Goal: Information Seeking & Learning: Learn about a topic

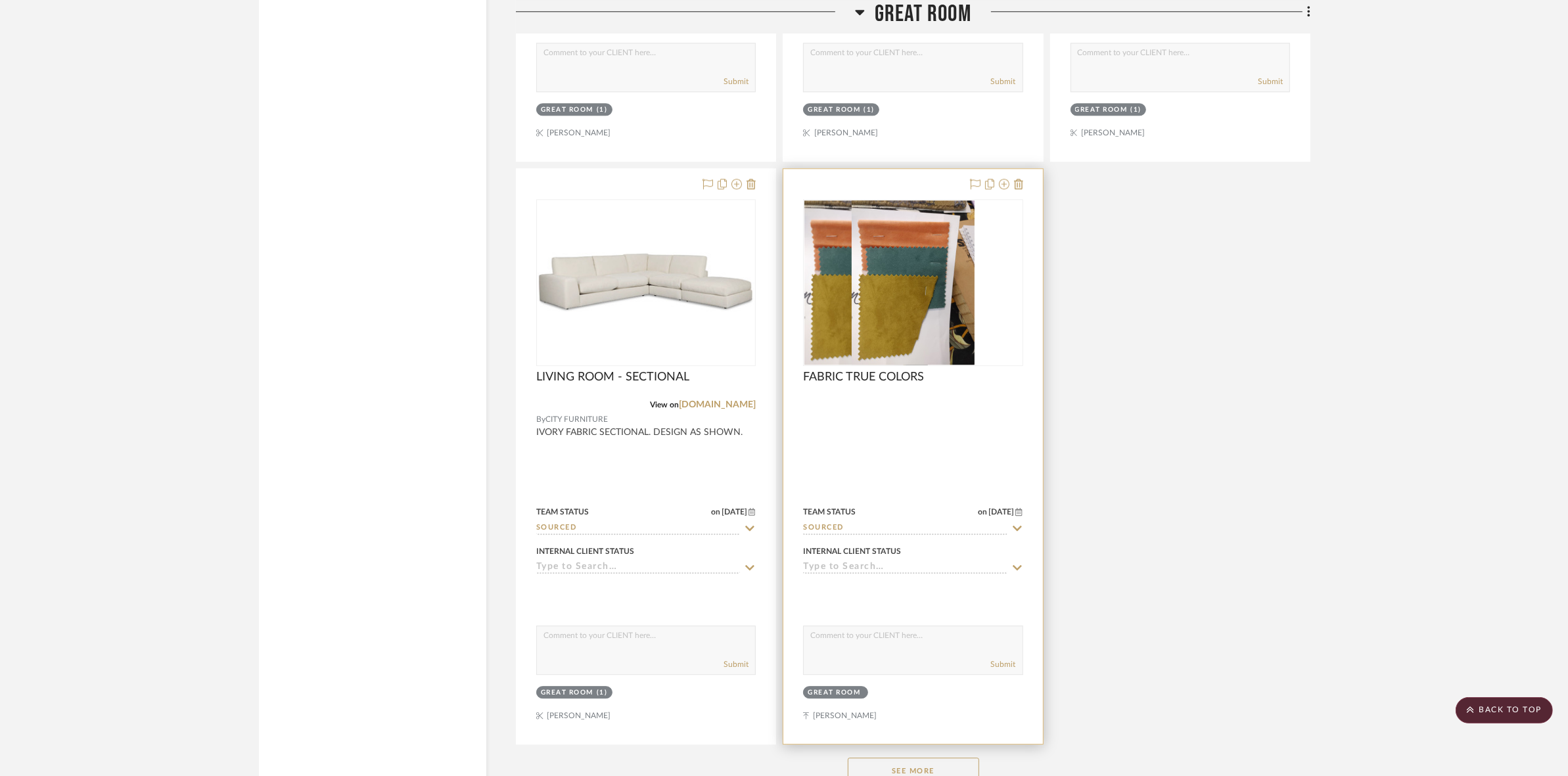
scroll to position [4679, 0]
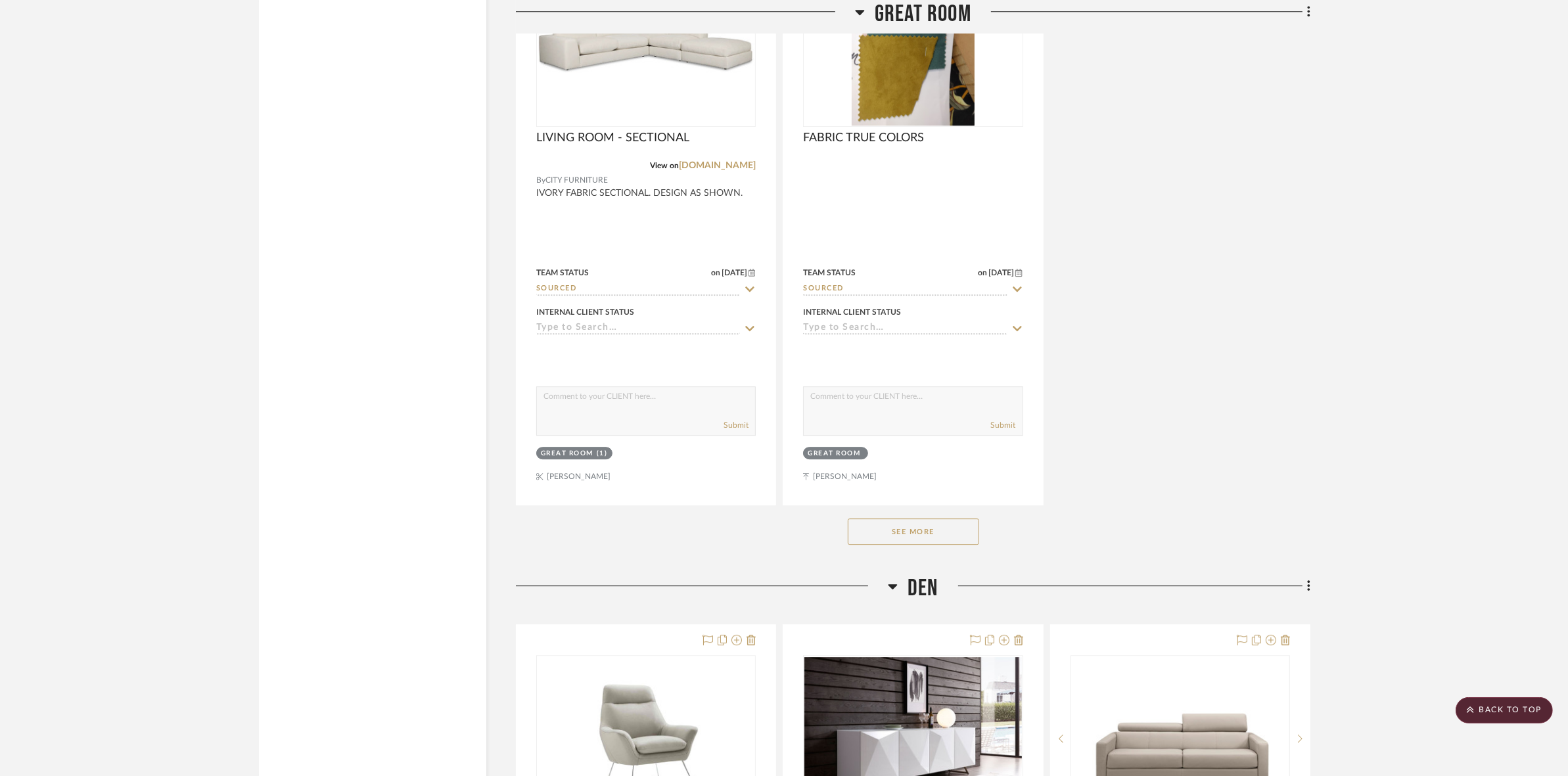
click at [911, 535] on button "See More" at bounding box center [913, 531] width 131 height 26
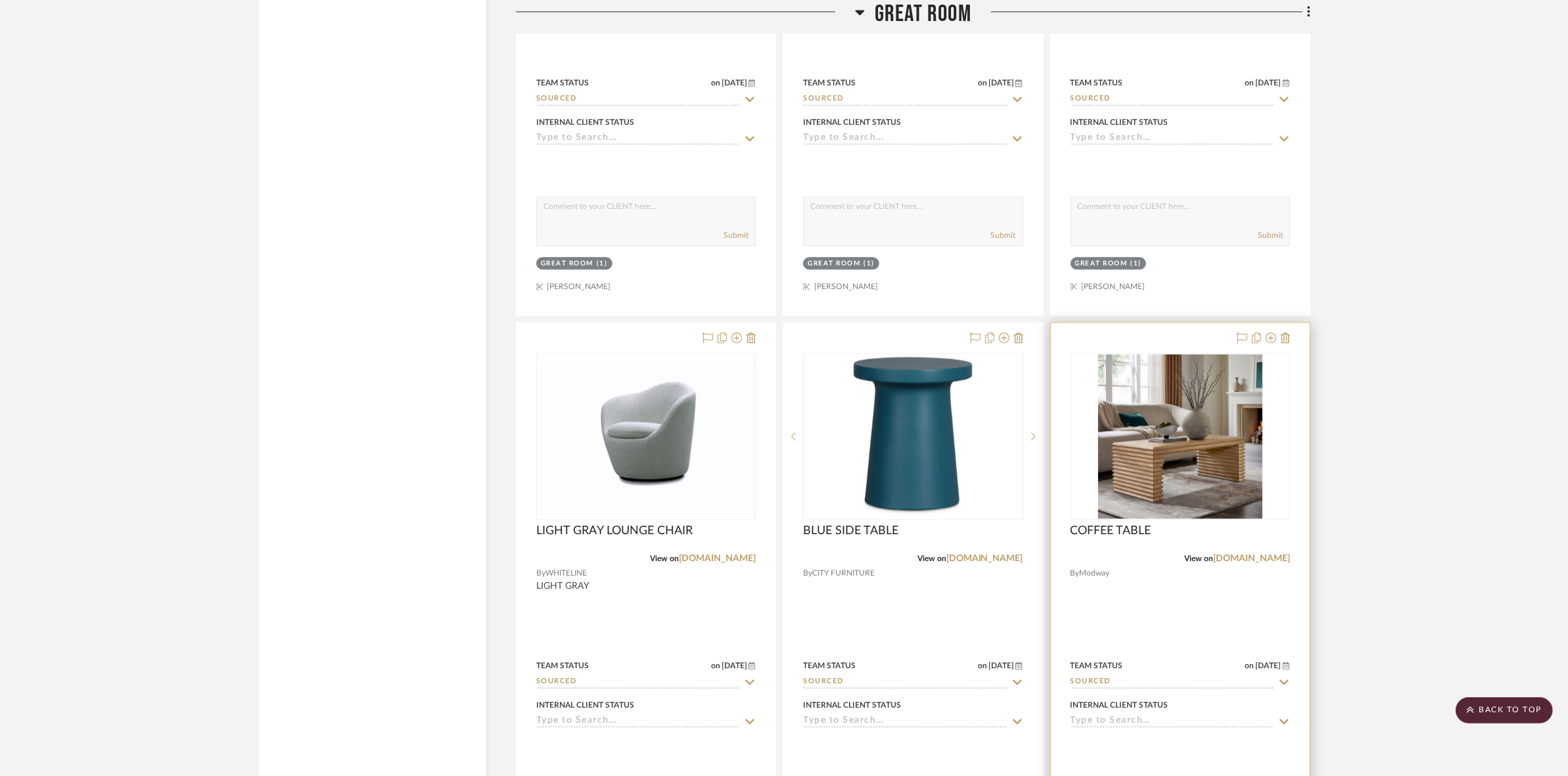
scroll to position [3694, 0]
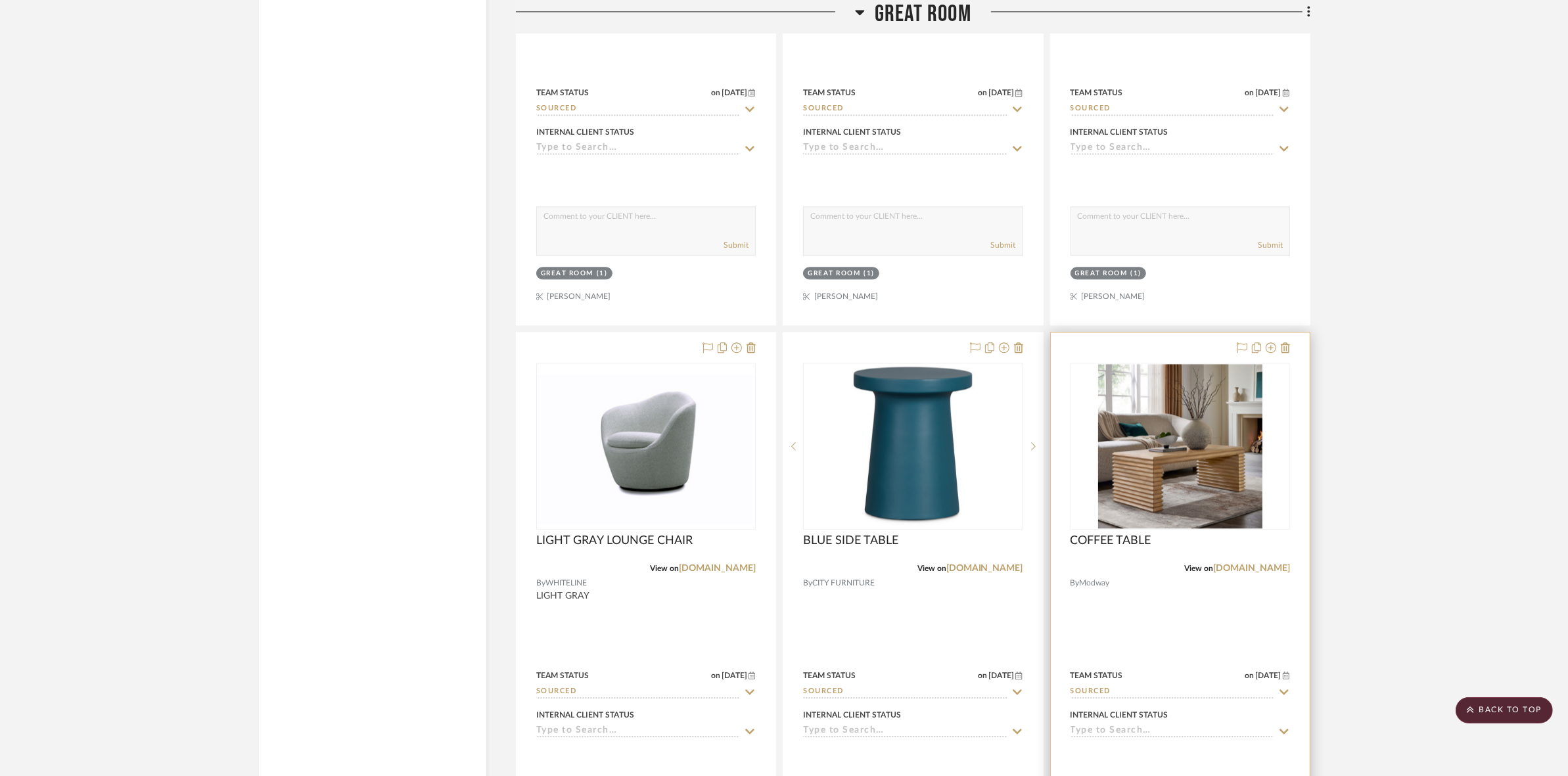
click at [1198, 438] on img "0" at bounding box center [1180, 446] width 164 height 164
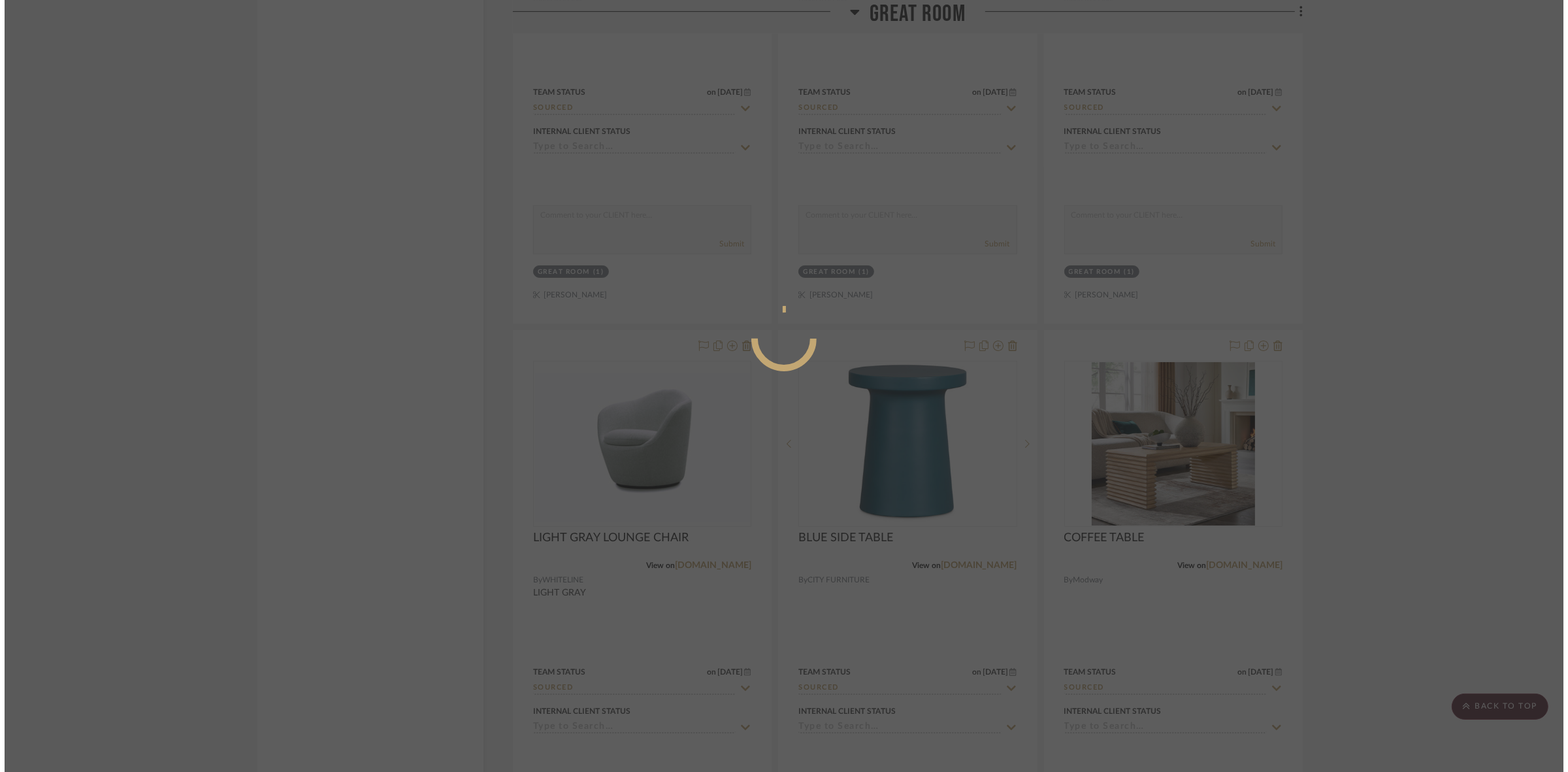
scroll to position [0, 0]
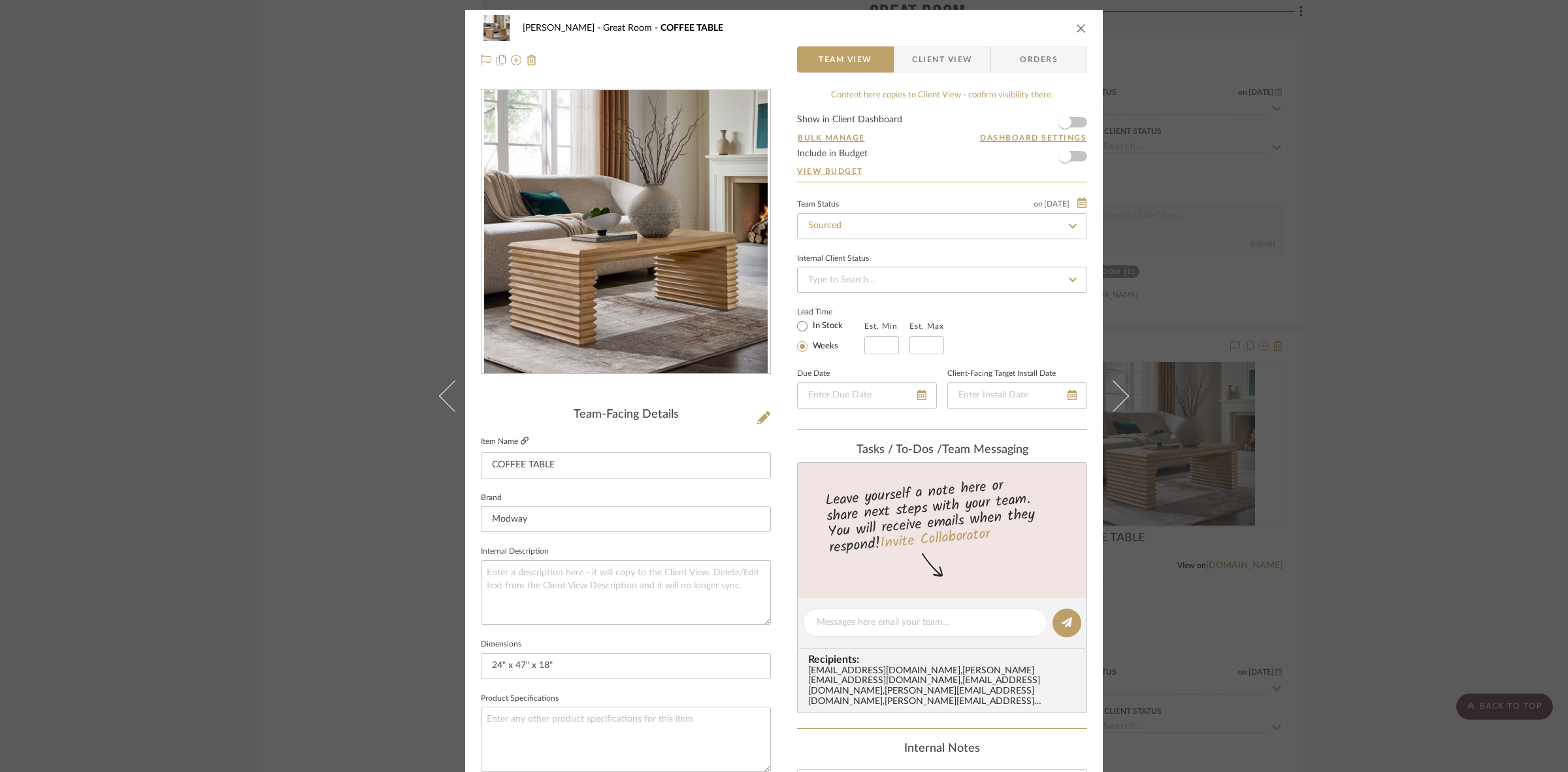
click at [521, 442] on icon at bounding box center [524, 440] width 8 height 8
click at [1322, 427] on div "[PERSON_NAME] Great Room COFFEE TABLE Team View Client View Orders Team-Facing …" at bounding box center [784, 386] width 1568 height 772
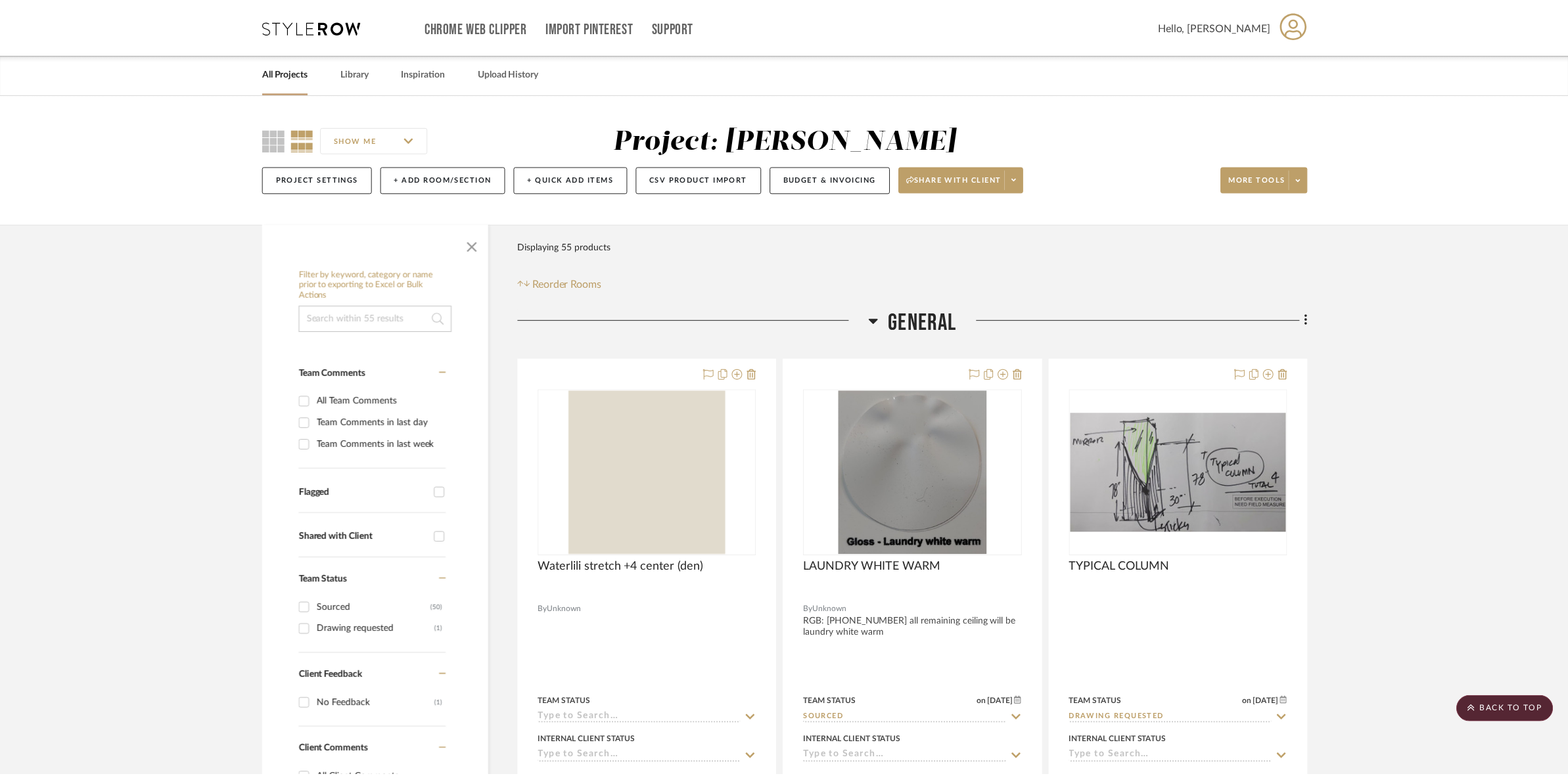
scroll to position [3694, 0]
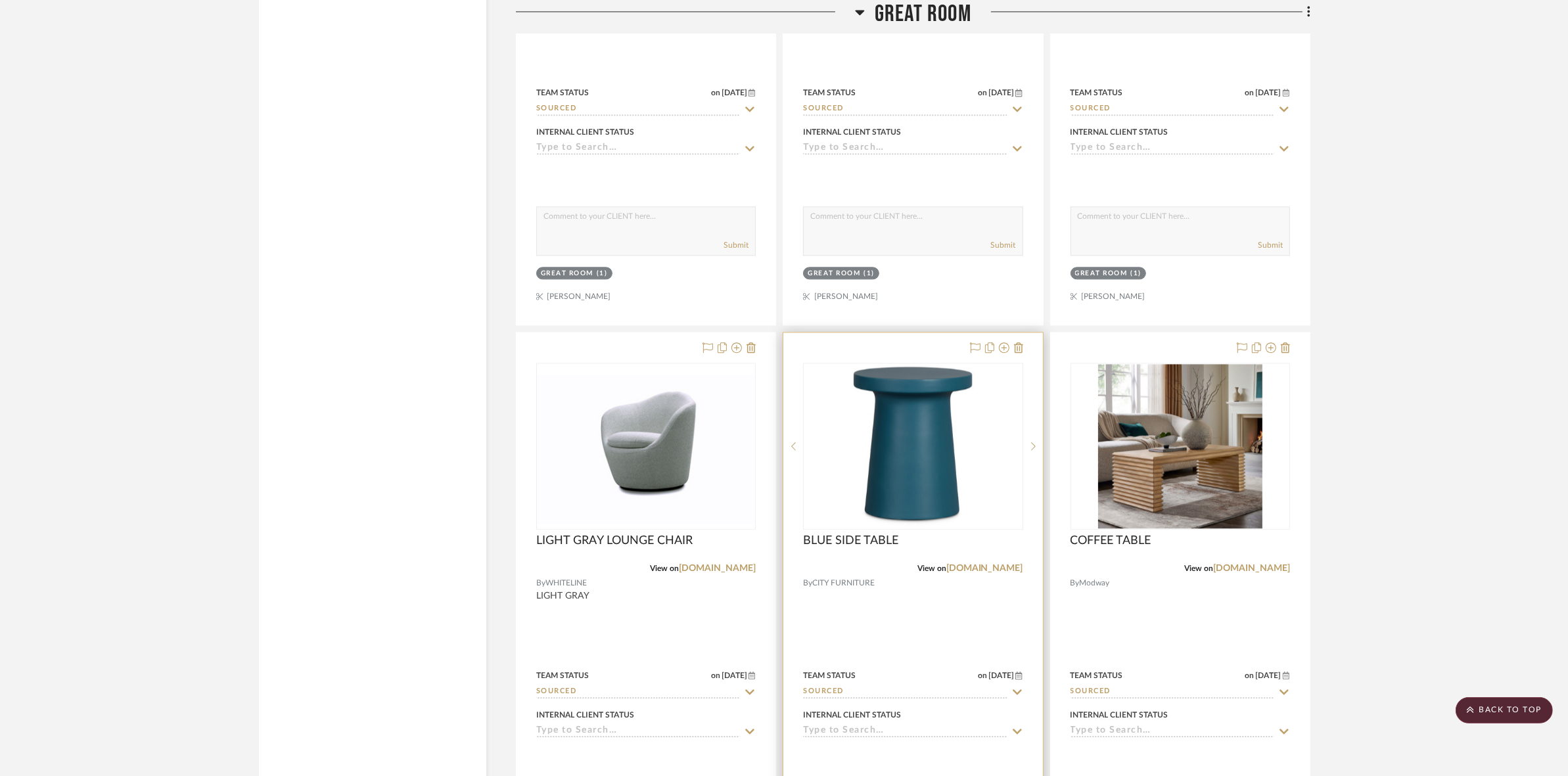
click at [881, 482] on img "0" at bounding box center [913, 446] width 124 height 164
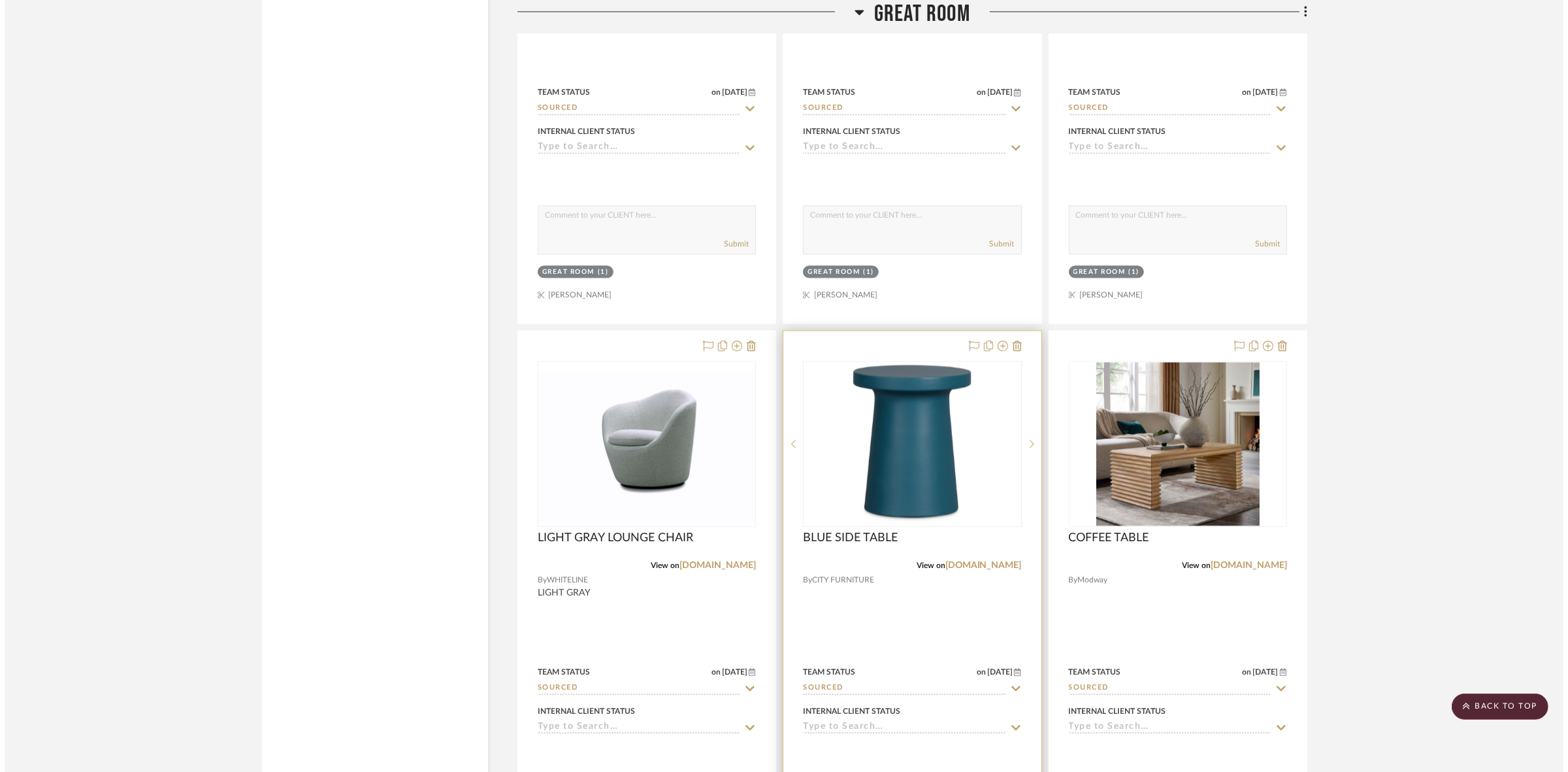
scroll to position [0, 0]
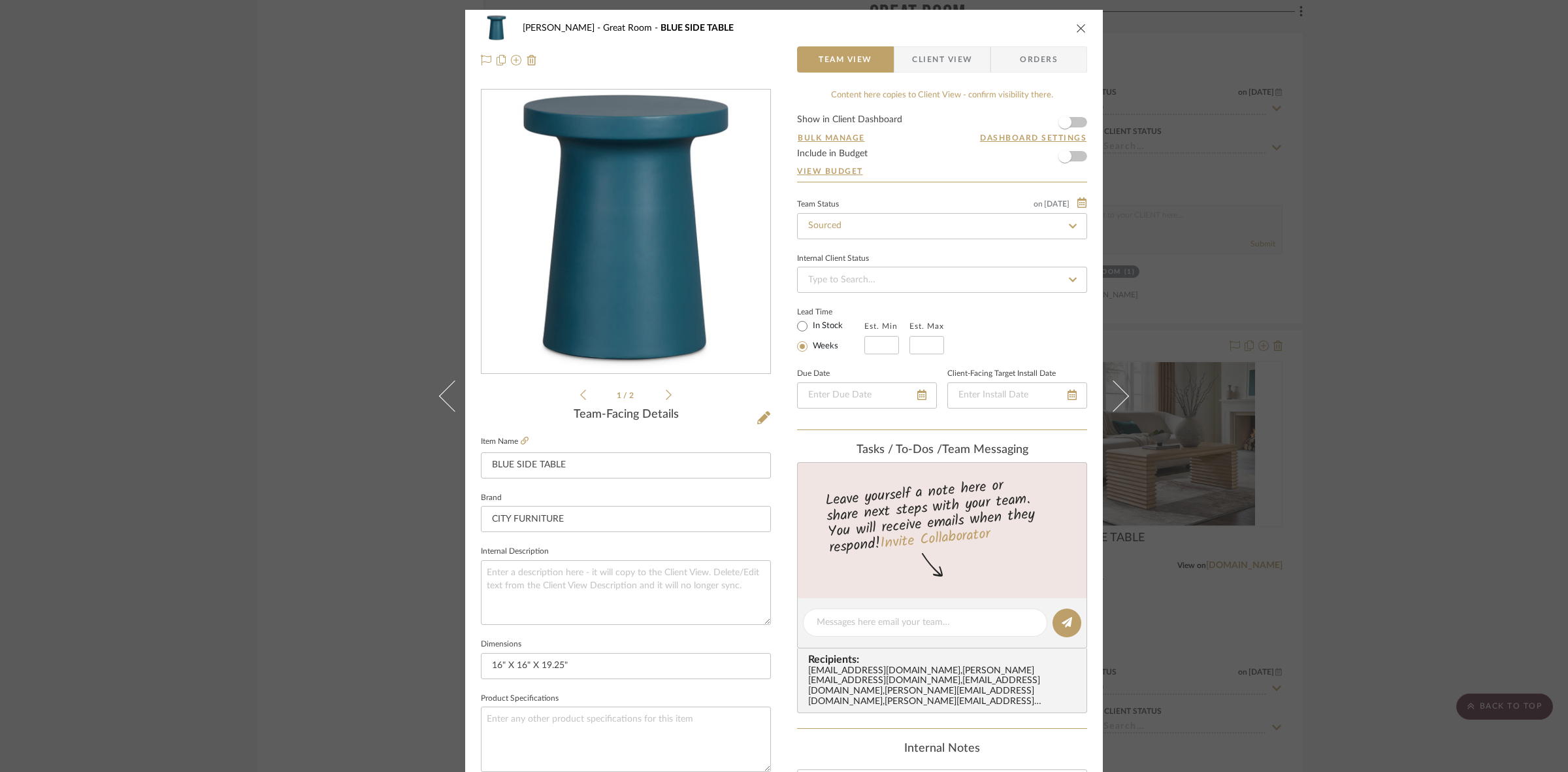
click at [666, 395] on icon at bounding box center [668, 394] width 6 height 12
drag, startPoint x: 162, startPoint y: 308, endPoint x: 916, endPoint y: 491, distance: 775.9
click at [201, 318] on div "[PERSON_NAME] Great Room BLUE SIDE TABLE Team View Client View Orders 2 / 2 Tea…" at bounding box center [784, 386] width 1568 height 772
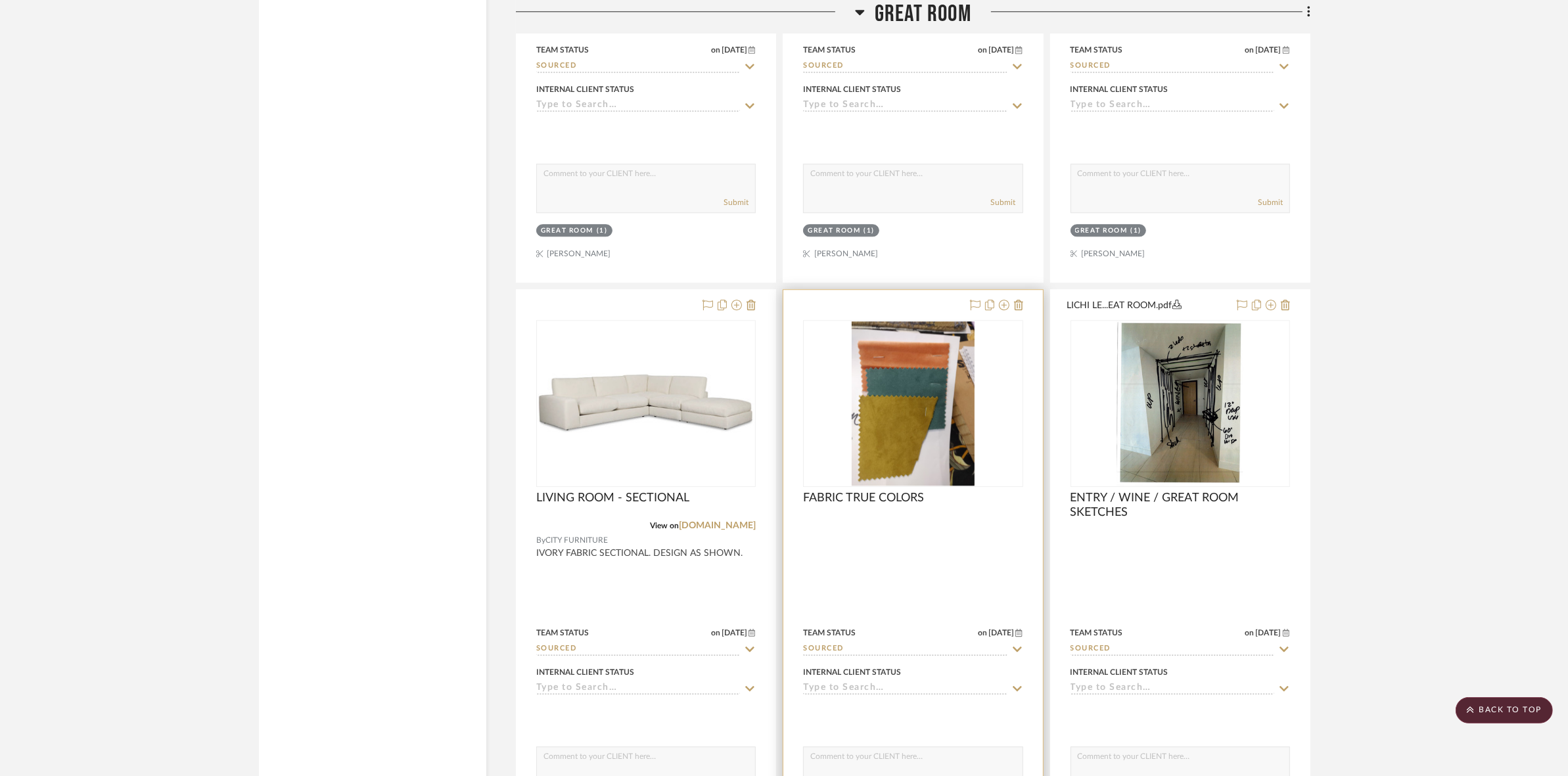
scroll to position [4351, 0]
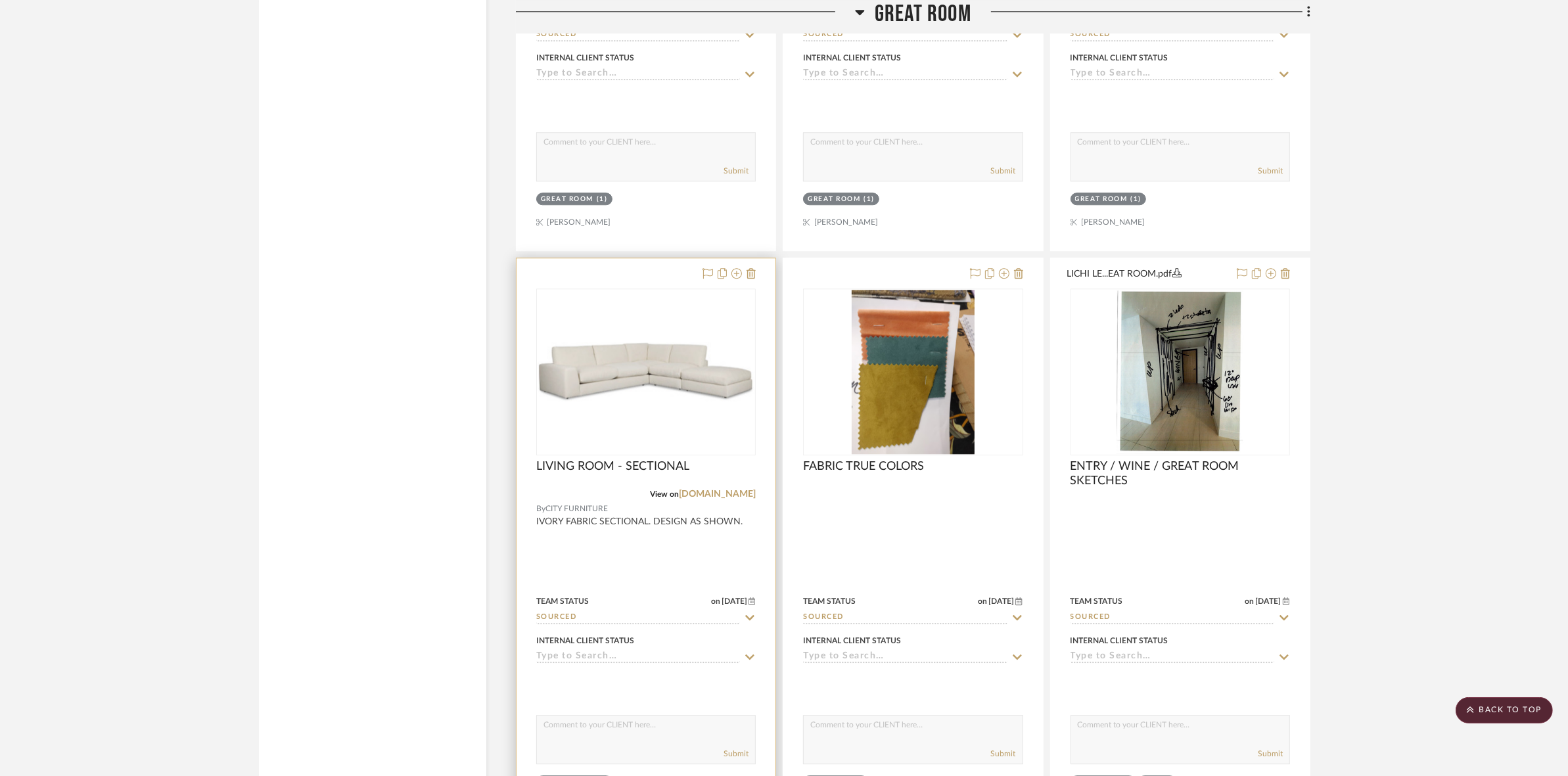
click at [0, 0] on img at bounding box center [0, 0] width 0 height 0
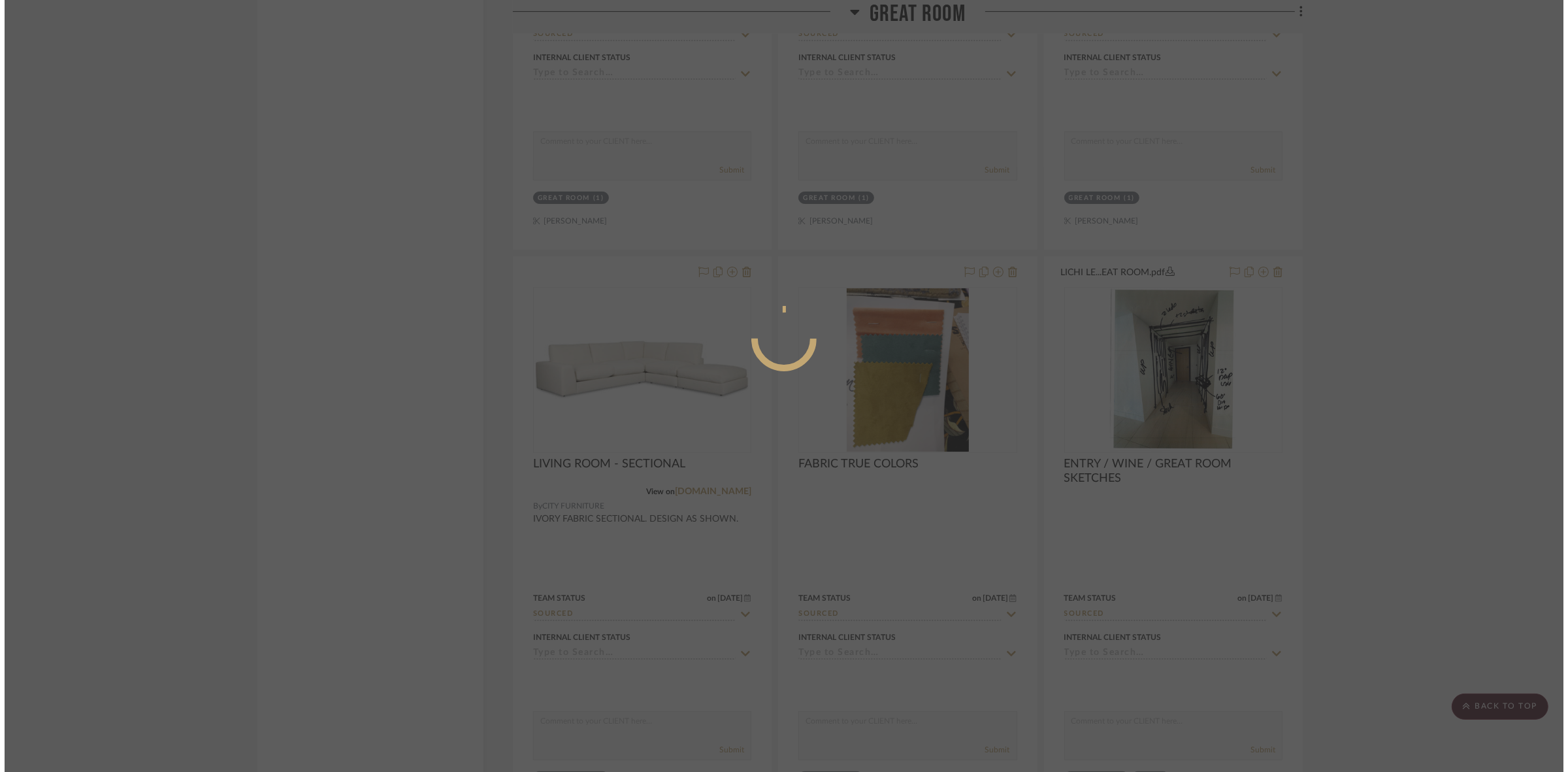
scroll to position [0, 0]
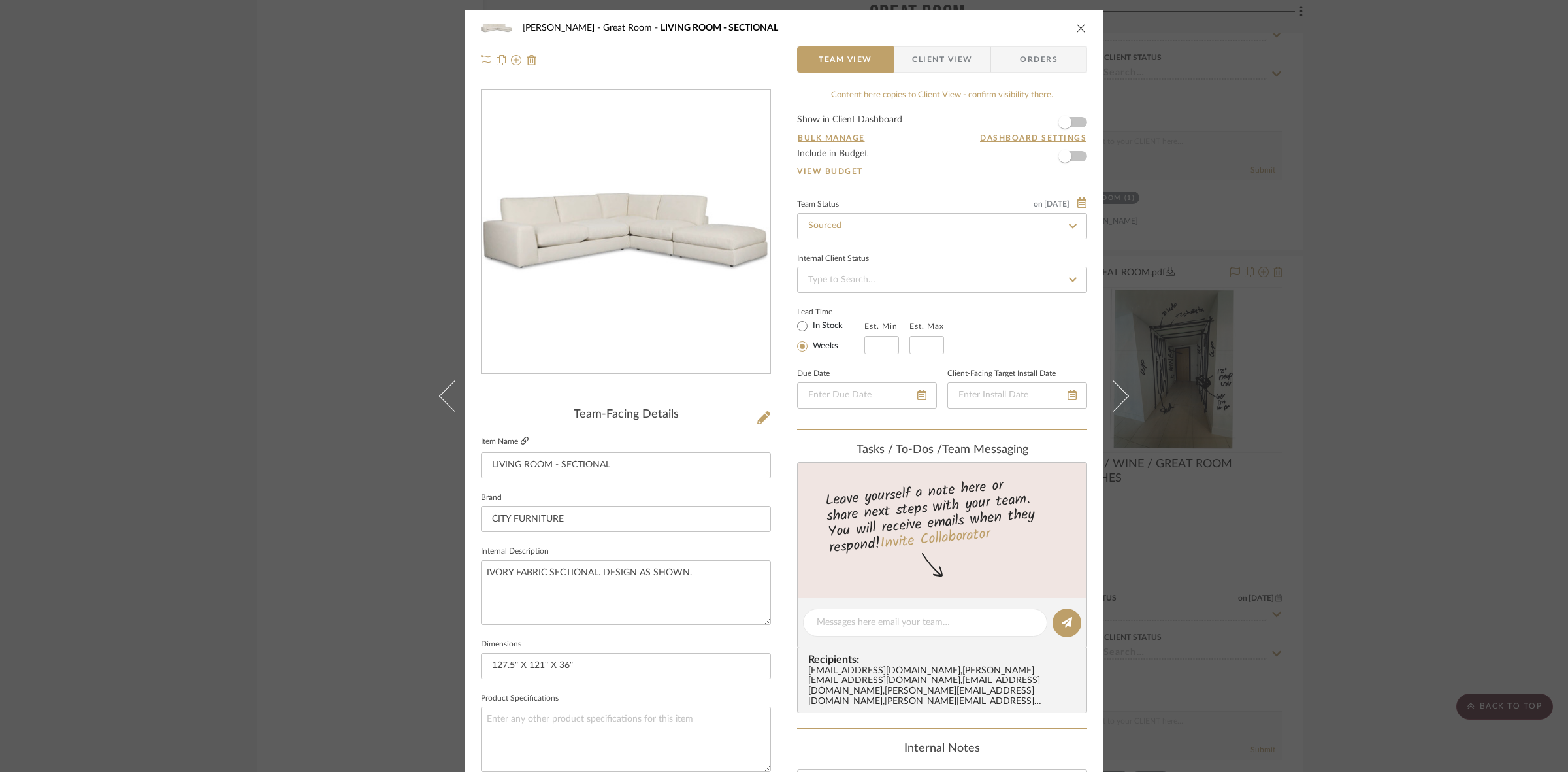
click at [521, 441] on icon at bounding box center [524, 440] width 8 height 8
click at [103, 316] on div "[PERSON_NAME] Great Room LIVING ROOM - SECTIONAL Team View Client View Orders T…" at bounding box center [784, 386] width 1568 height 772
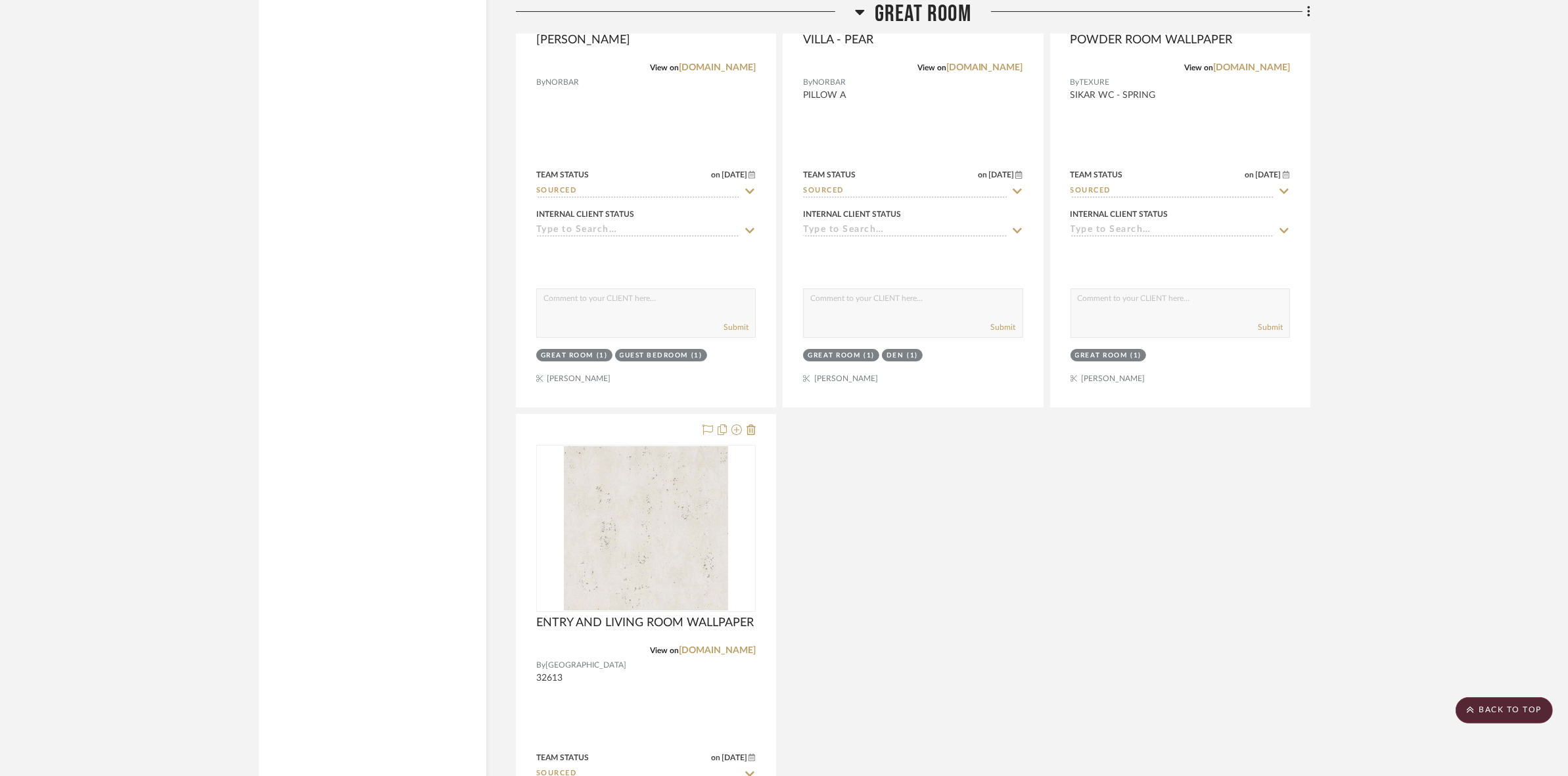
scroll to position [6075, 0]
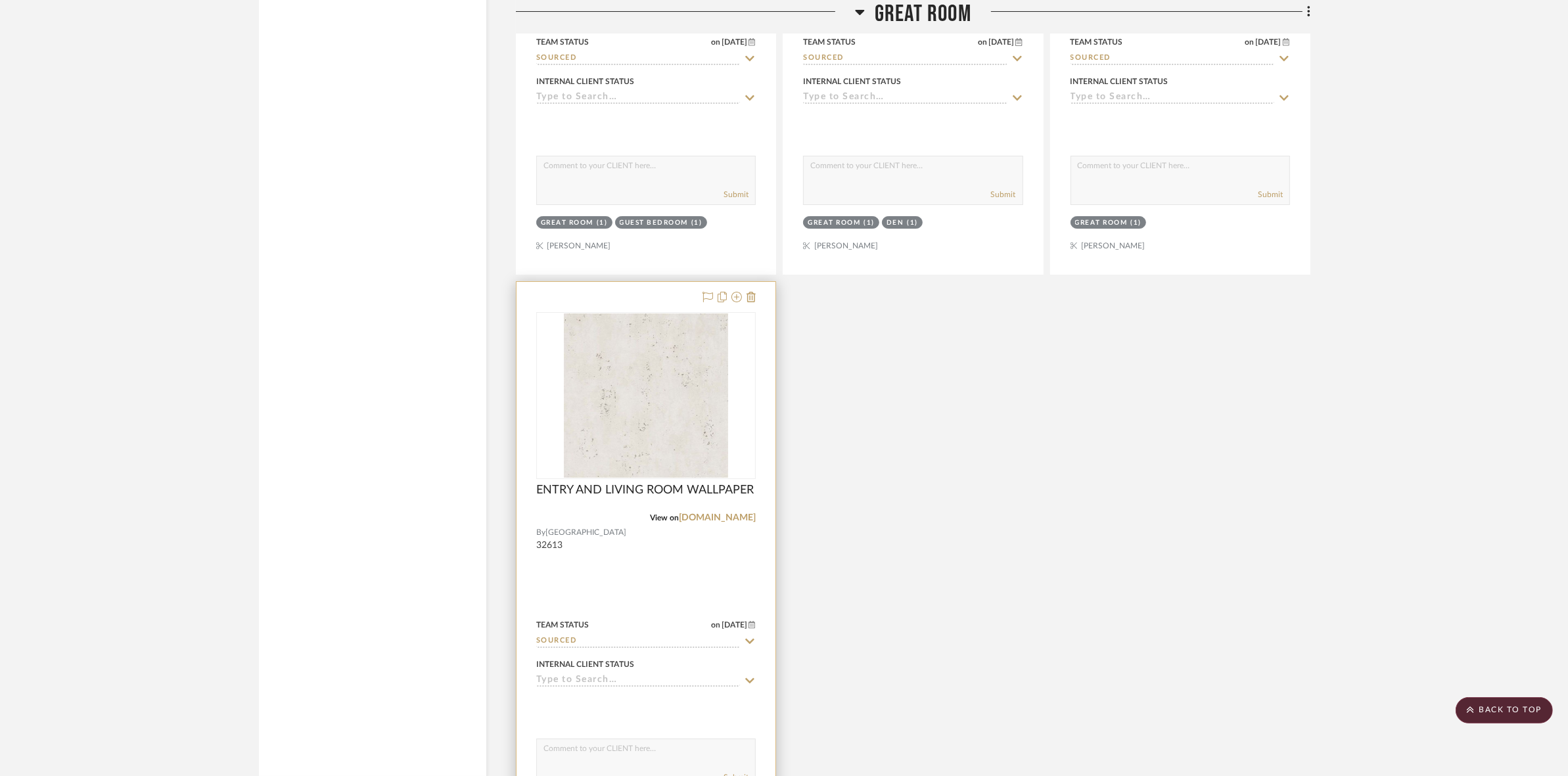
click at [0, 0] on img at bounding box center [0, 0] width 0 height 0
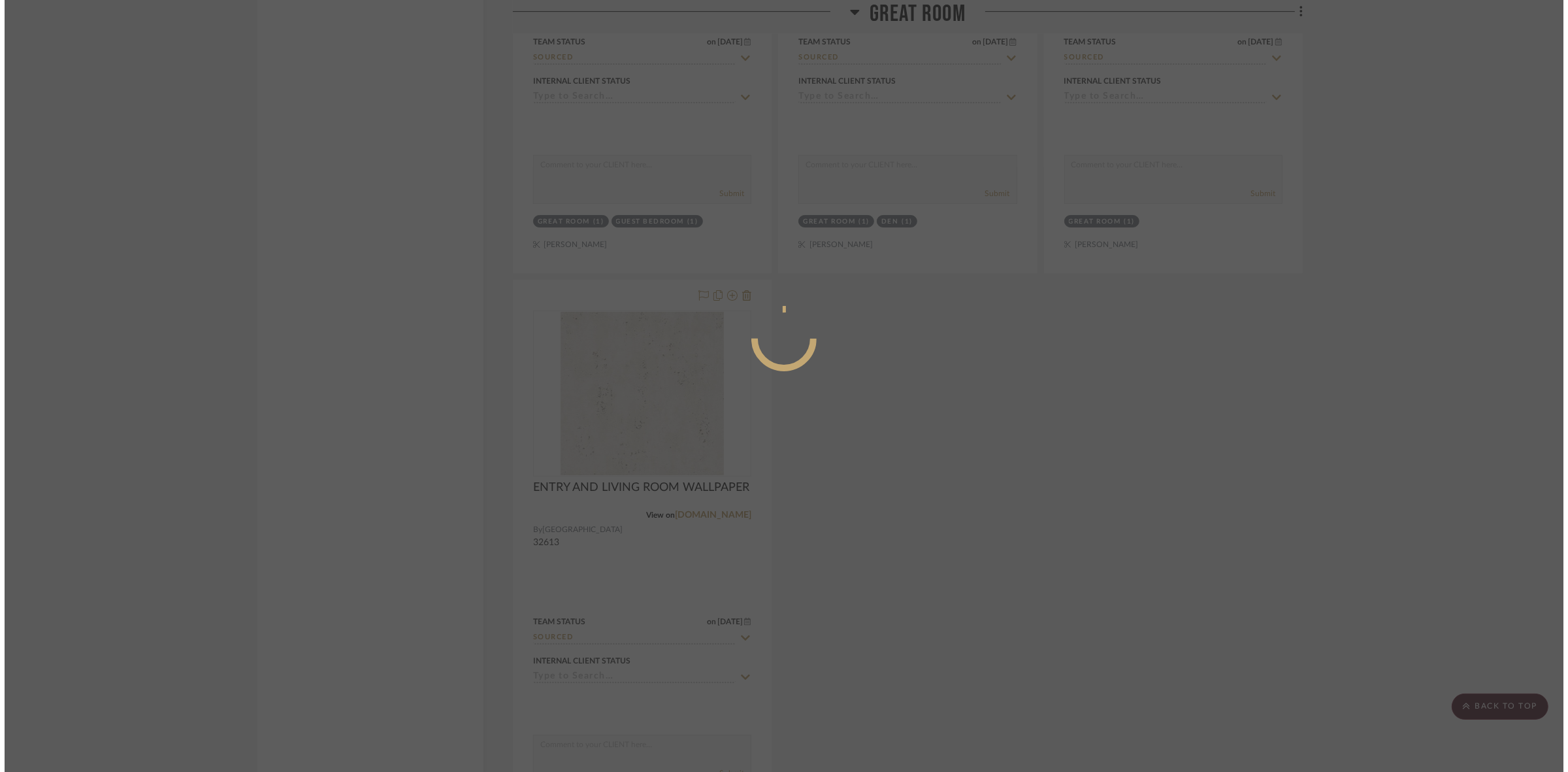
scroll to position [0, 0]
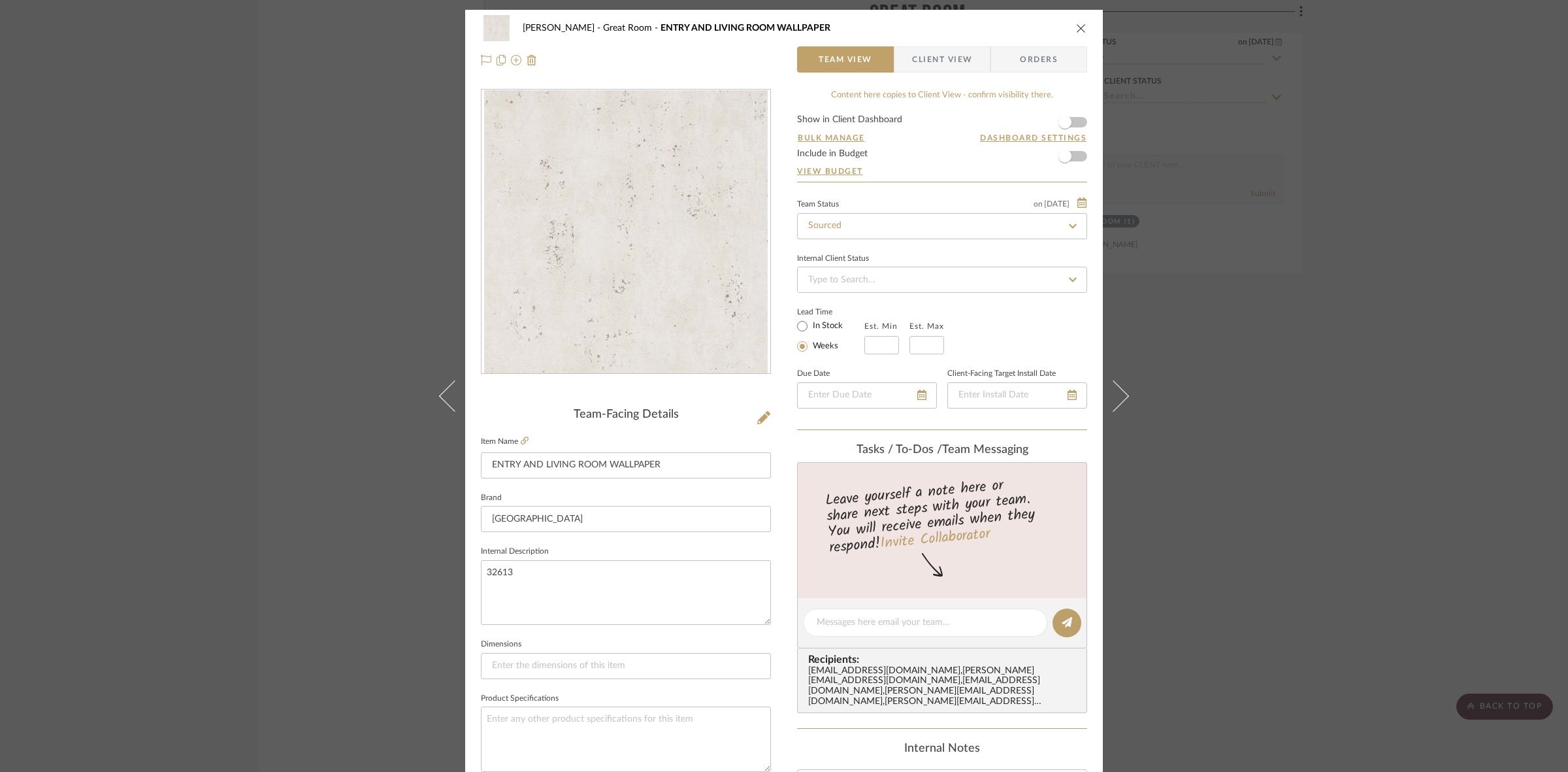
click at [681, 281] on img "0" at bounding box center [626, 232] width 284 height 284
drag, startPoint x: 752, startPoint y: 282, endPoint x: 517, endPoint y: 437, distance: 281.5
click at [521, 437] on icon at bounding box center [524, 440] width 8 height 8
click at [619, 260] on img "0" at bounding box center [626, 232] width 284 height 284
click at [1360, 265] on div "[PERSON_NAME] Great Room ENTRY AND LIVING ROOM WALLPAPER Team View Client View …" at bounding box center [784, 386] width 1568 height 772
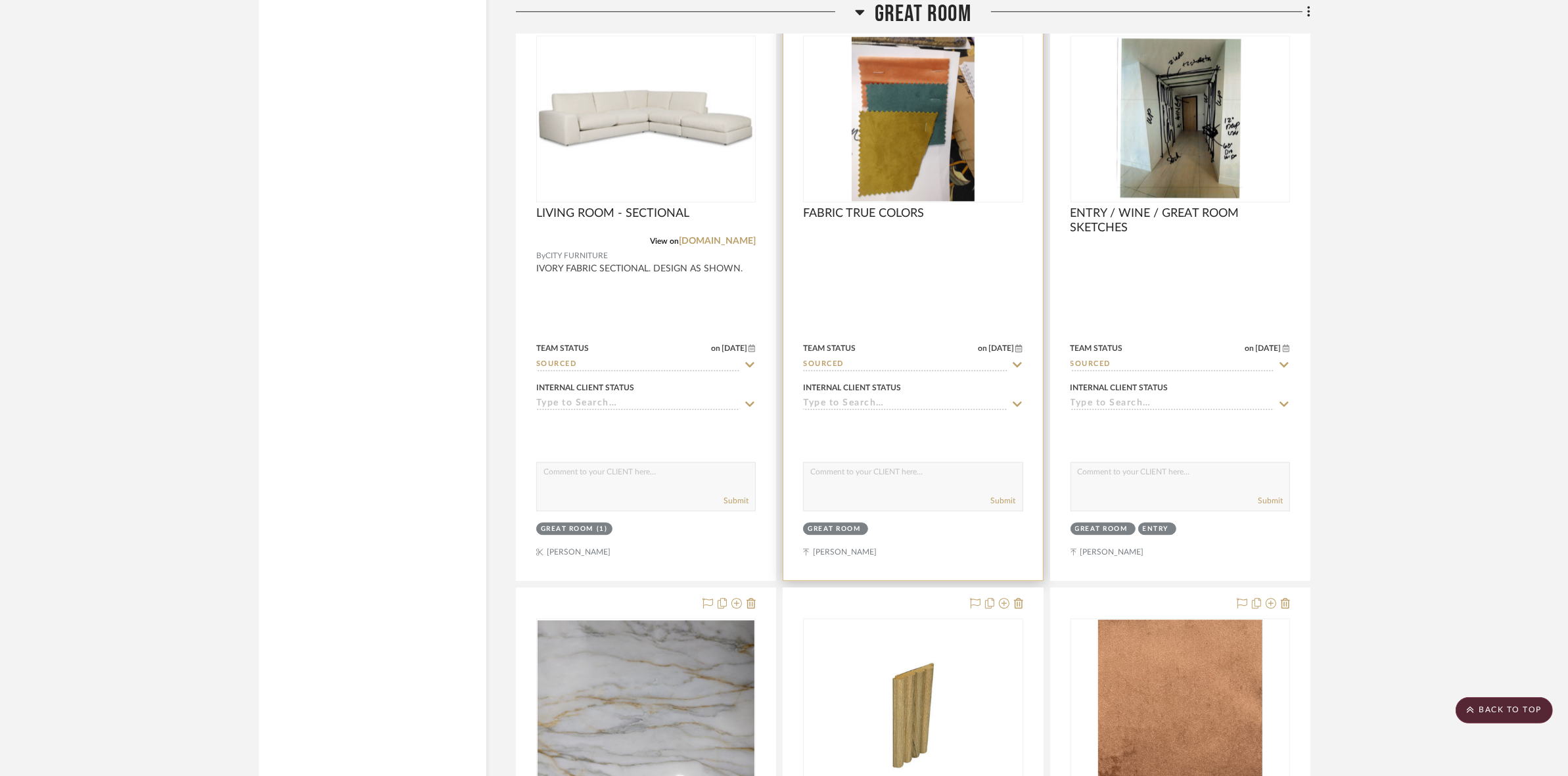
scroll to position [4597, 0]
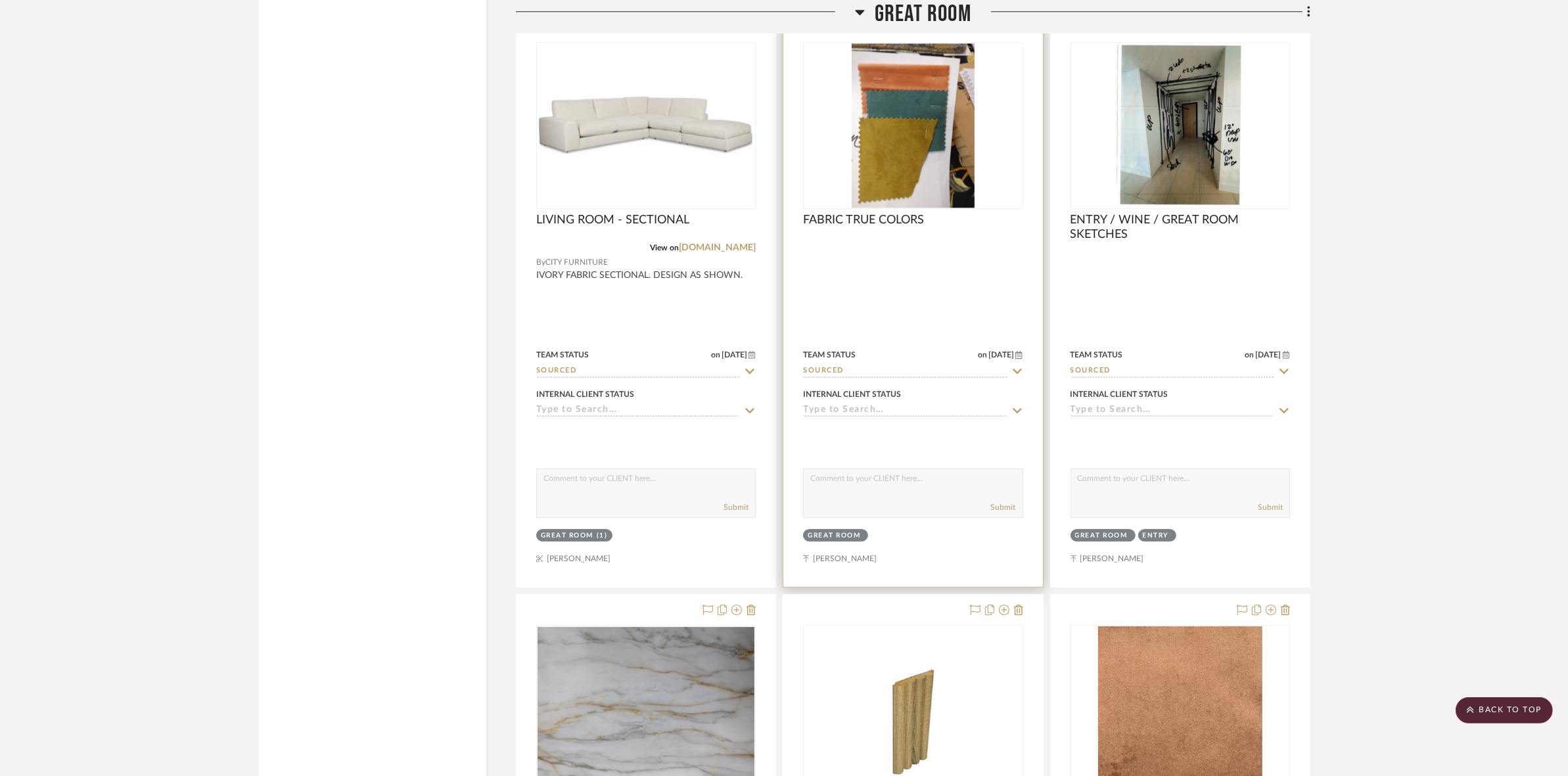
click at [902, 165] on img "0" at bounding box center [913, 126] width 123 height 164
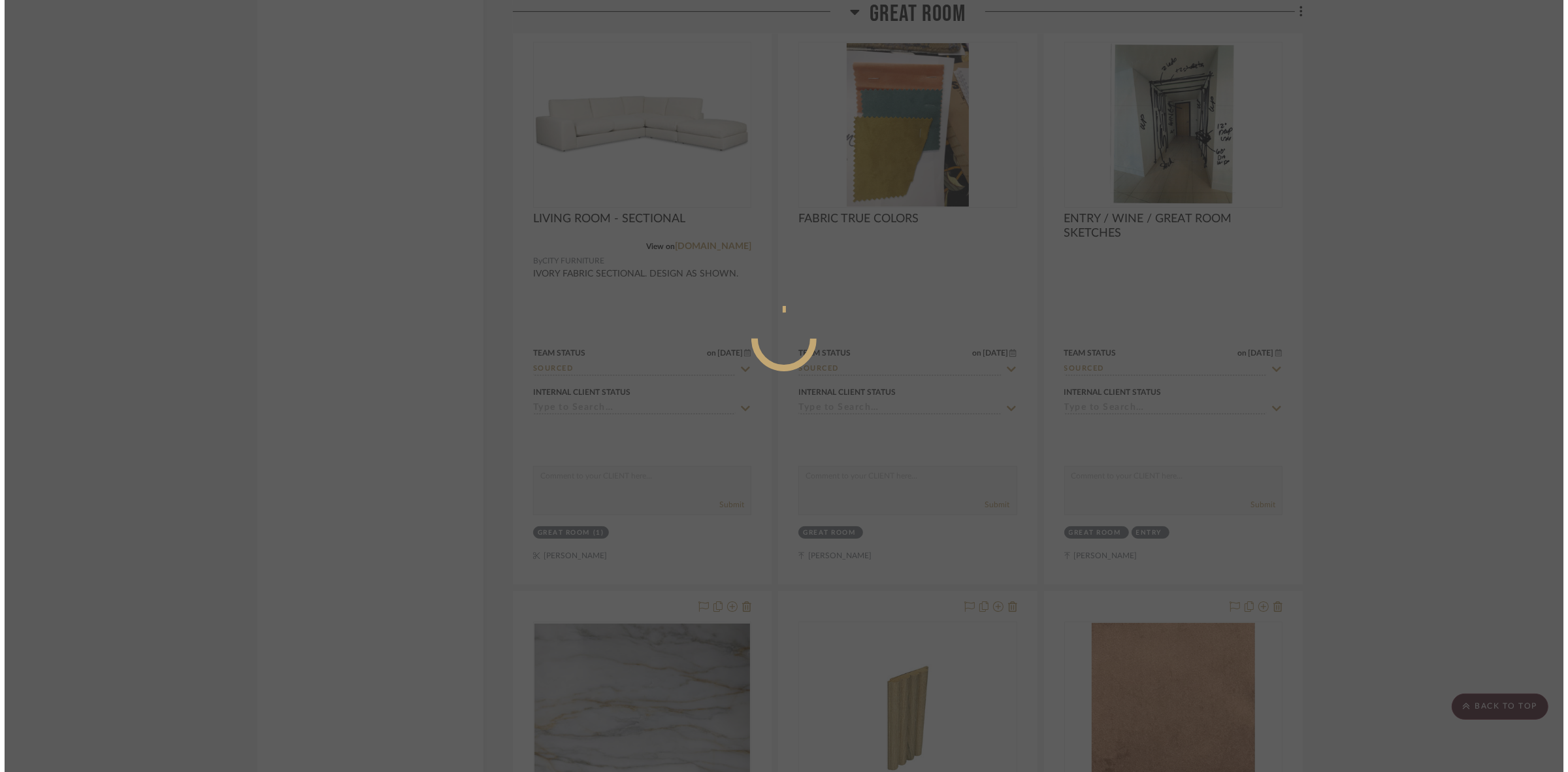
scroll to position [0, 0]
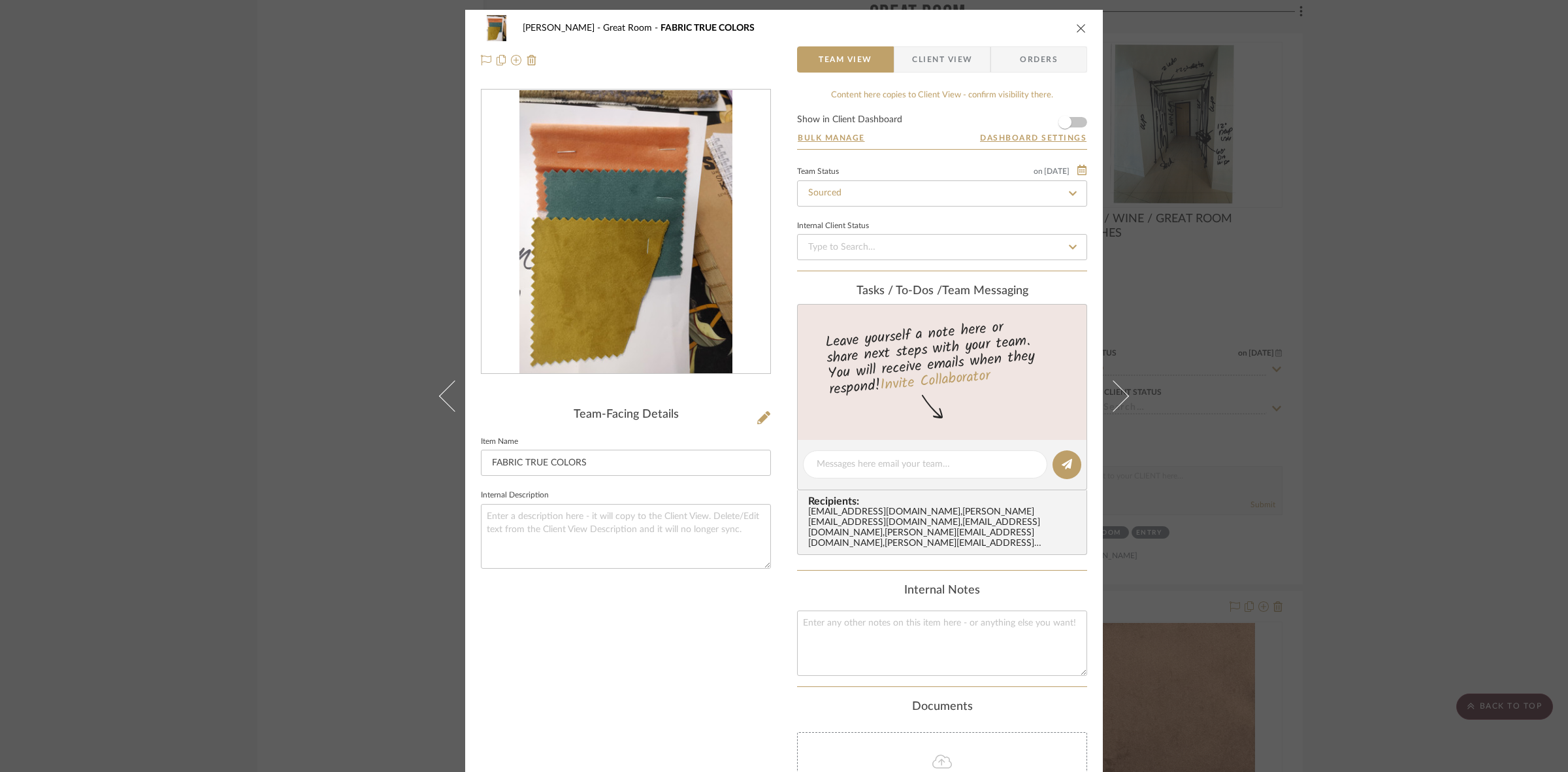
drag, startPoint x: 140, startPoint y: 344, endPoint x: 153, endPoint y: 347, distance: 13.3
click at [143, 344] on div "[PERSON_NAME] Great Room FABRIC TRUE COLORS Team View Client View Orders Team-F…" at bounding box center [784, 386] width 1568 height 772
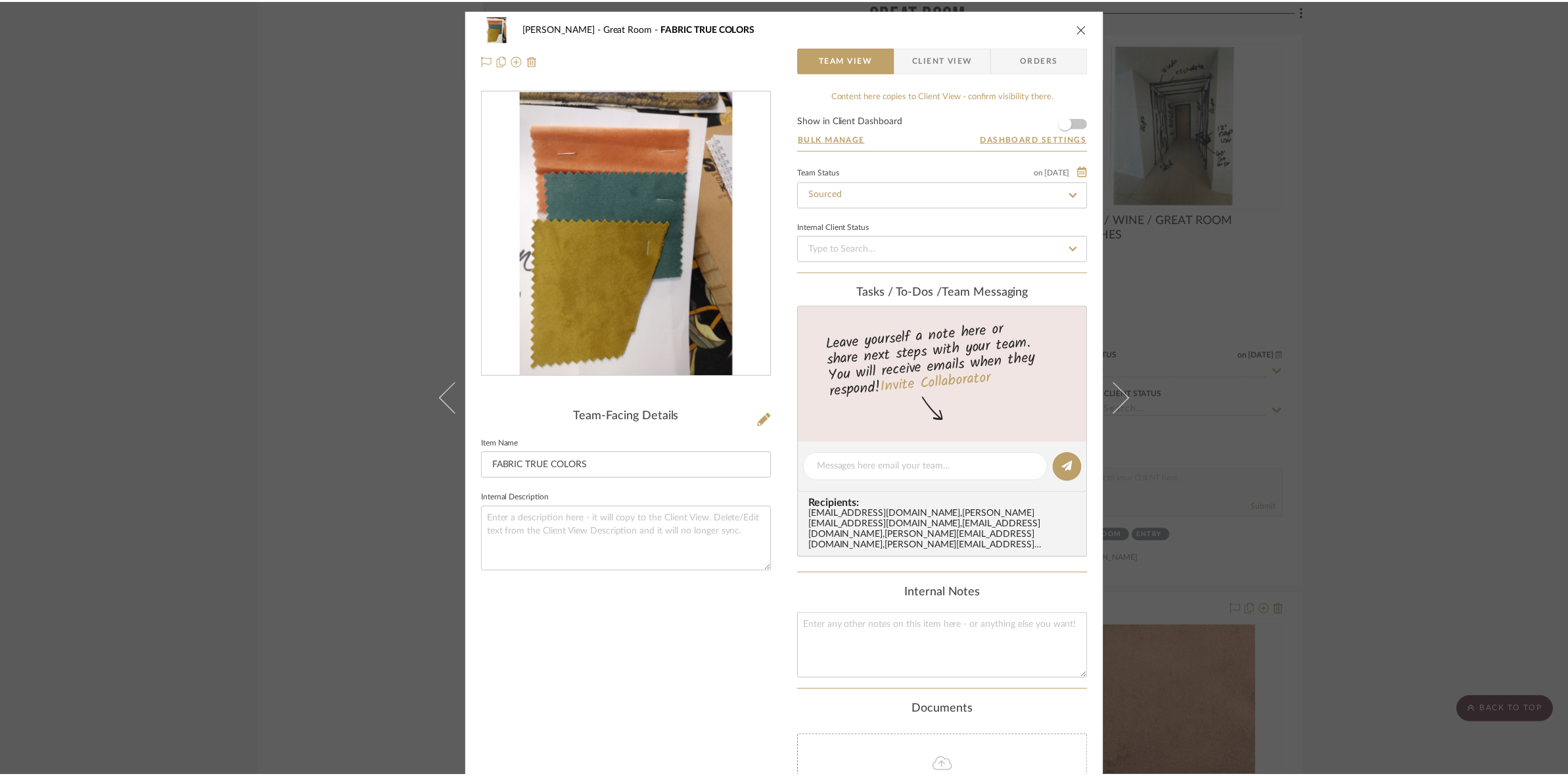
scroll to position [4597, 0]
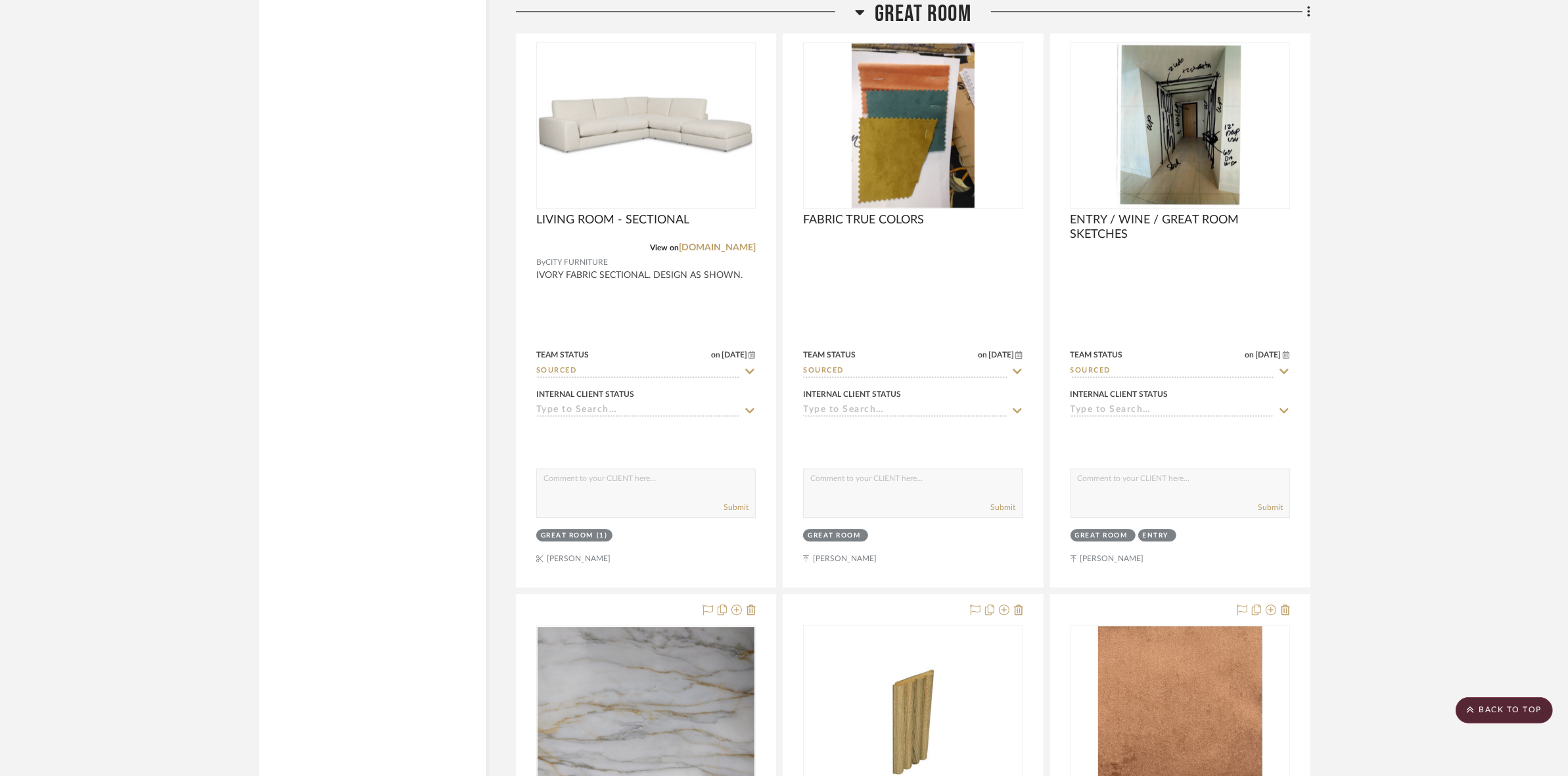
drag, startPoint x: 1431, startPoint y: 356, endPoint x: 2435, endPoint y: 360, distance: 1004.0
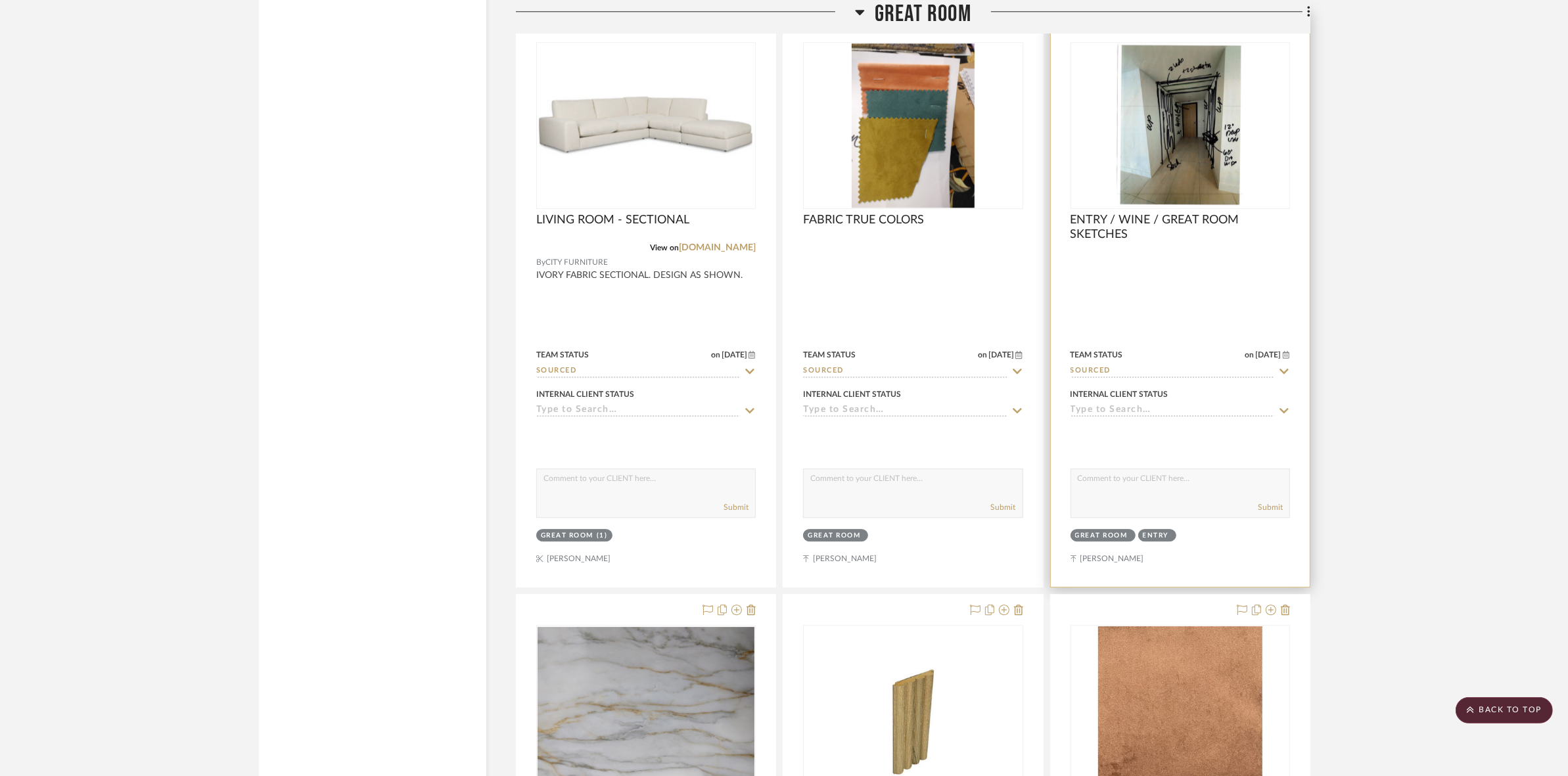
click at [1134, 126] on img "0" at bounding box center [1180, 126] width 127 height 164
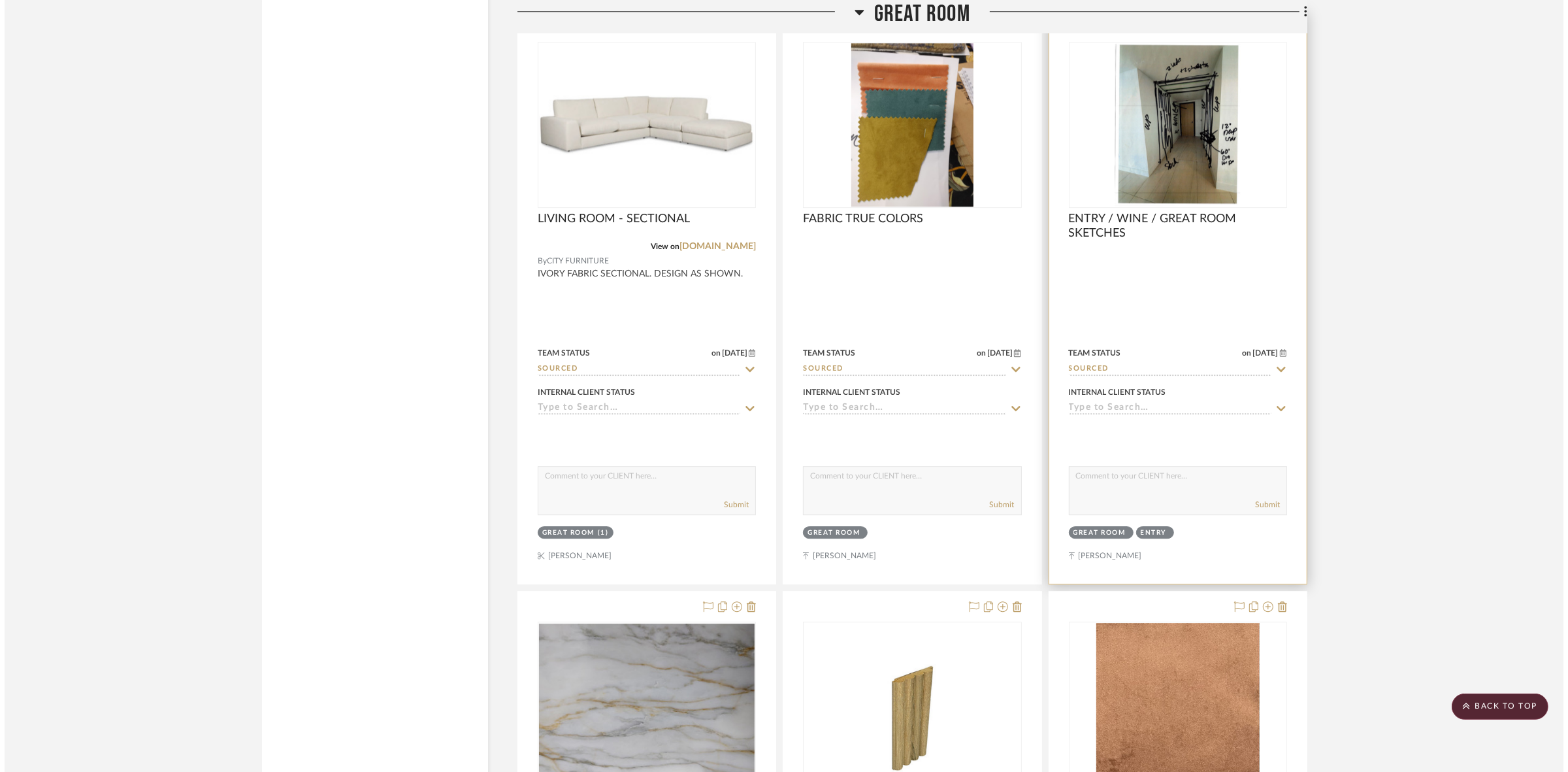
scroll to position [0, 0]
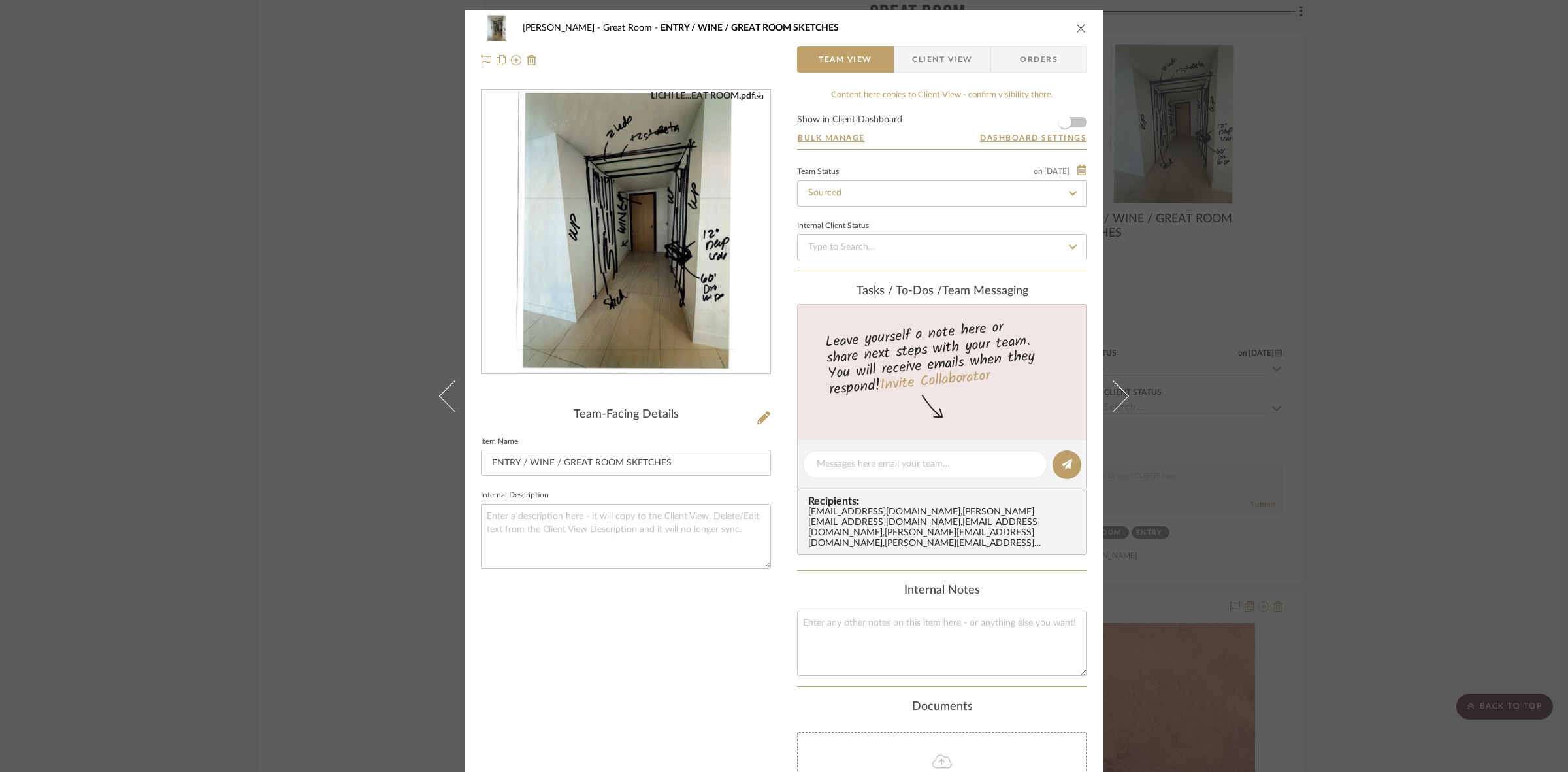
click at [616, 262] on img "0" at bounding box center [626, 232] width 219 height 284
click at [1265, 325] on div "[PERSON_NAME] Great Room ENTRY / WINE / GREAT ROOM SKETCHES Team View Client Vi…" at bounding box center [784, 386] width 1568 height 772
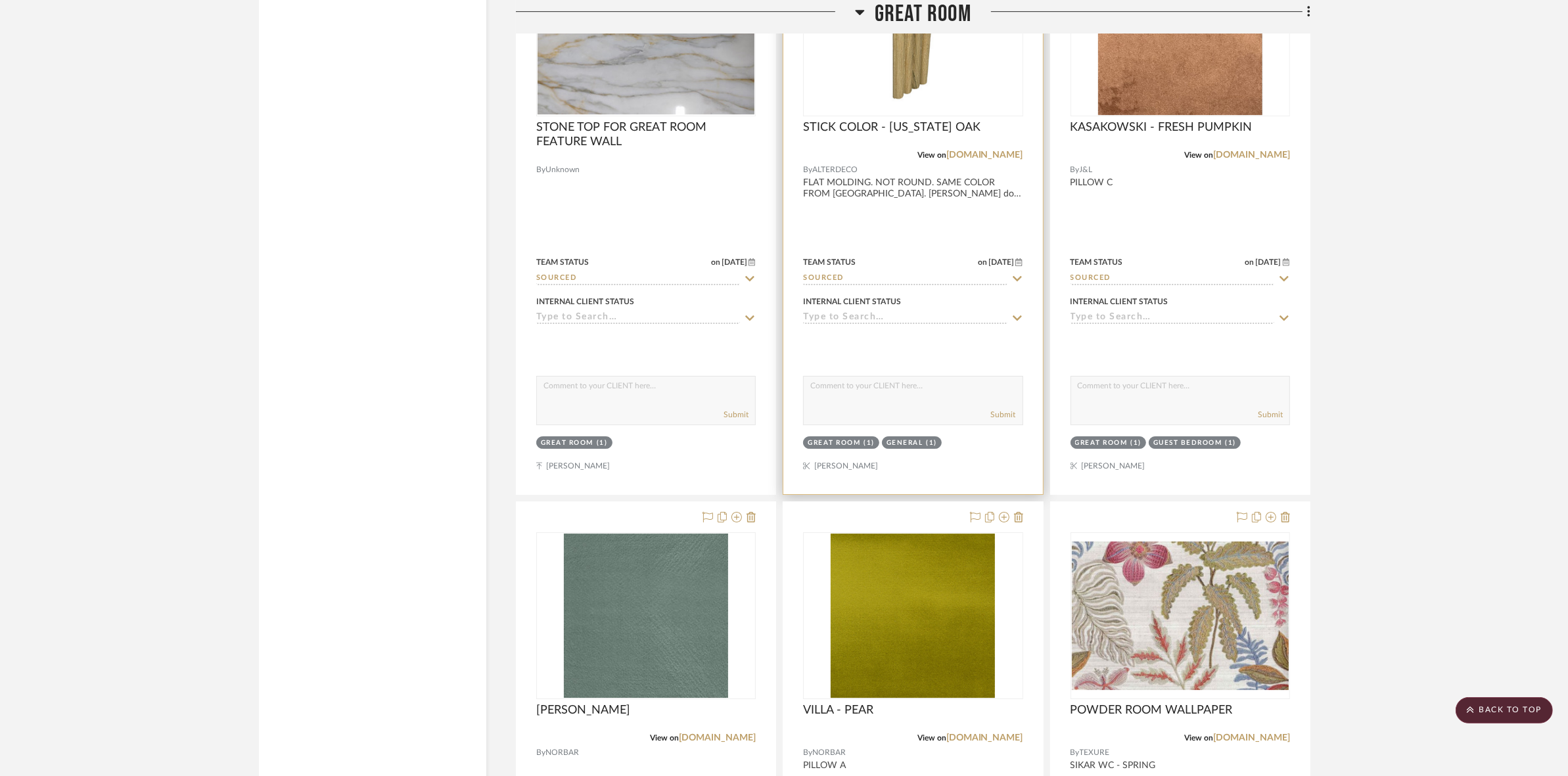
scroll to position [5172, 0]
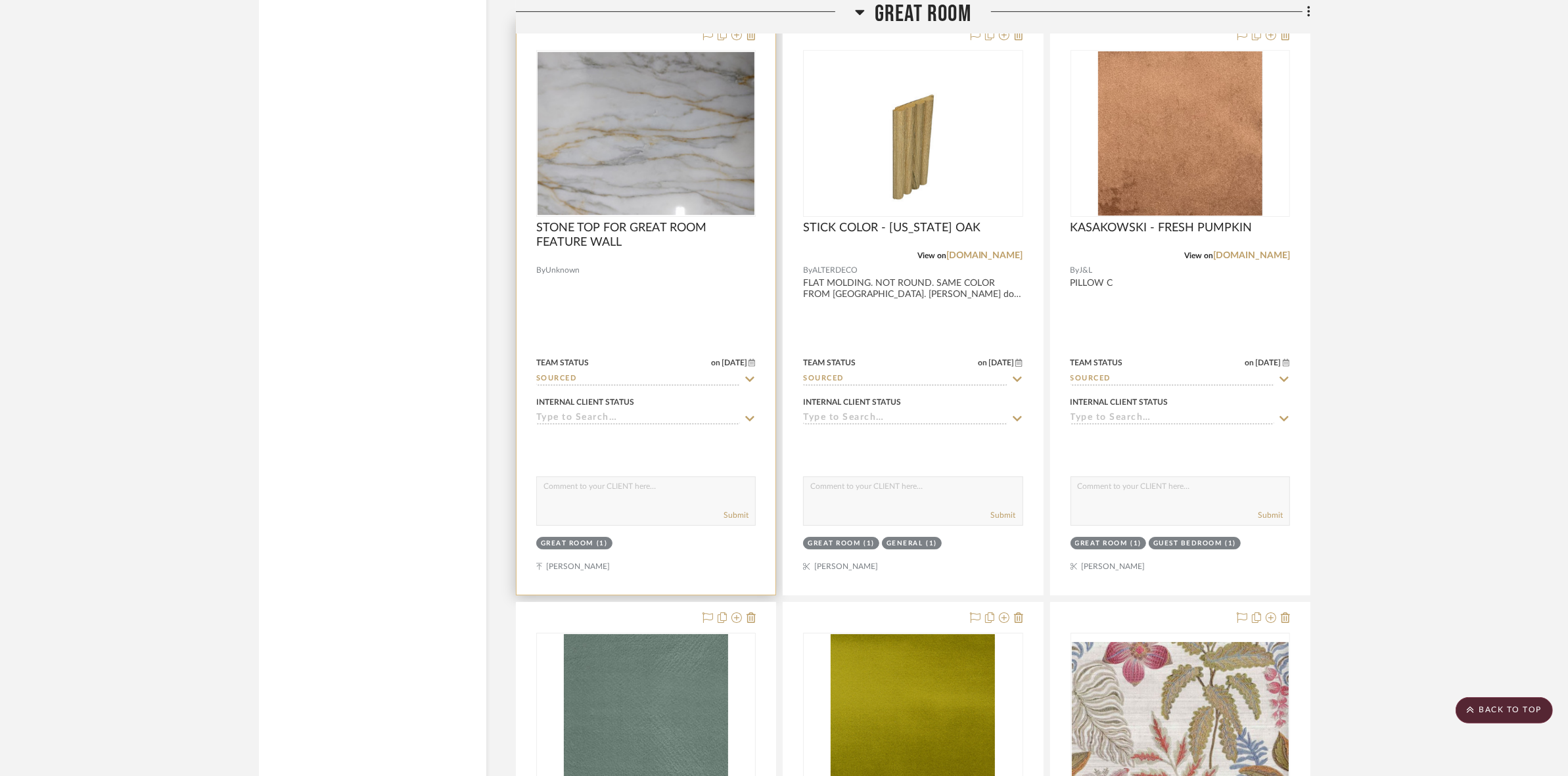
click at [659, 73] on img "0" at bounding box center [645, 133] width 217 height 163
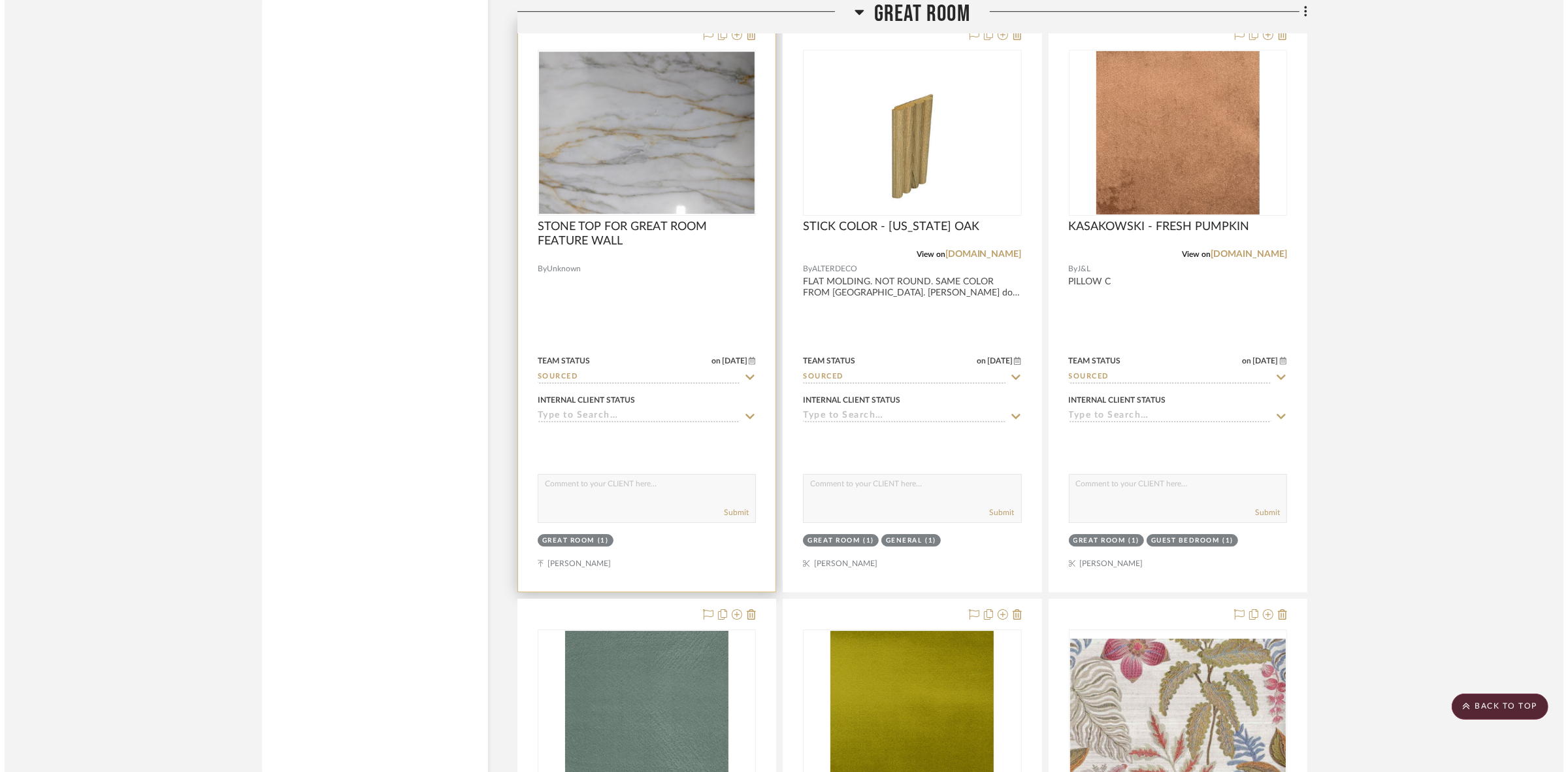
scroll to position [0, 0]
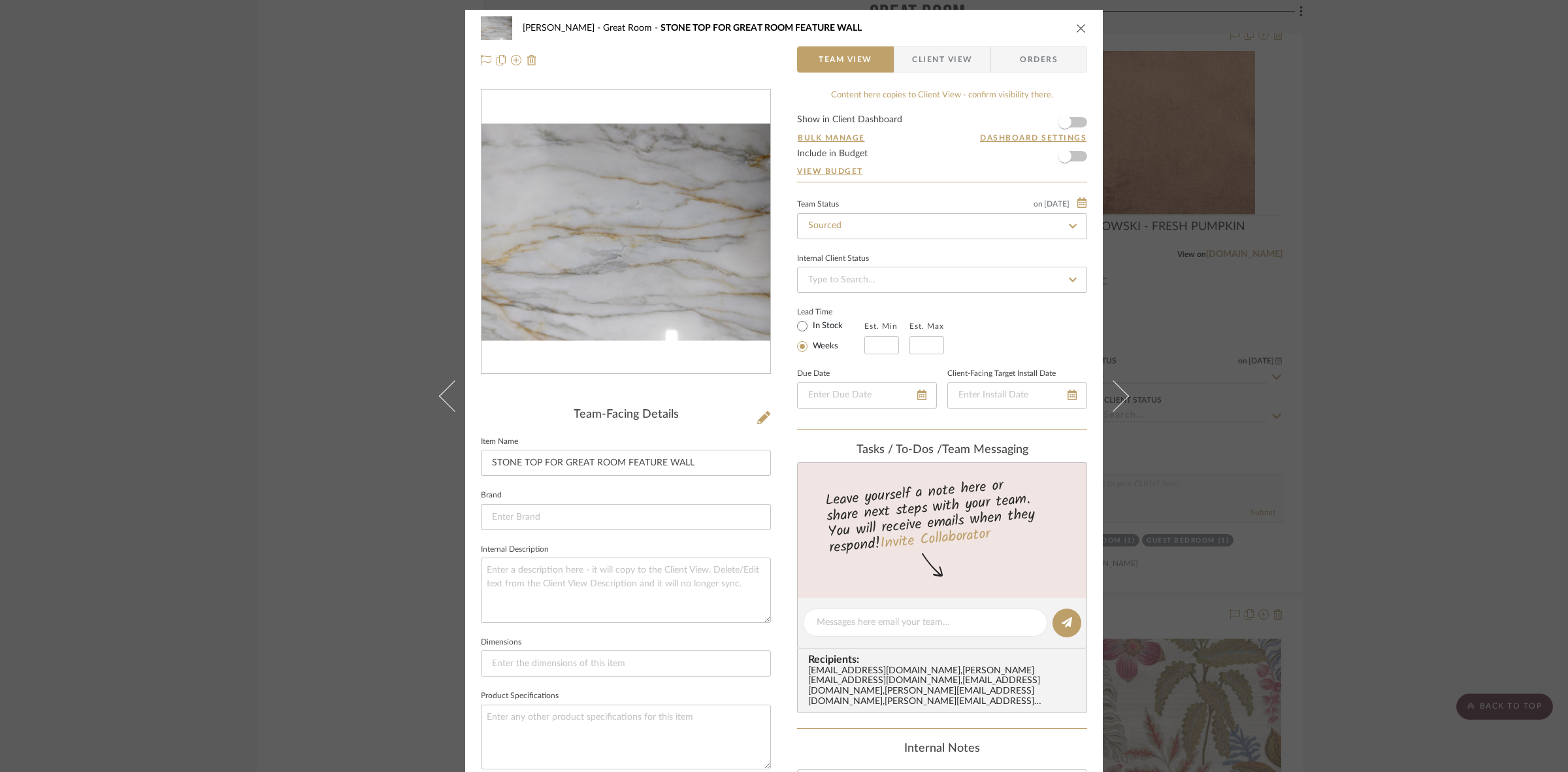
click at [605, 266] on img "0" at bounding box center [626, 232] width 288 height 217
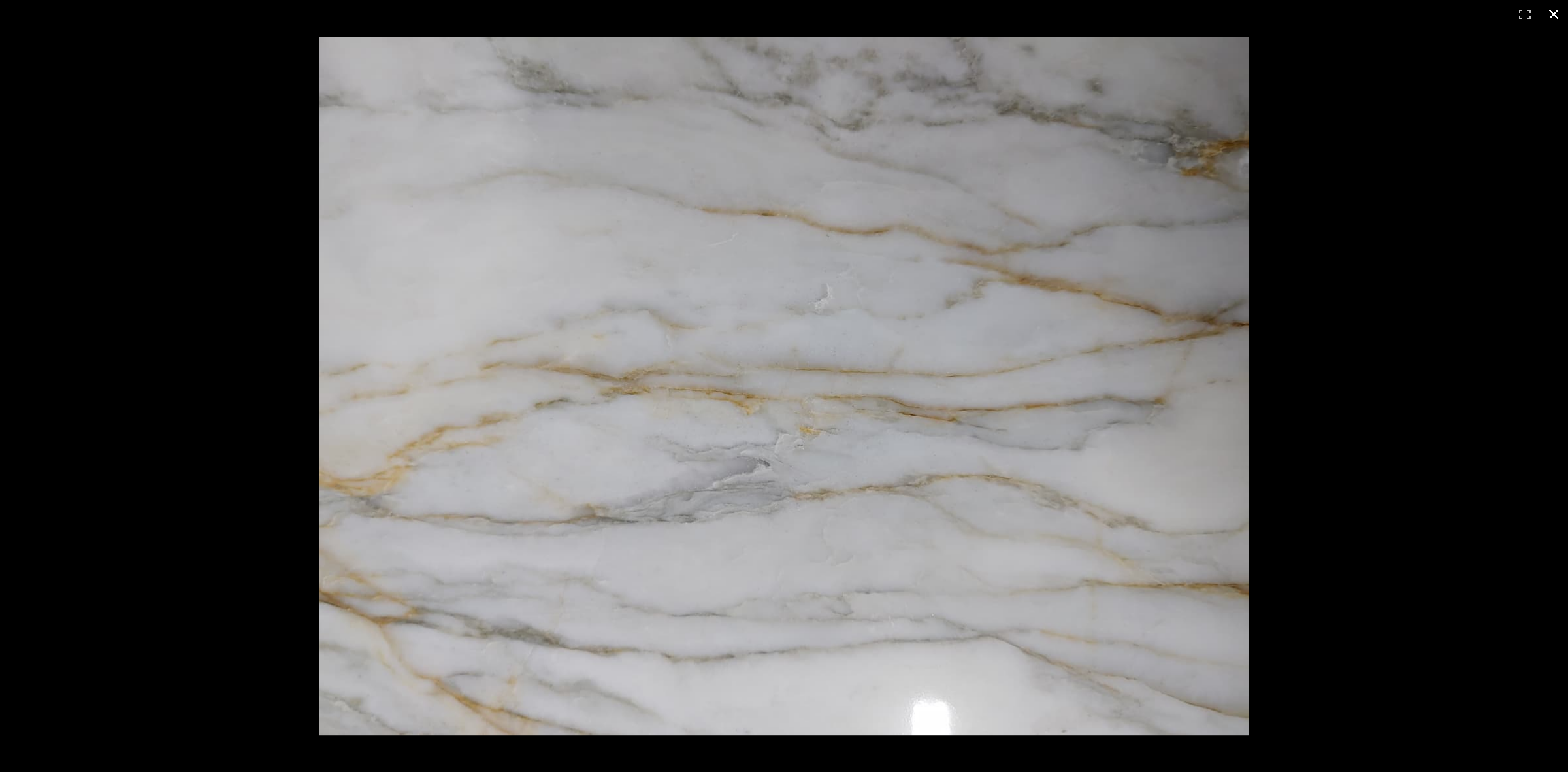
click at [1429, 363] on div at bounding box center [1084, 414] width 1533 height 754
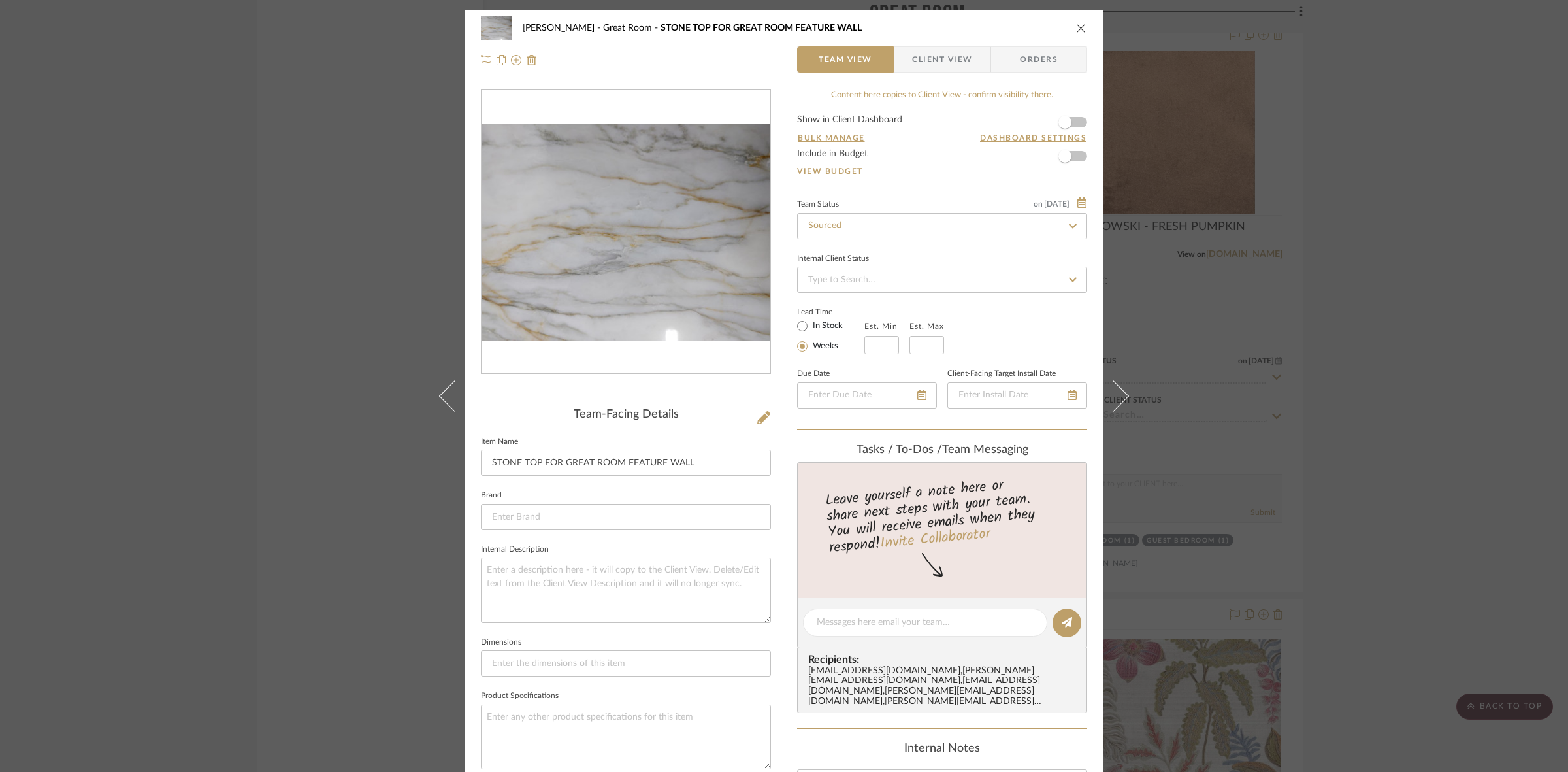
click at [350, 338] on div "[PERSON_NAME] Great Room STONE TOP FOR GREAT ROOM FEATURE WALL Team View Client…" at bounding box center [784, 386] width 1568 height 772
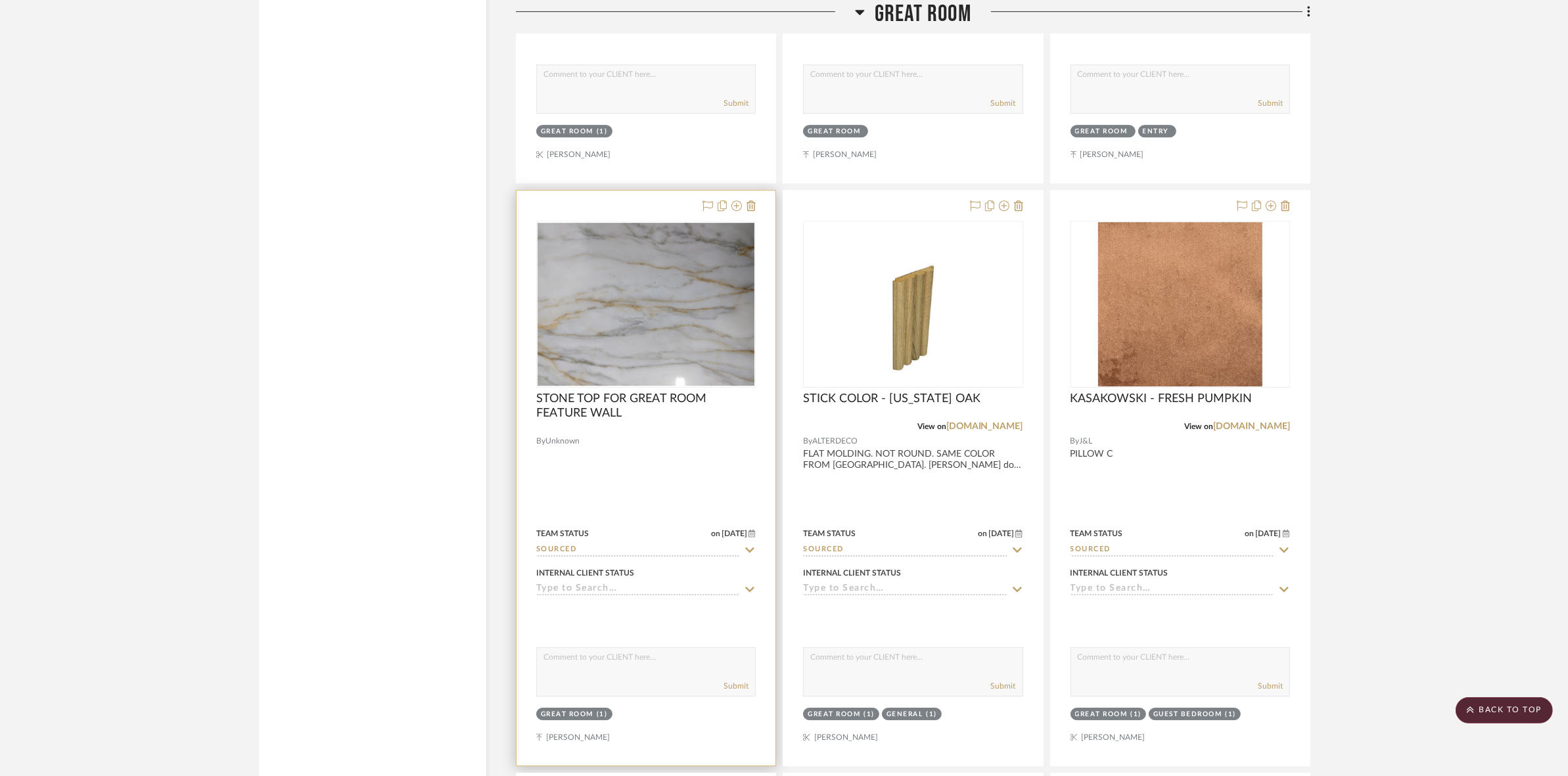
scroll to position [5007, 0]
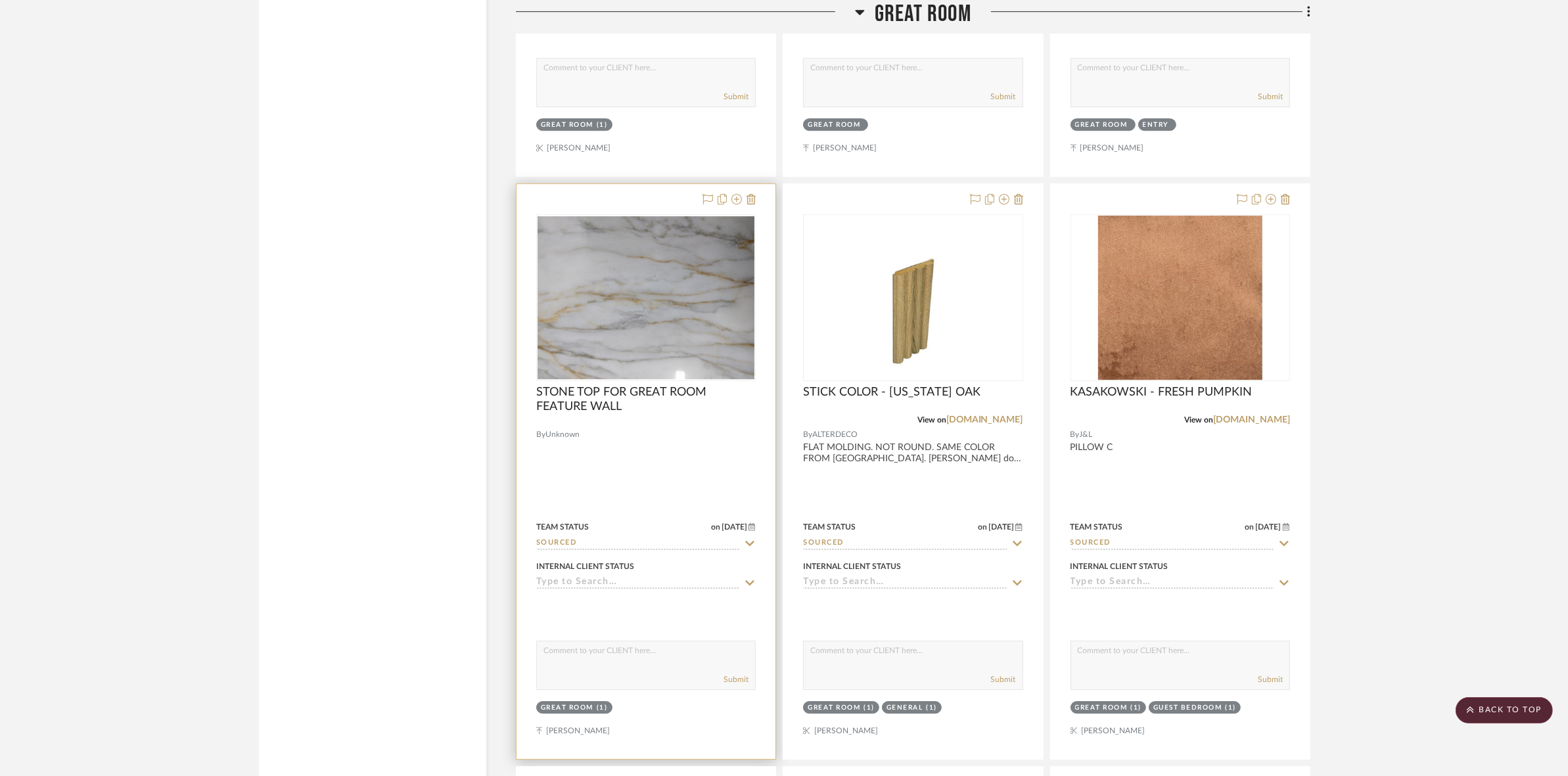
click at [592, 318] on img "0" at bounding box center [645, 297] width 217 height 163
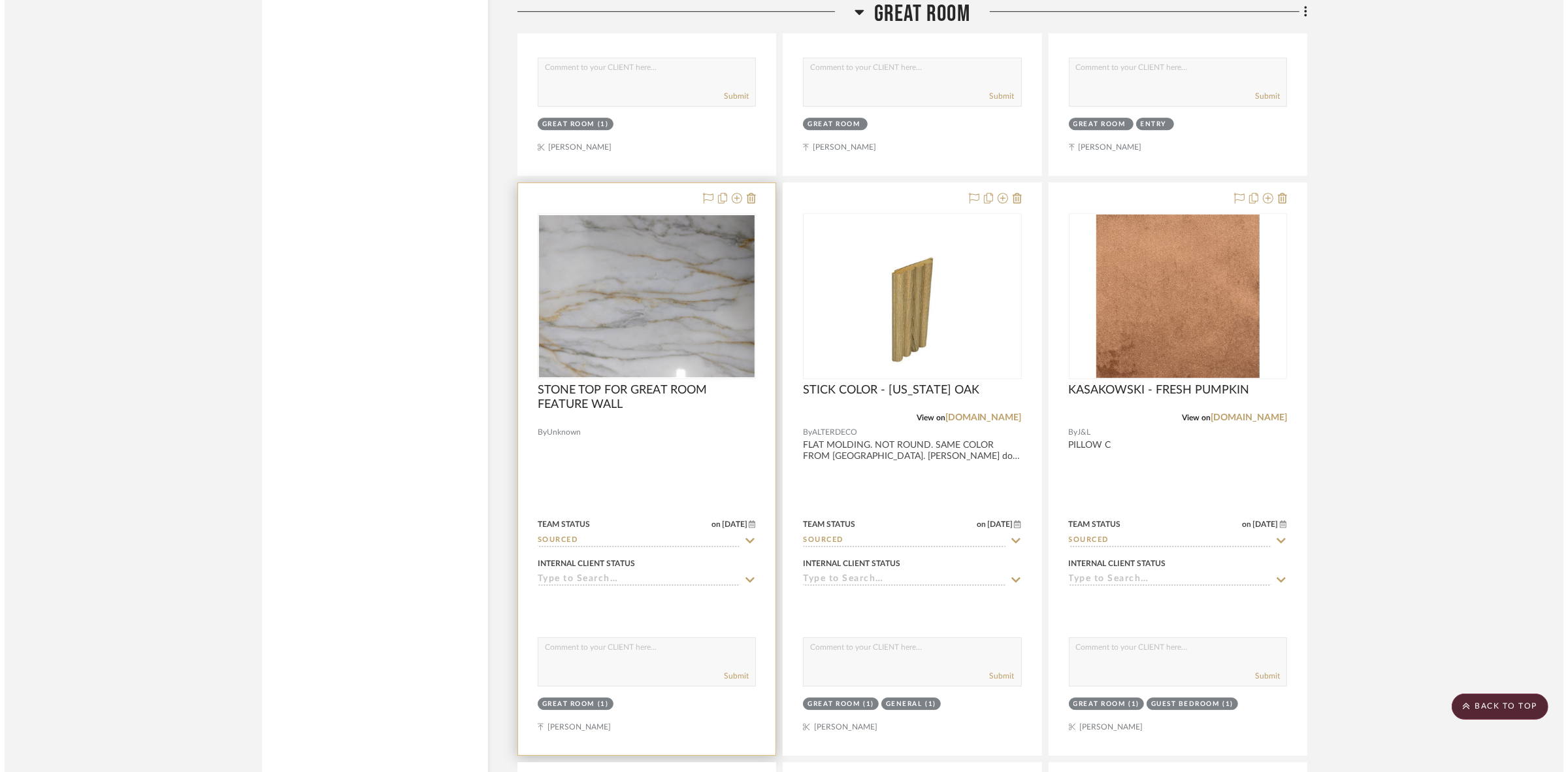
scroll to position [0, 0]
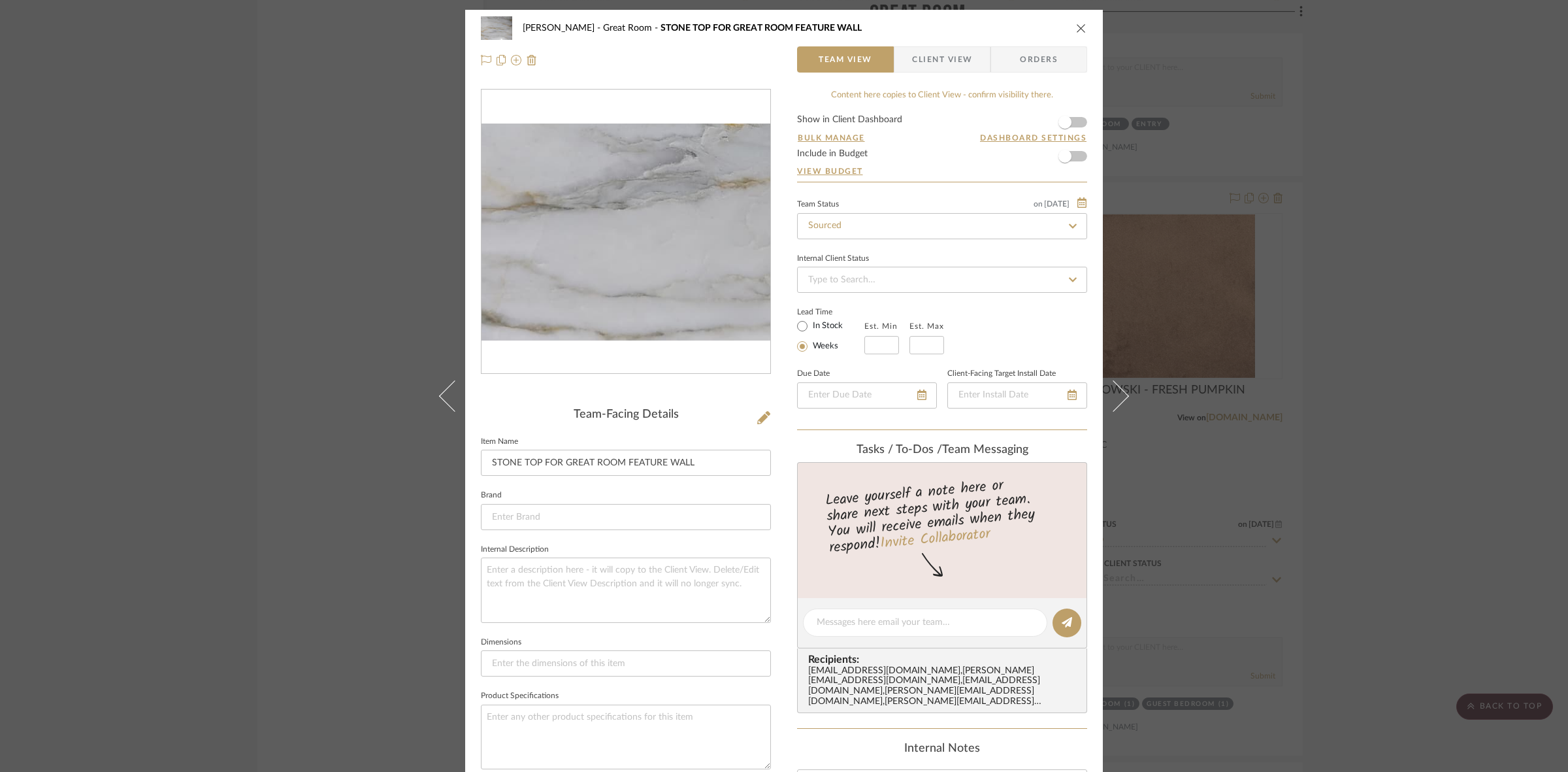
click at [594, 282] on img "0" at bounding box center [626, 232] width 288 height 217
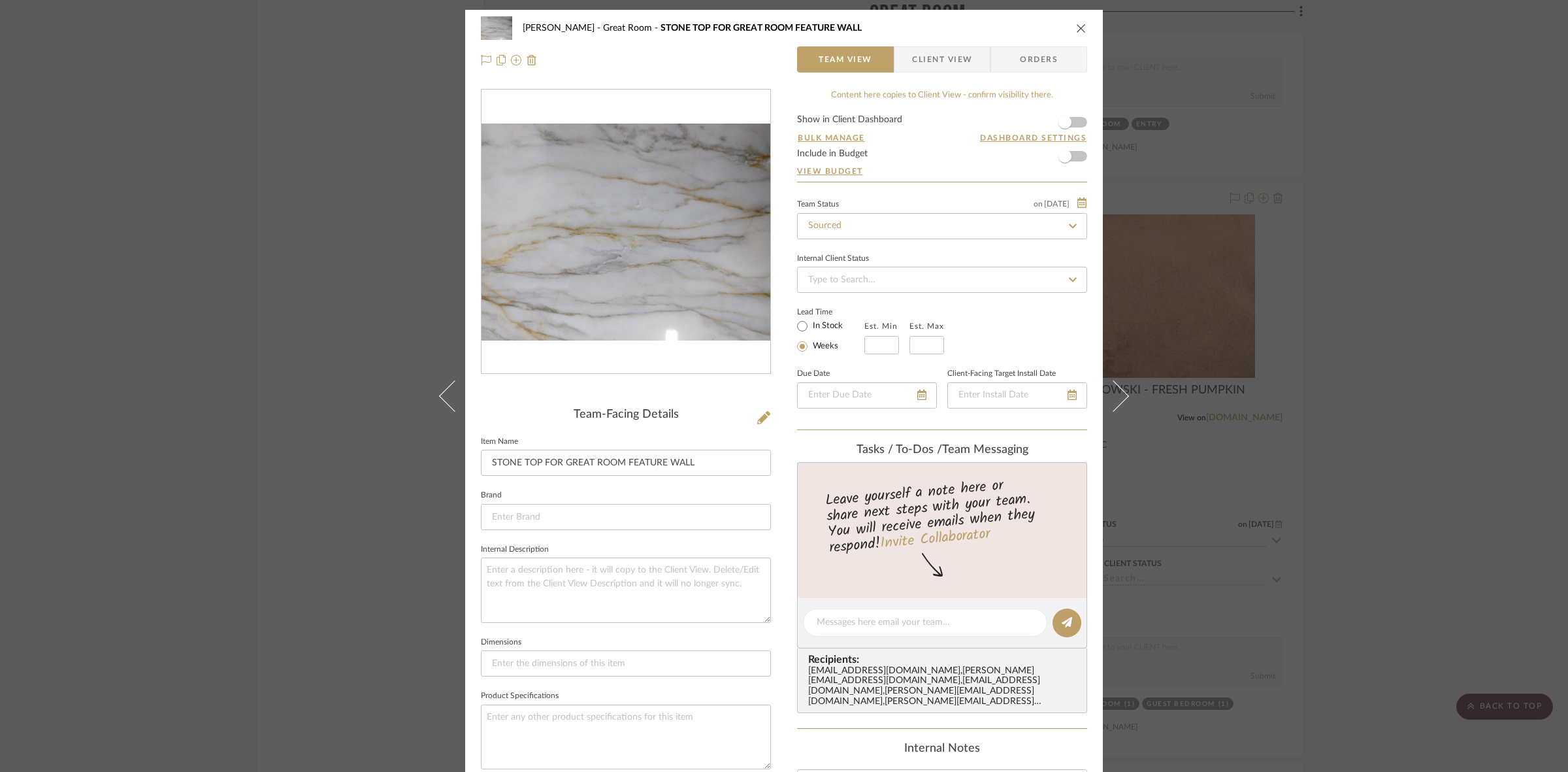
drag, startPoint x: 1439, startPoint y: 334, endPoint x: 1419, endPoint y: 334, distance: 20.0
click at [1439, 334] on div "[PERSON_NAME] Great Room STONE TOP FOR GREAT ROOM FEATURE WALL Team View Client…" at bounding box center [784, 386] width 1568 height 772
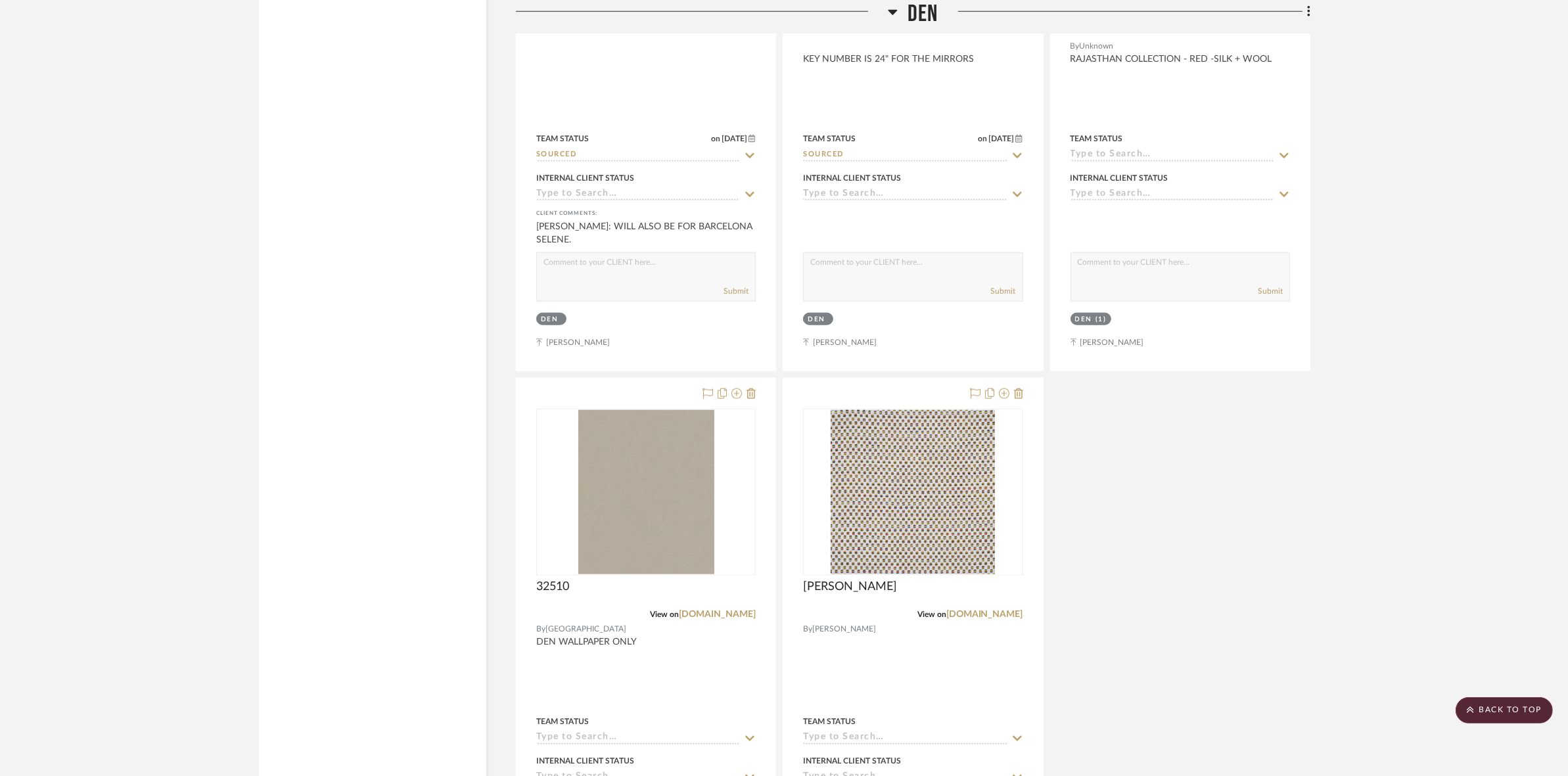
scroll to position [7881, 0]
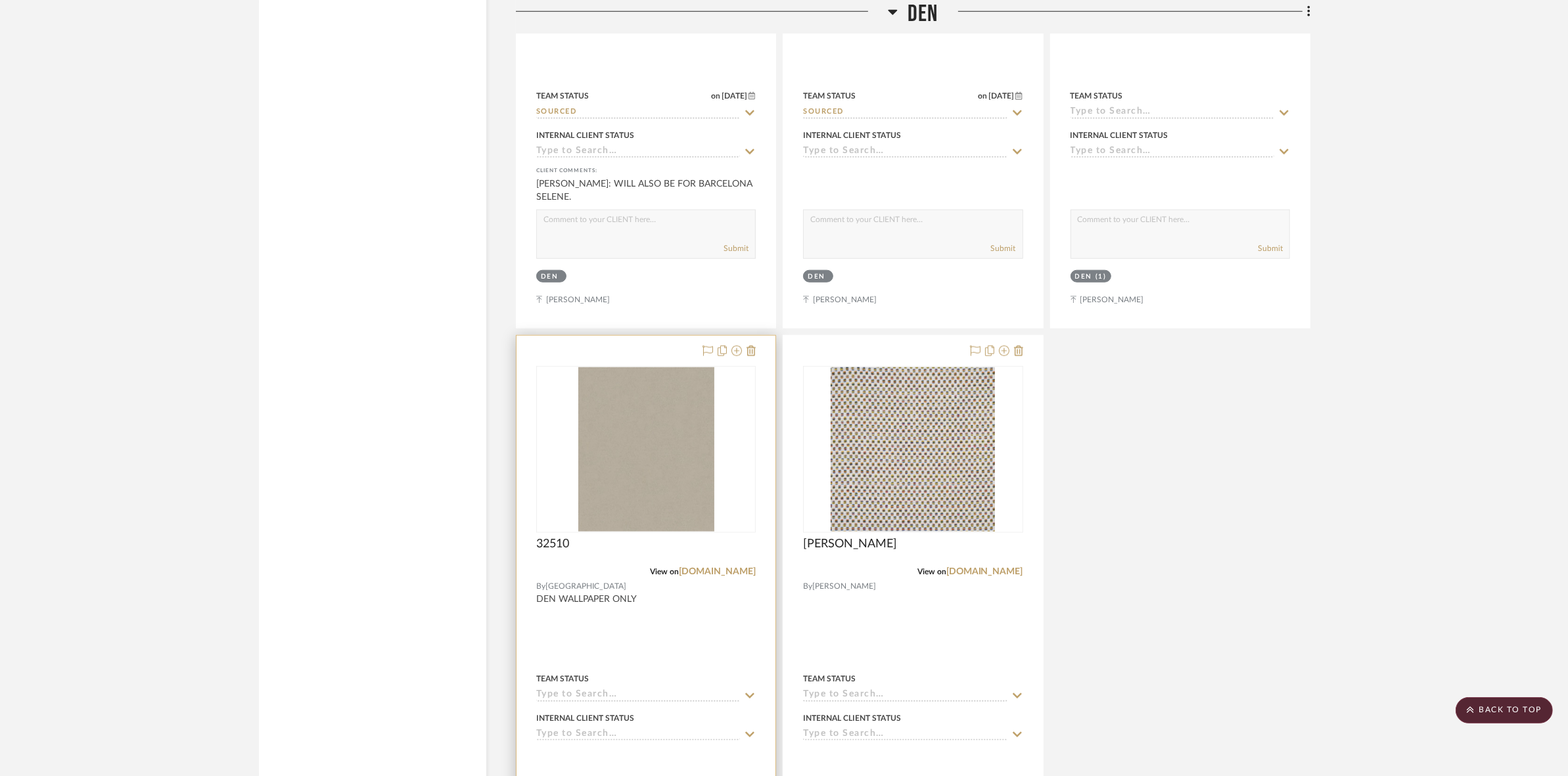
click at [643, 454] on div at bounding box center [646, 449] width 220 height 167
click at [635, 452] on img "0" at bounding box center [646, 450] width 136 height 164
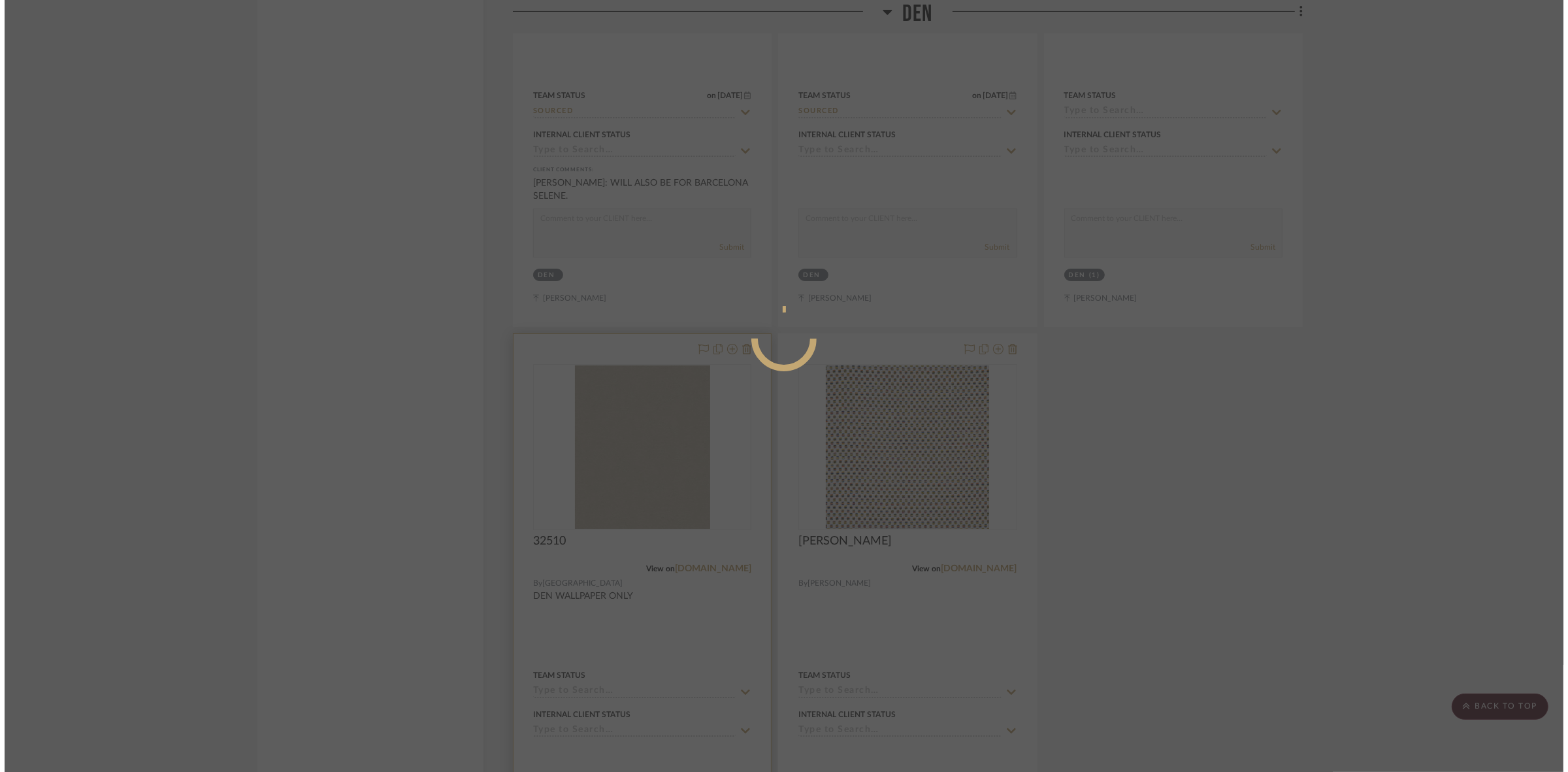
scroll to position [0, 0]
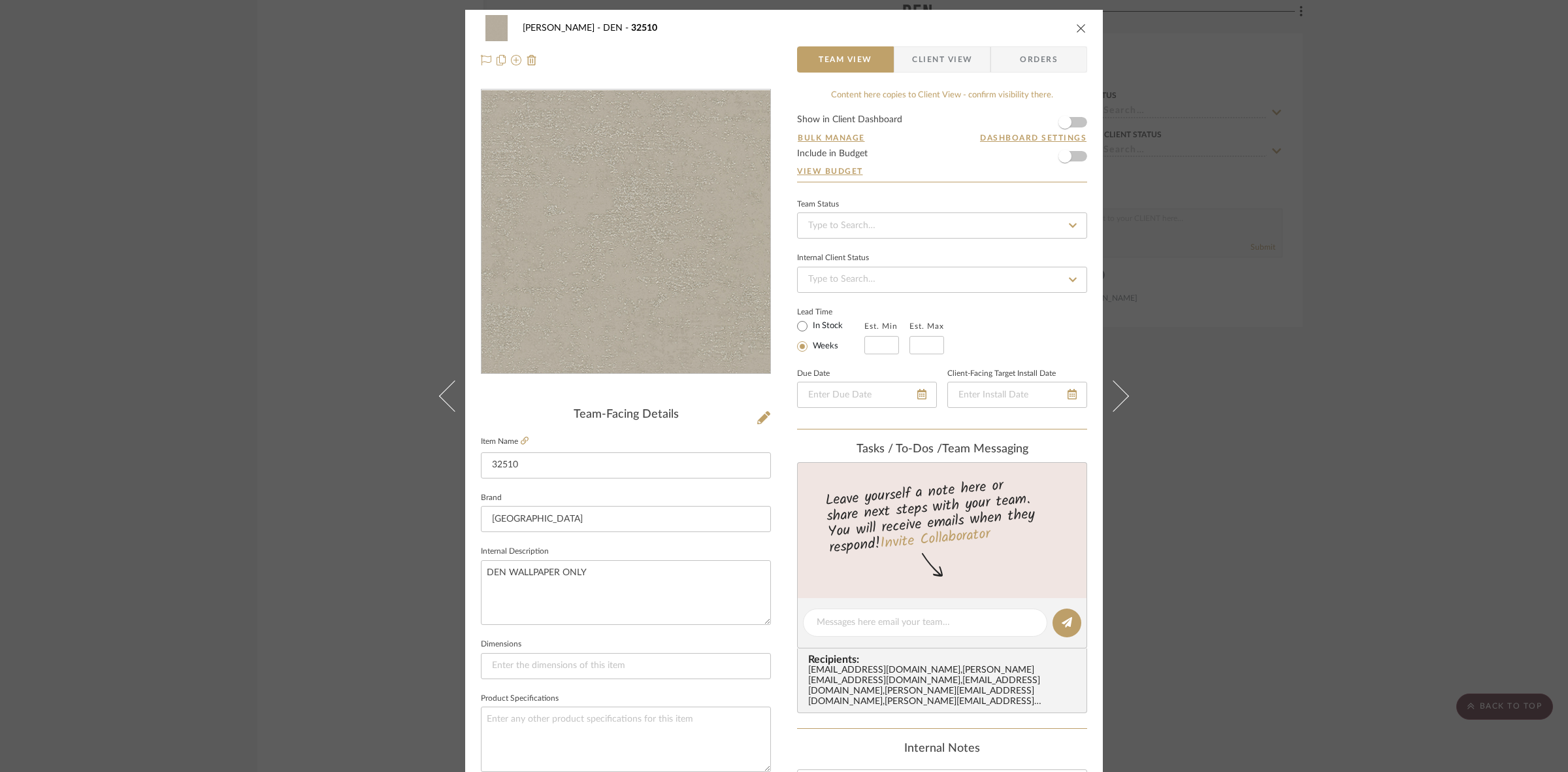
click at [582, 272] on img "0" at bounding box center [626, 232] width 235 height 284
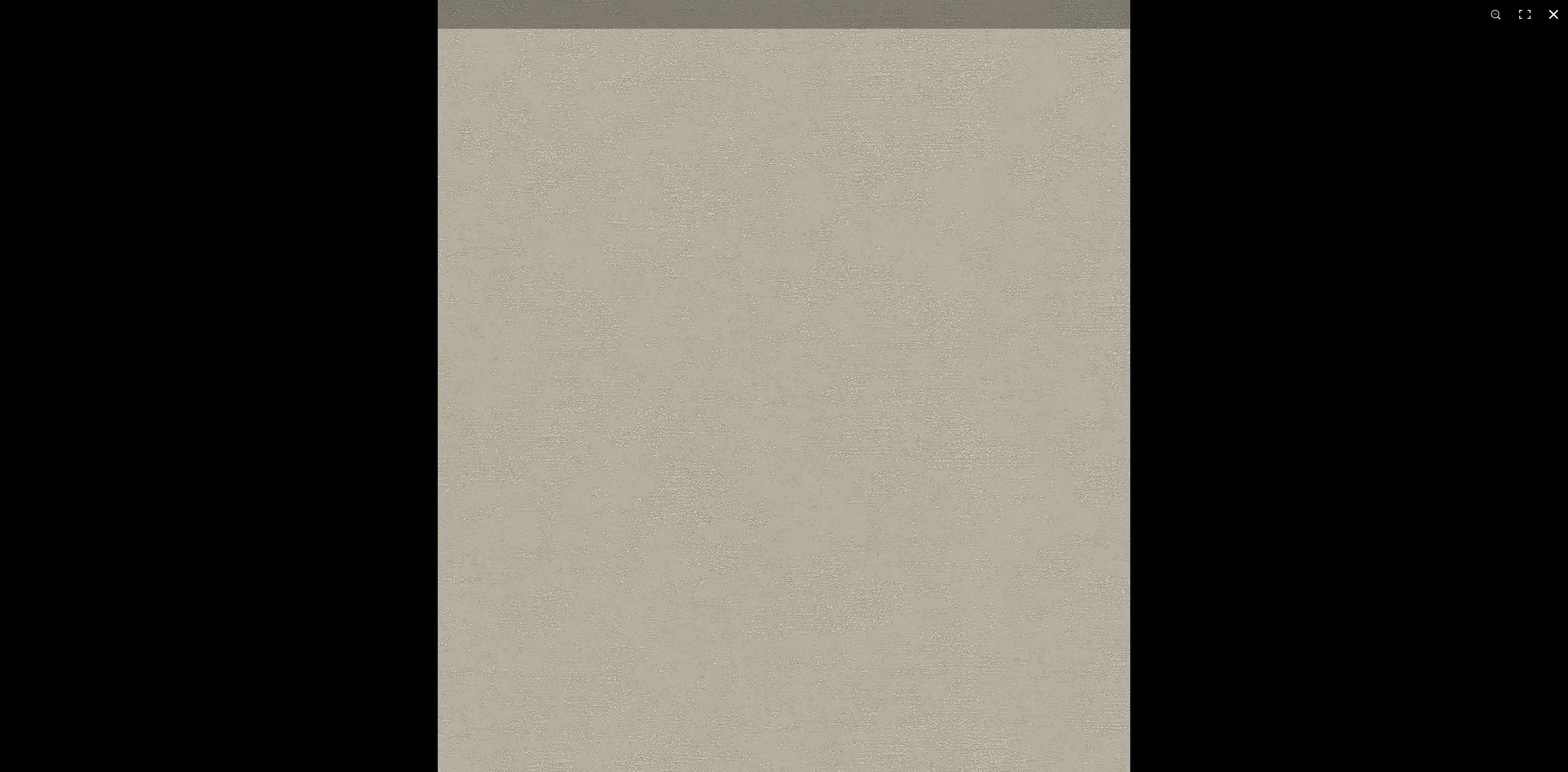
click at [324, 193] on div at bounding box center [784, 386] width 1568 height 772
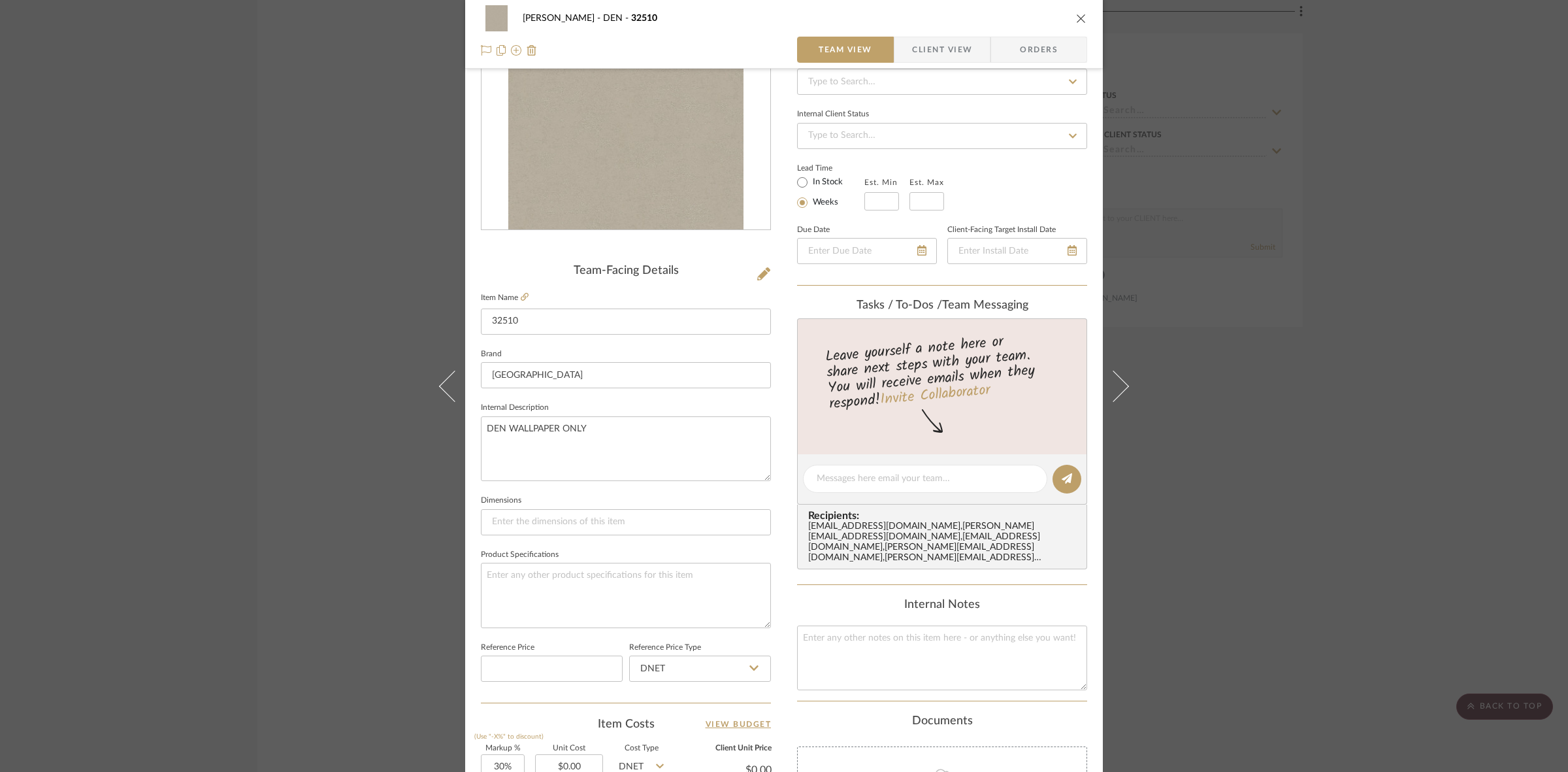
scroll to position [327, 0]
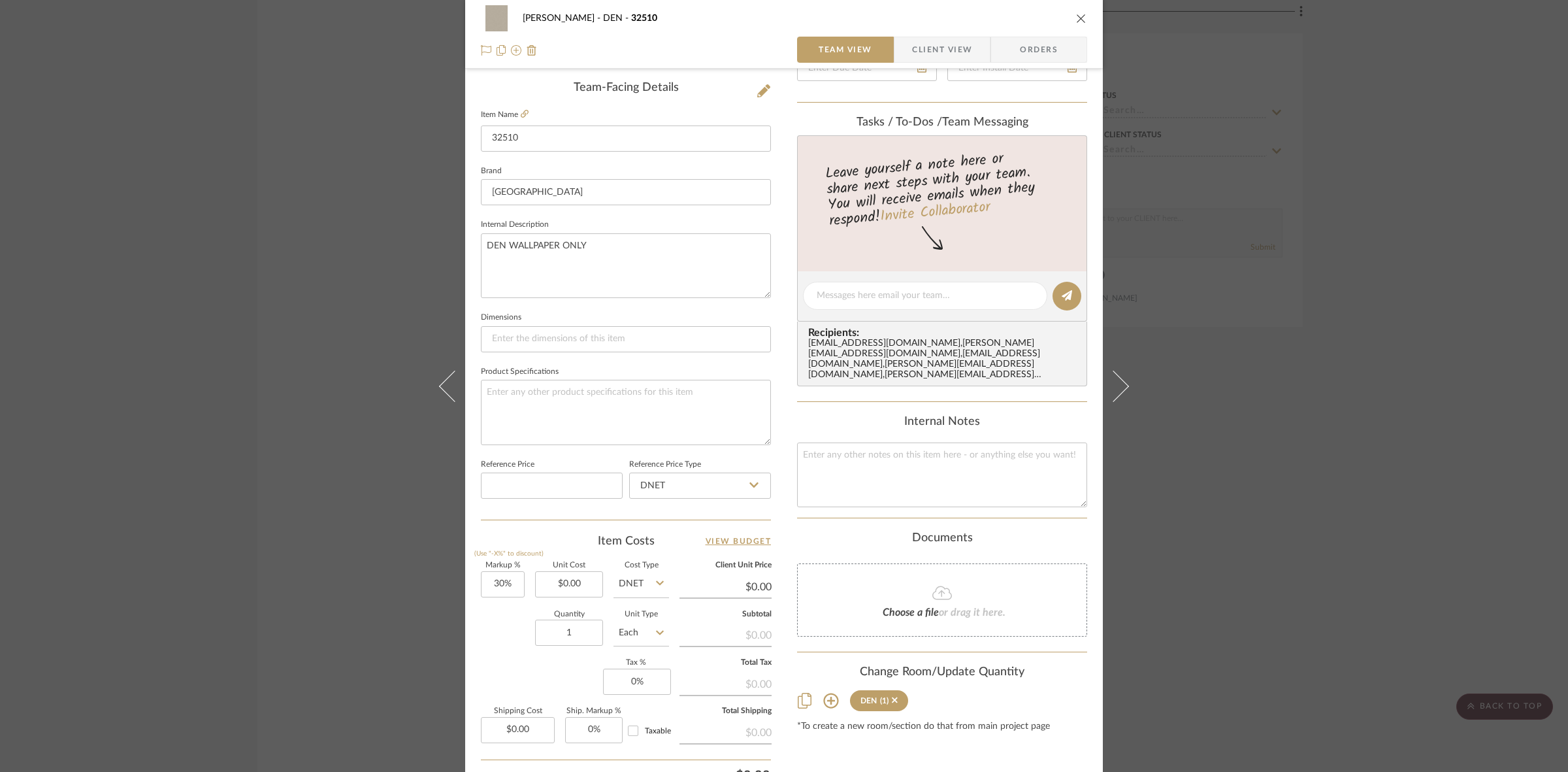
click at [285, 361] on div "[PERSON_NAME] DEN 32510 Team View Client View Orders Team-Facing Details Item N…" at bounding box center [784, 386] width 1568 height 772
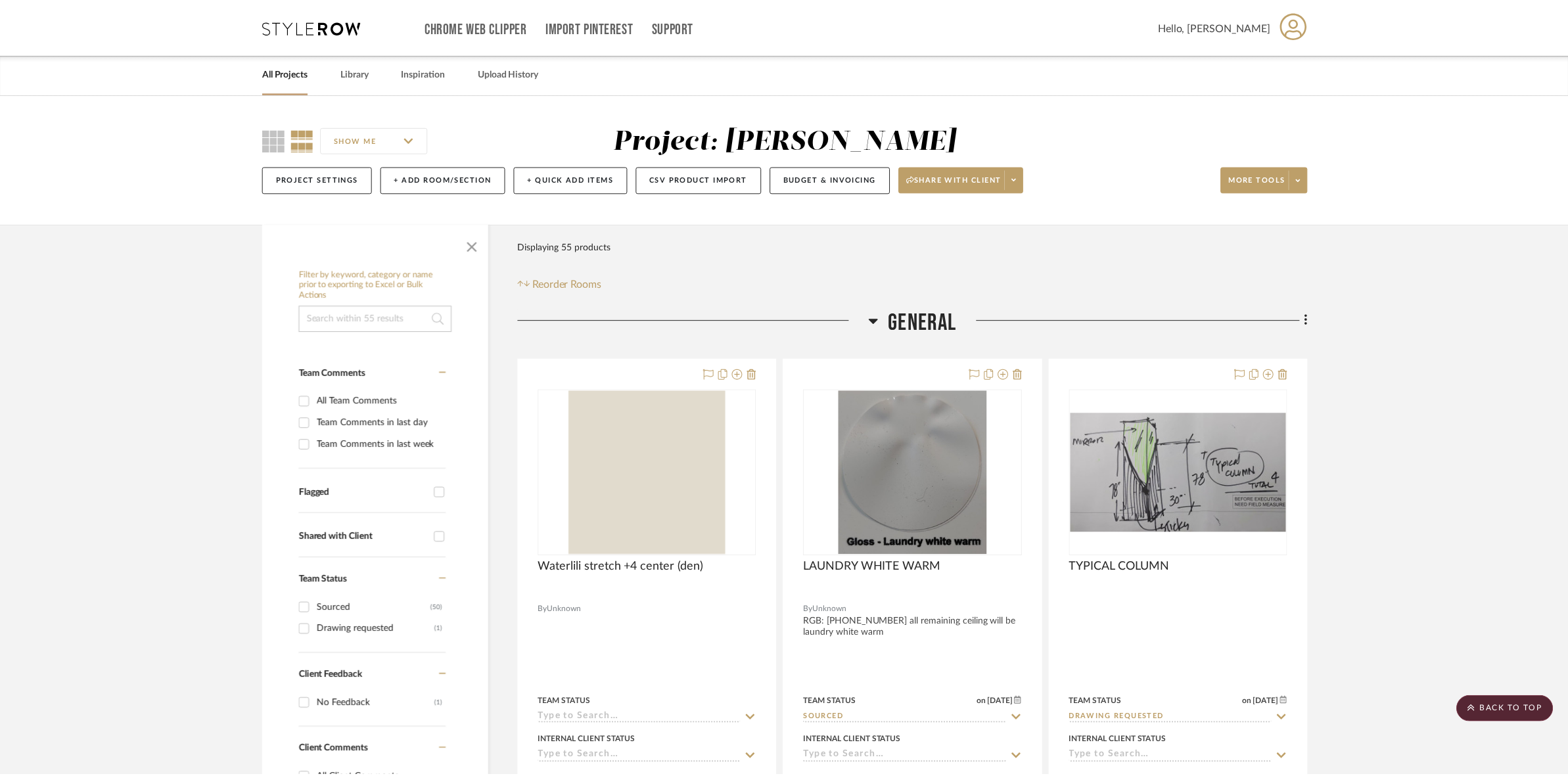
scroll to position [7881, 0]
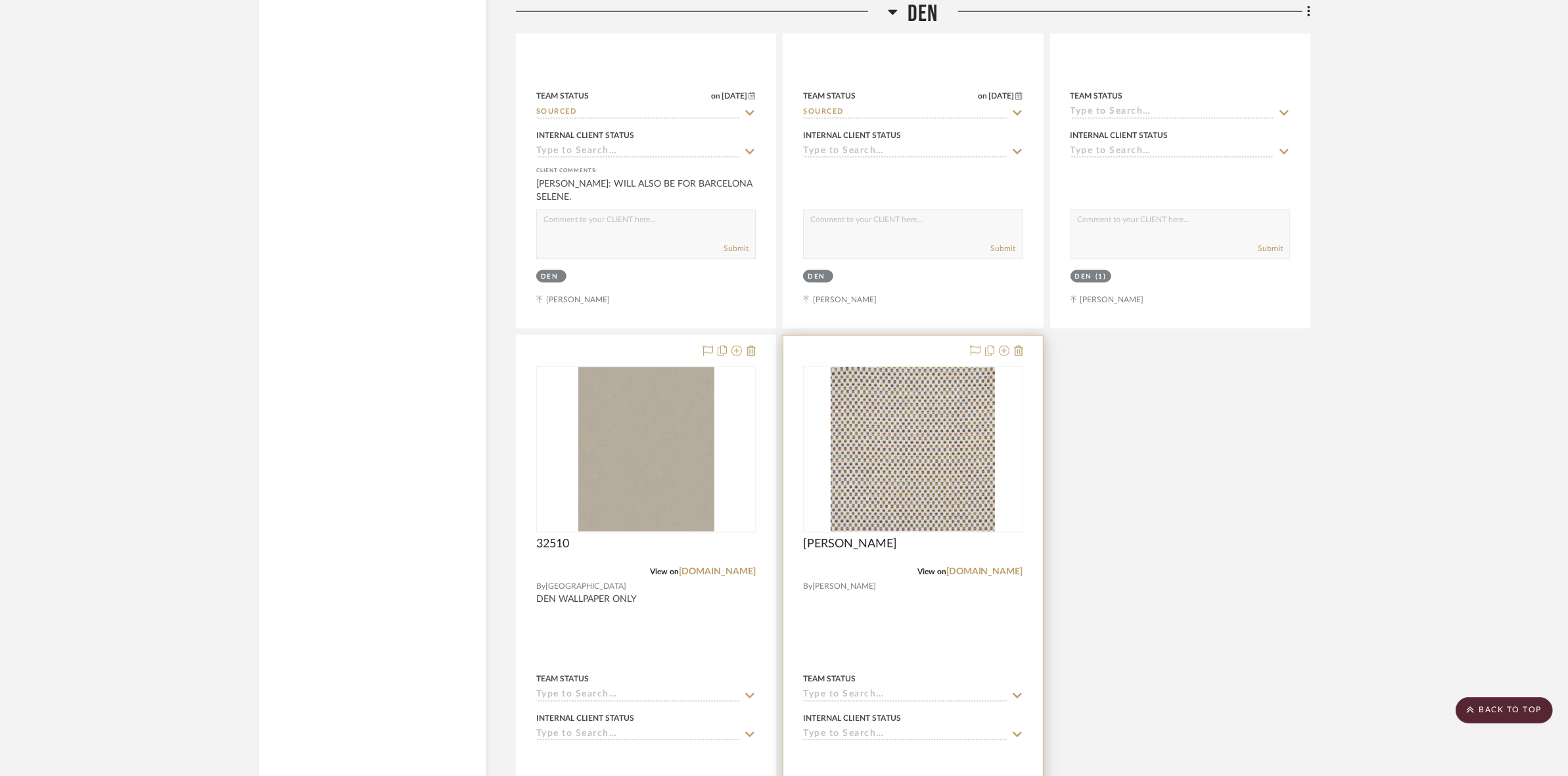
click at [977, 480] on img "0" at bounding box center [913, 450] width 164 height 164
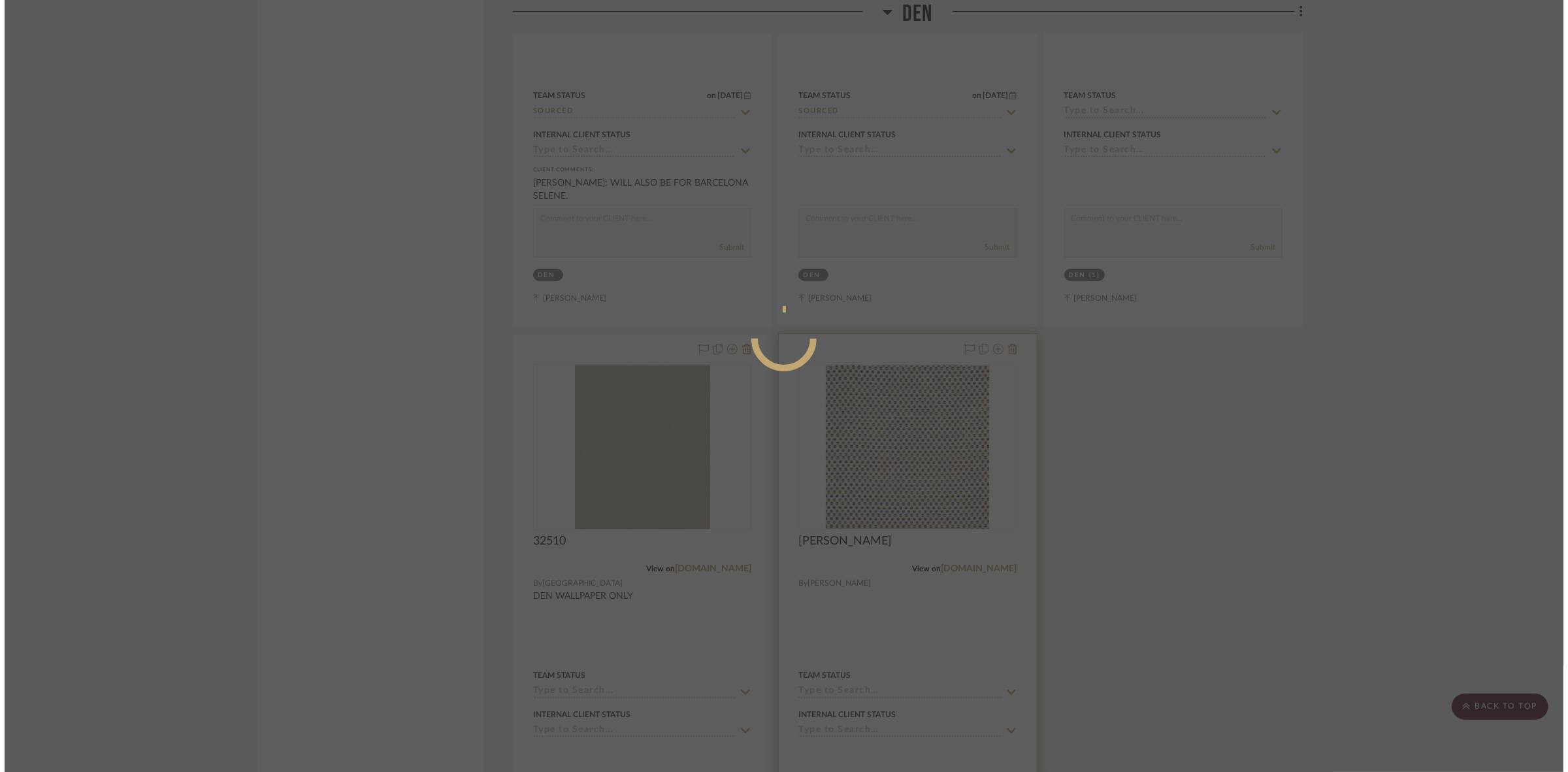
scroll to position [0, 0]
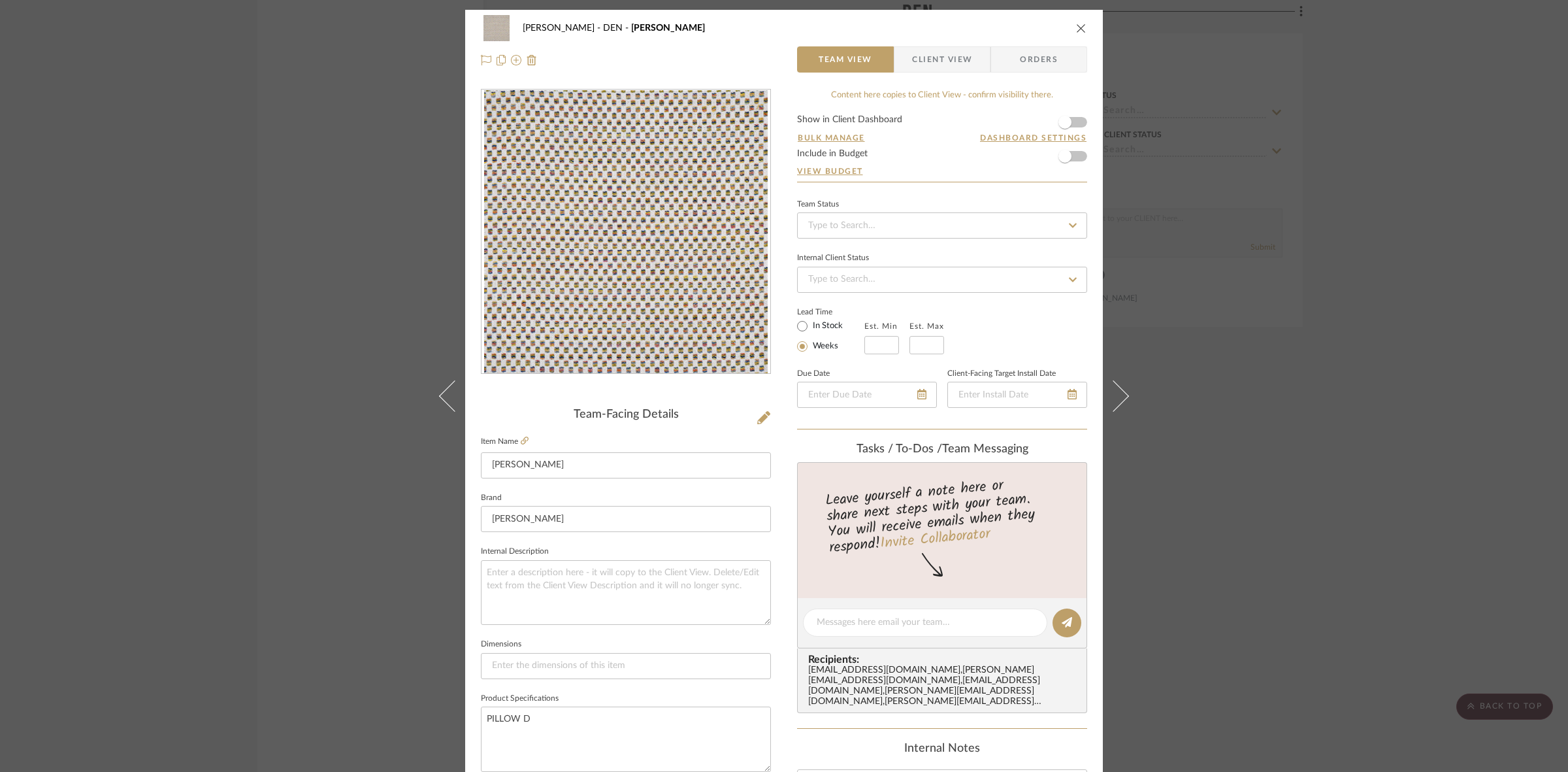
click at [1328, 472] on div "[PERSON_NAME] DEN [PERSON_NAME] Team View Client View Orders Team-Facing Detail…" at bounding box center [784, 386] width 1568 height 772
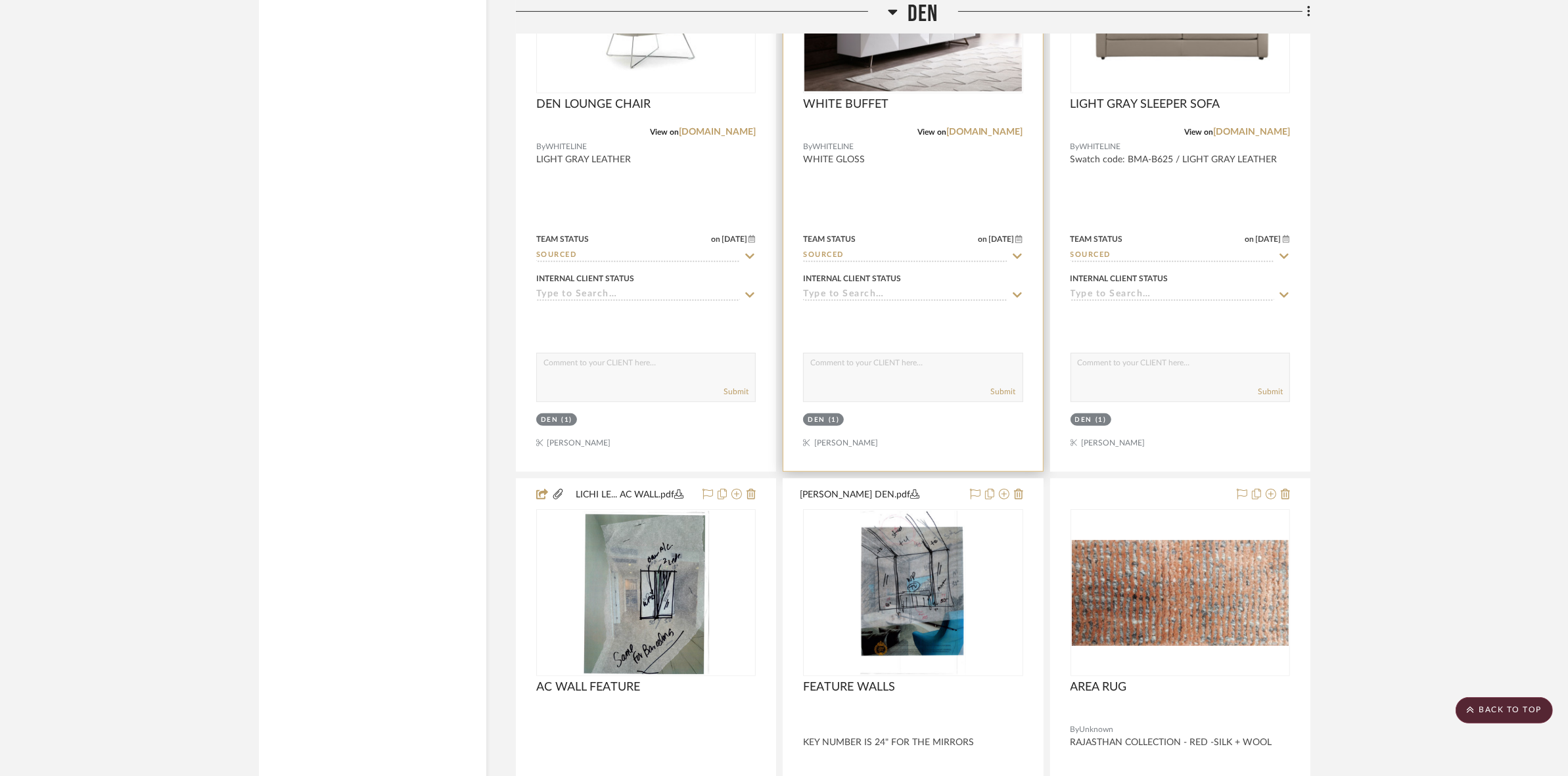
scroll to position [7225, 0]
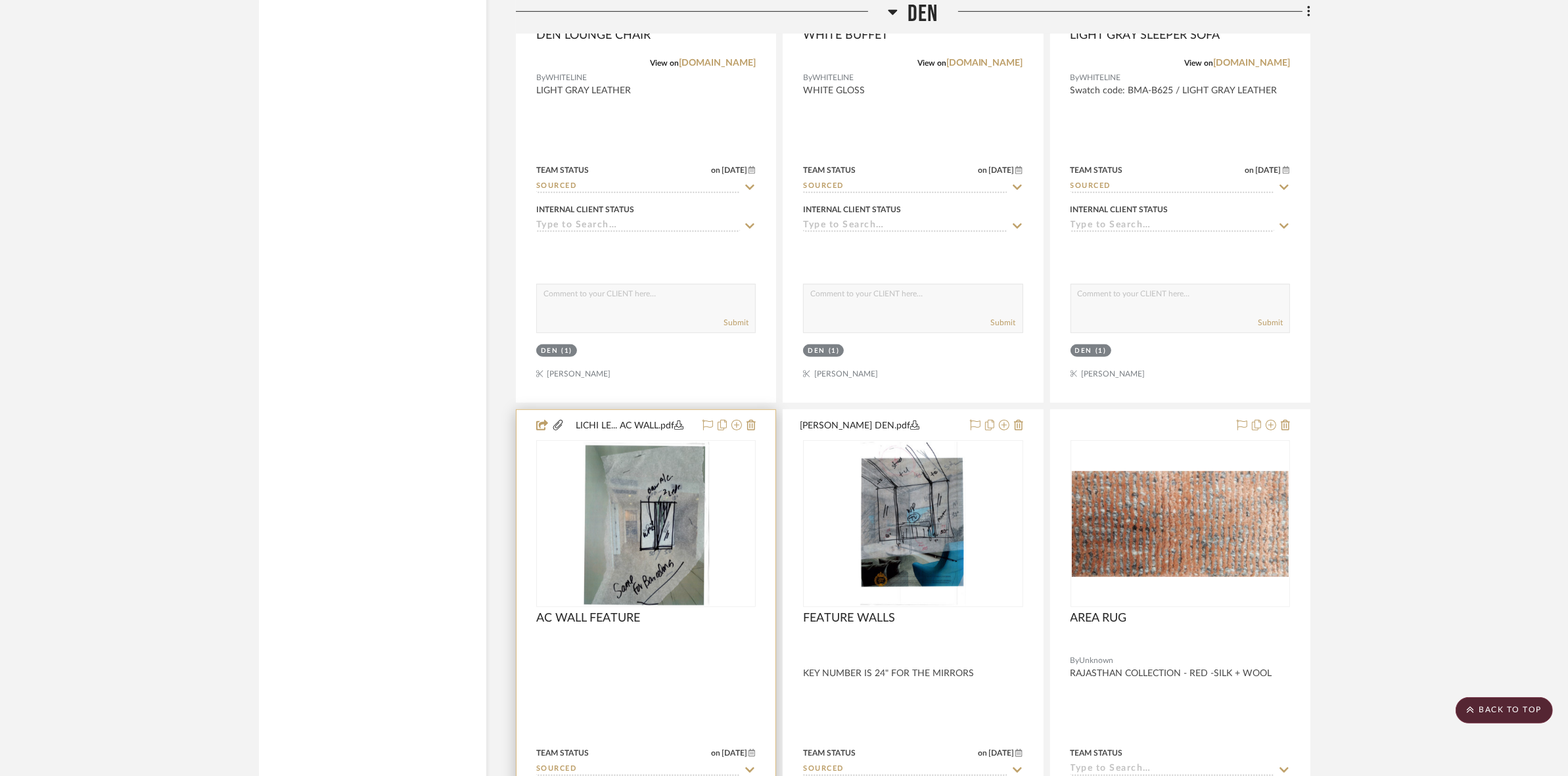
click at [684, 536] on div at bounding box center [646, 523] width 220 height 167
click at [623, 541] on img "0" at bounding box center [646, 524] width 127 height 164
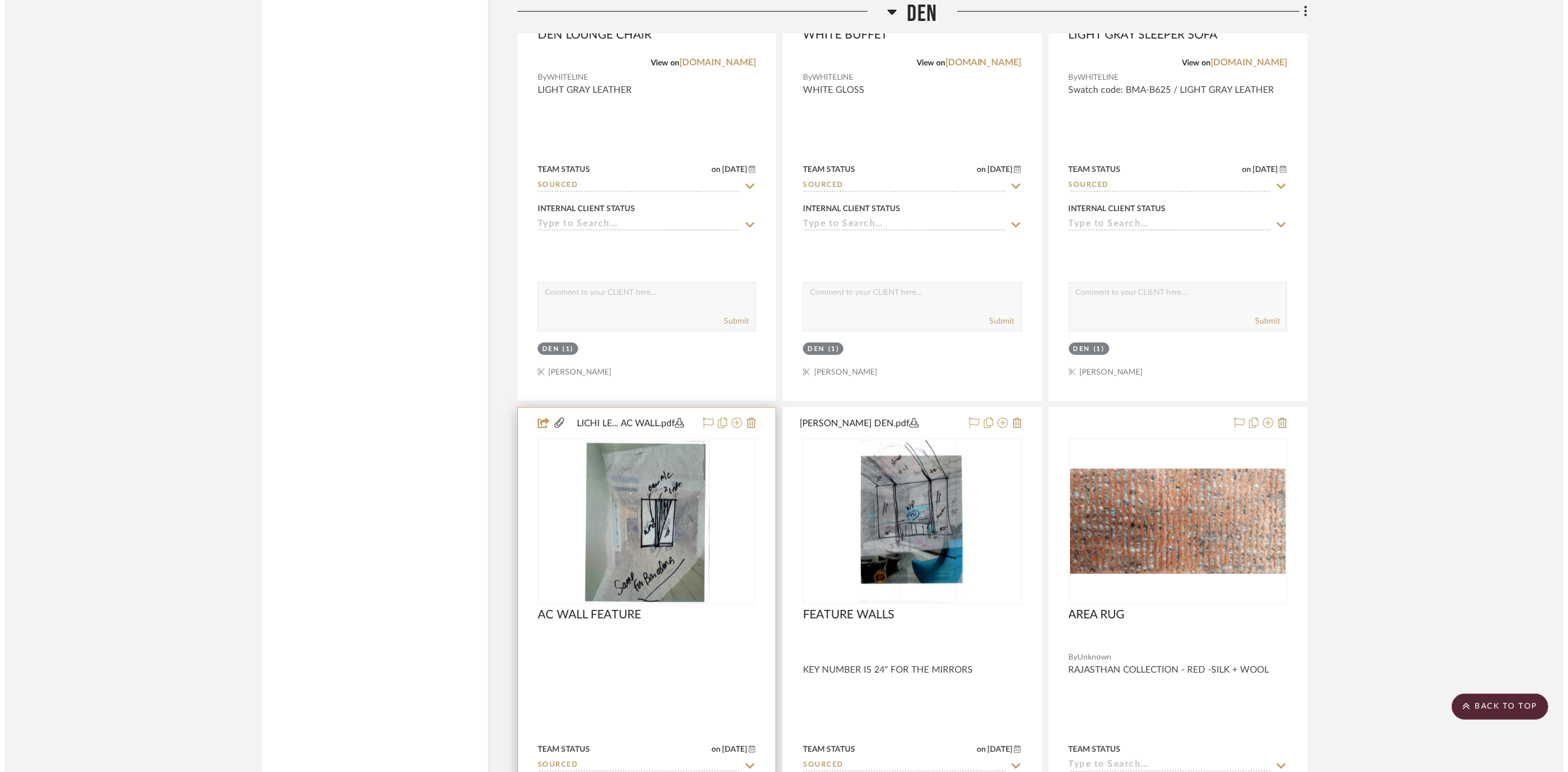
scroll to position [0, 0]
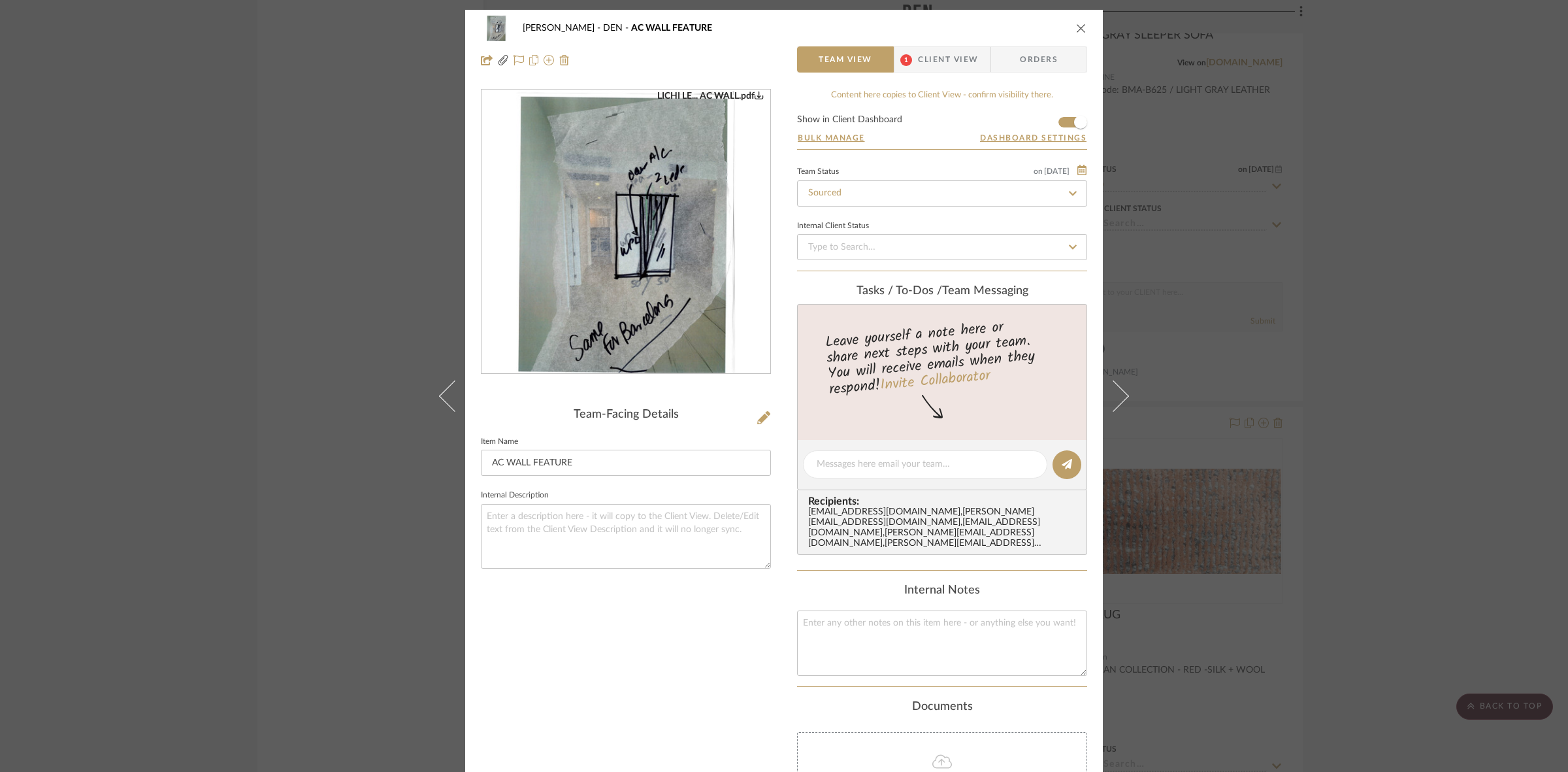
click at [656, 251] on img "0" at bounding box center [626, 232] width 219 height 284
click at [1292, 419] on div "[PERSON_NAME] DEN AC WALL FEATURE Team View 1 Client View Orders LICHI LE... AC…" at bounding box center [784, 386] width 1568 height 772
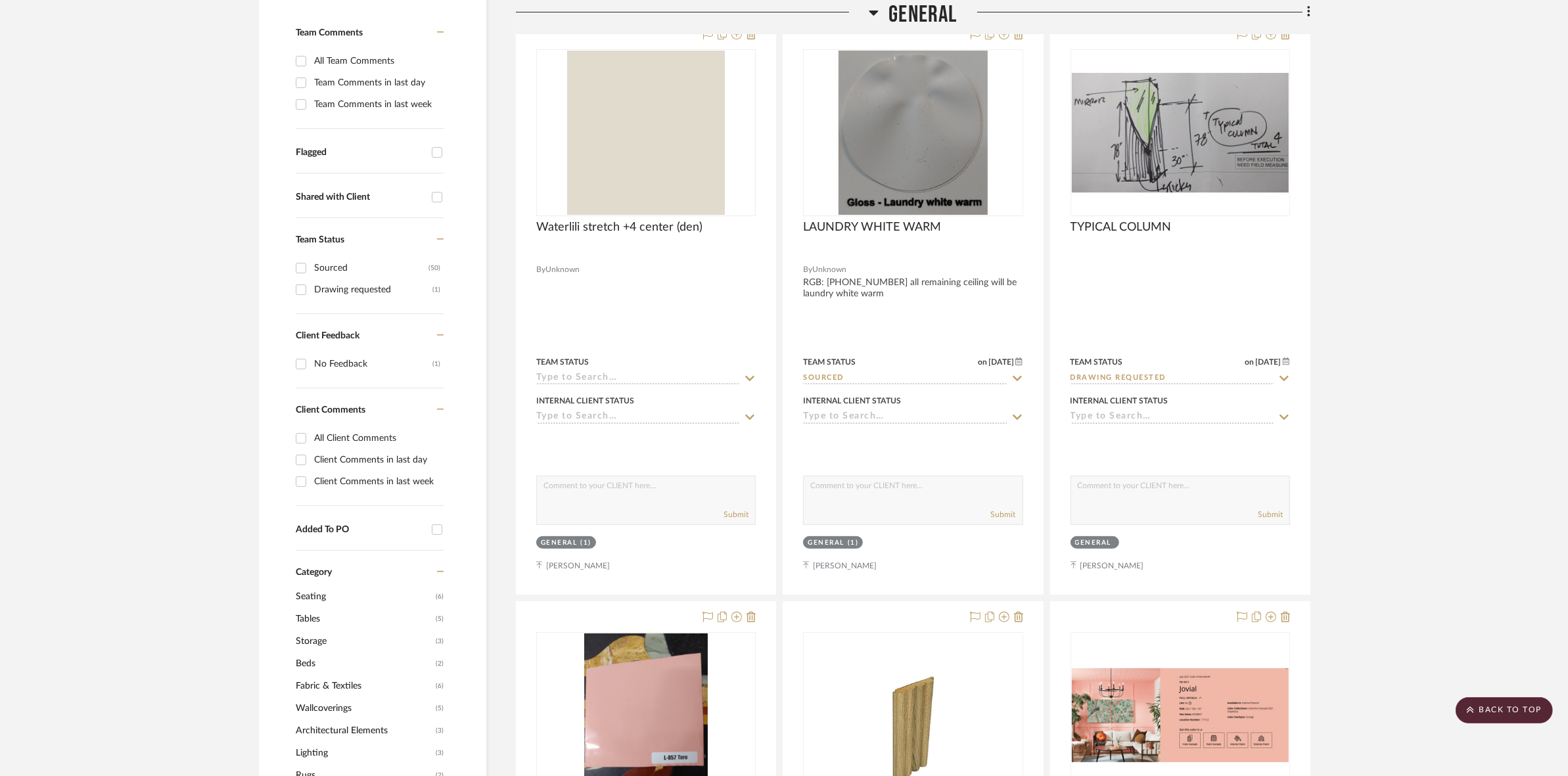
scroll to position [153, 0]
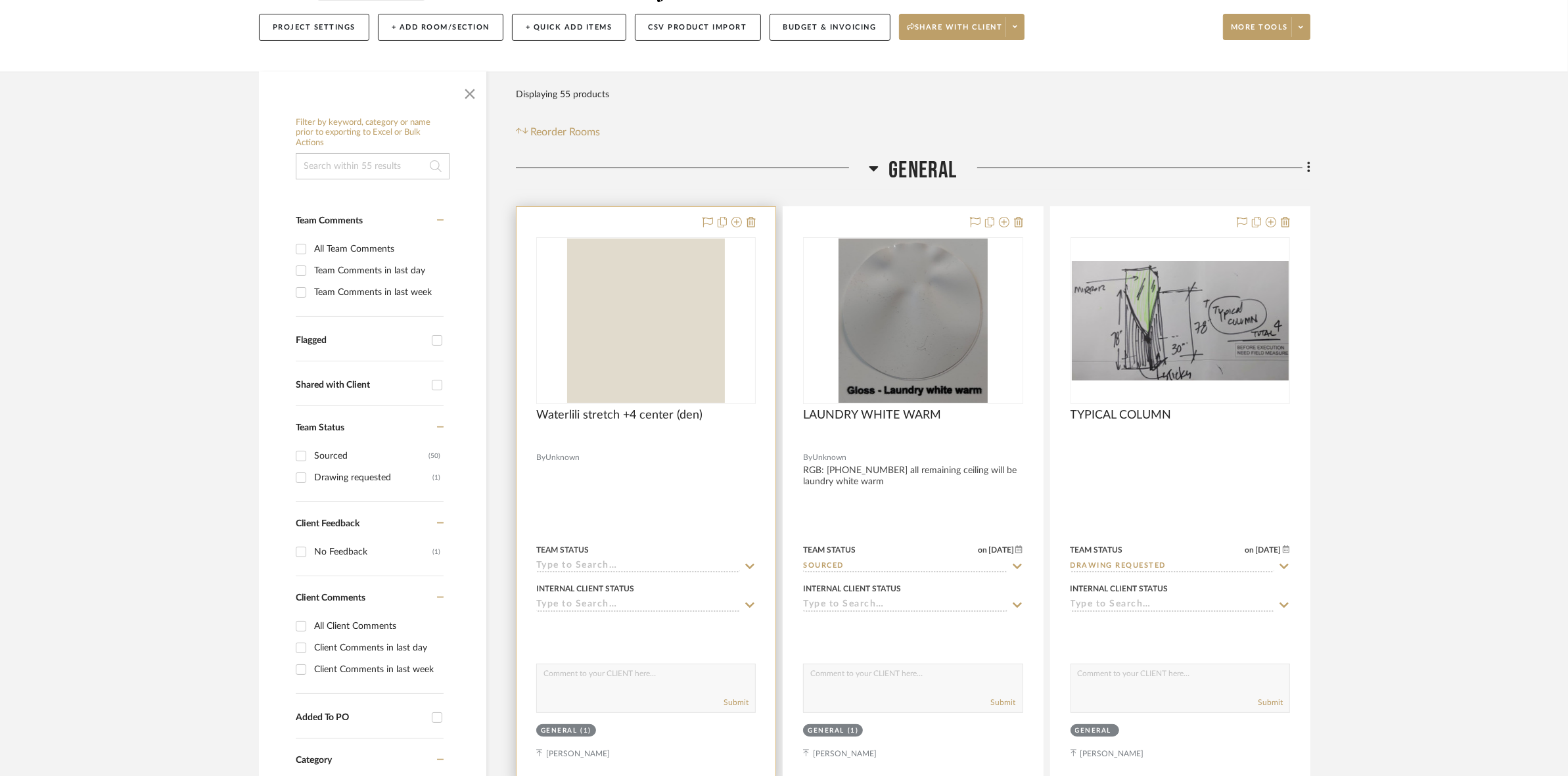
click at [659, 279] on img "0" at bounding box center [645, 320] width 158 height 164
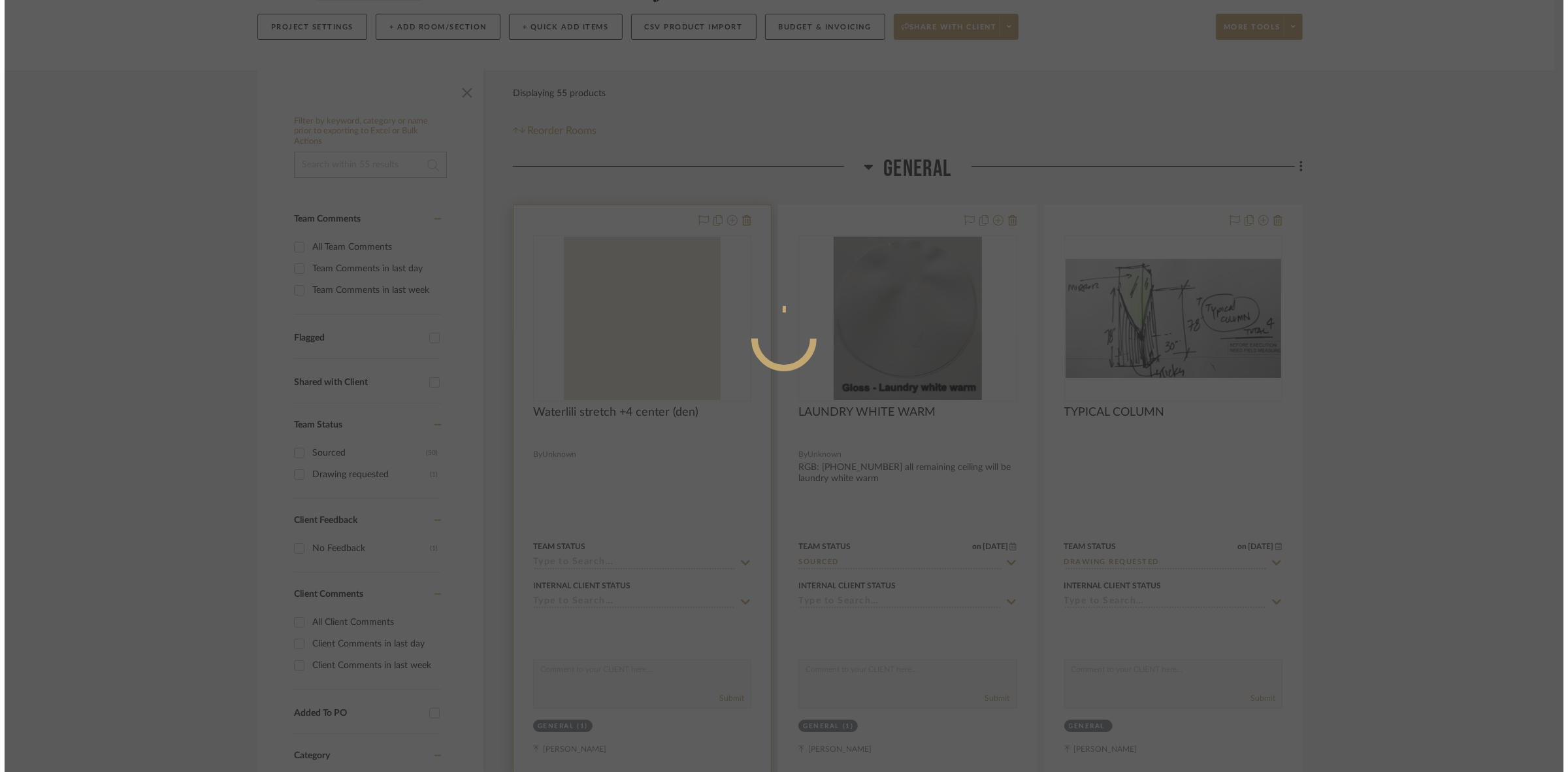
scroll to position [0, 0]
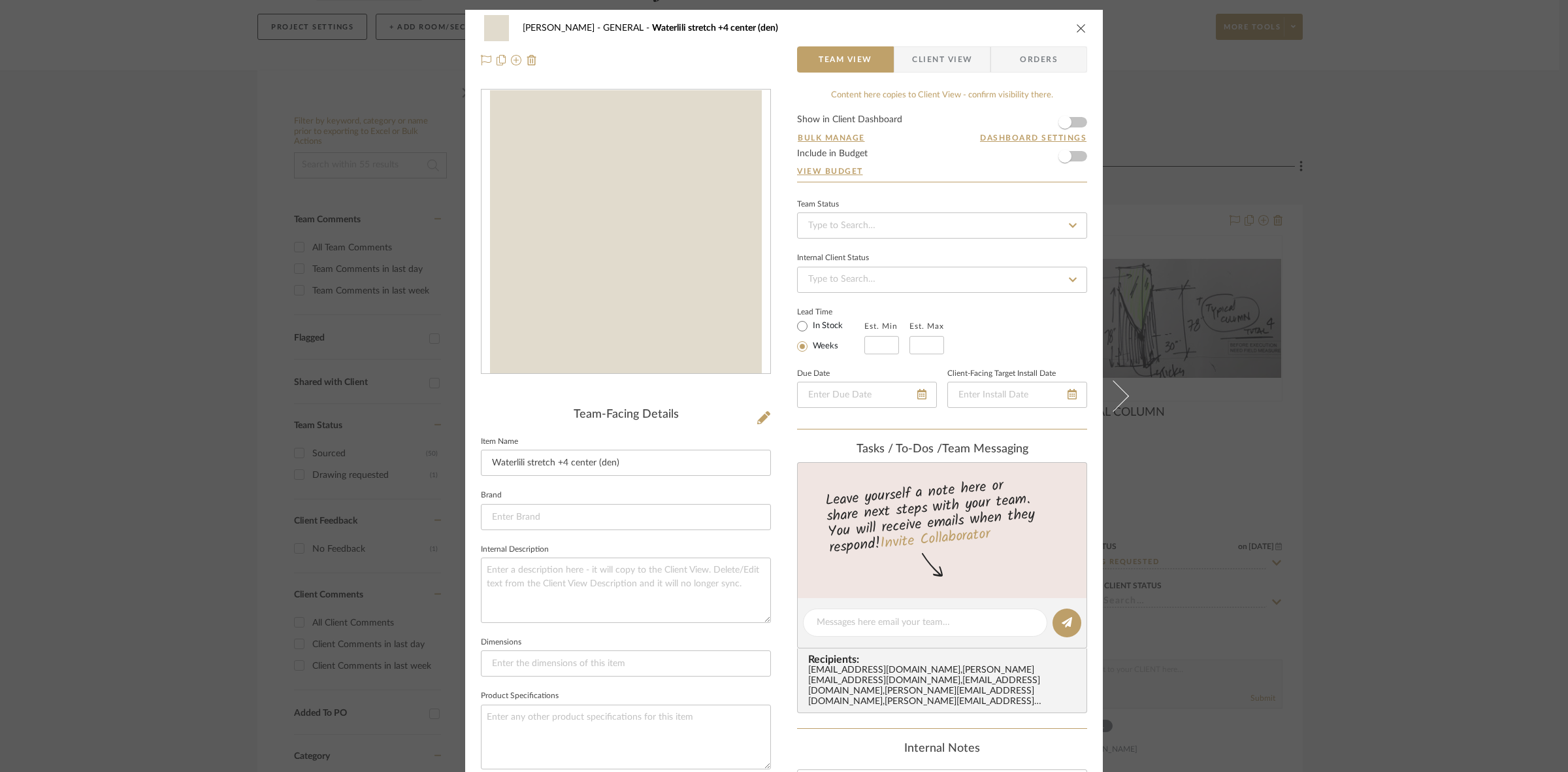
click at [56, 409] on div "[PERSON_NAME] GENERAL Waterlili stretch +4 center (den) Team View Client View O…" at bounding box center [784, 386] width 1568 height 772
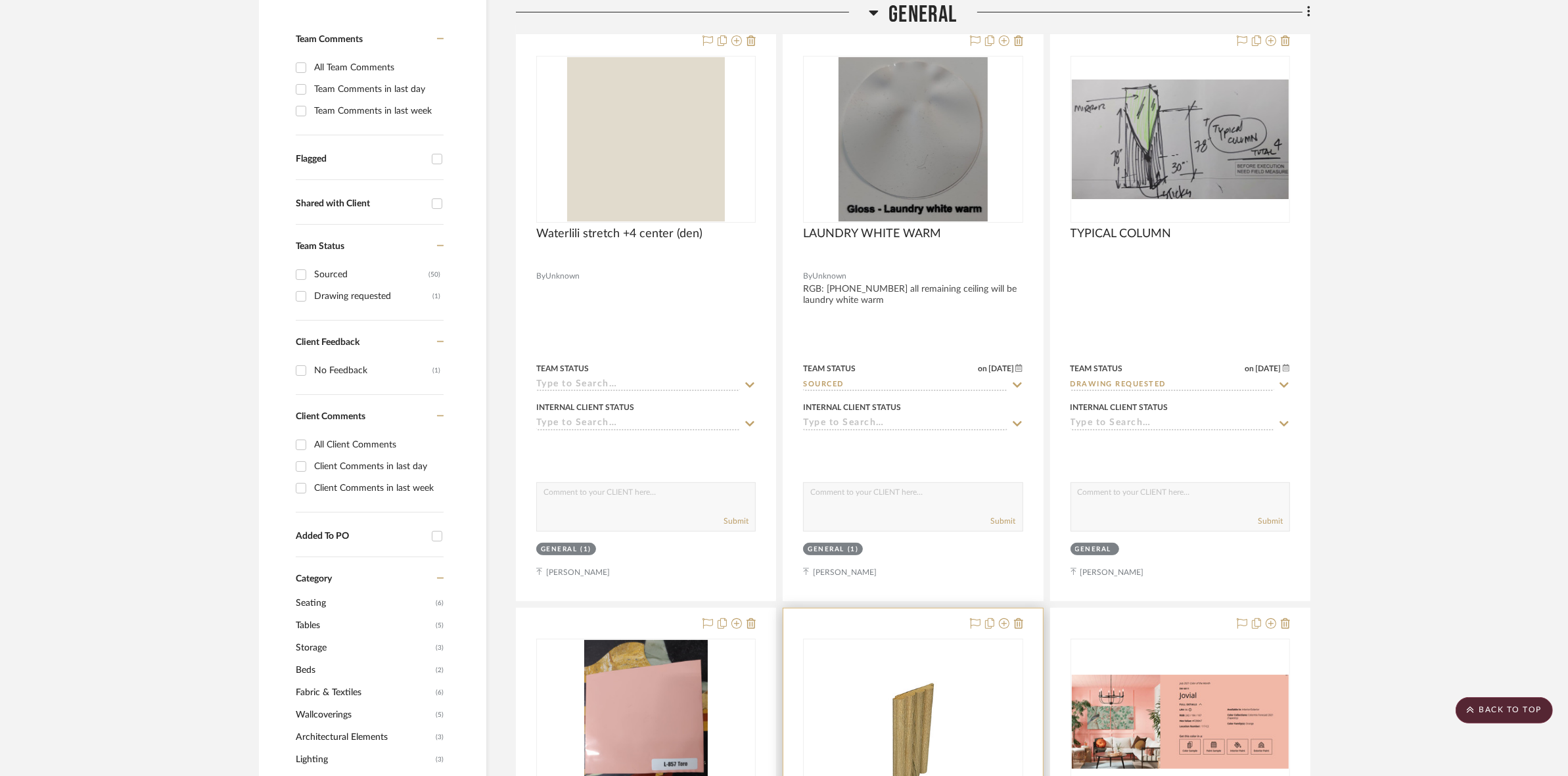
scroll to position [317, 0]
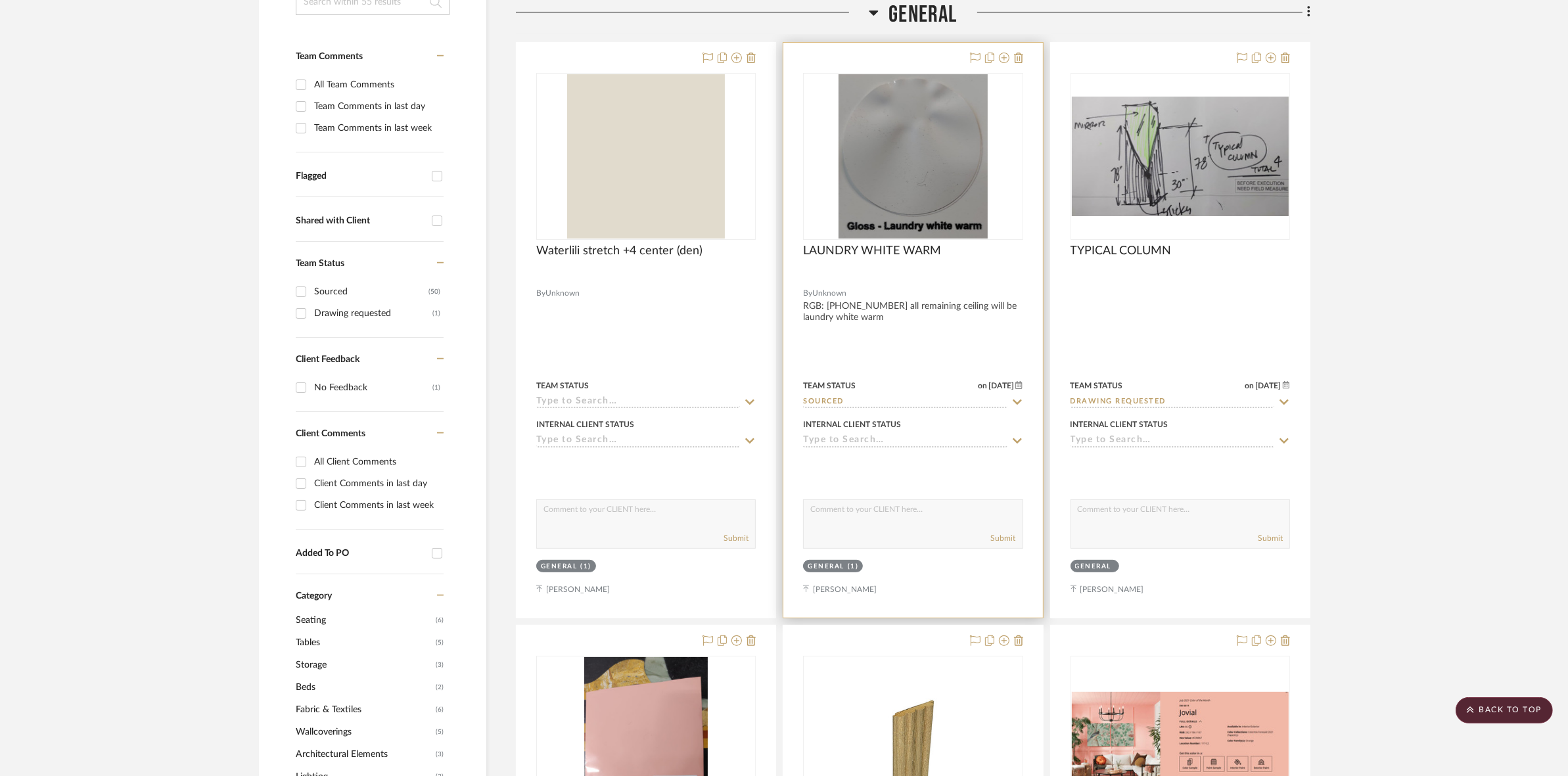
click at [927, 194] on img "0" at bounding box center [914, 156] width 150 height 164
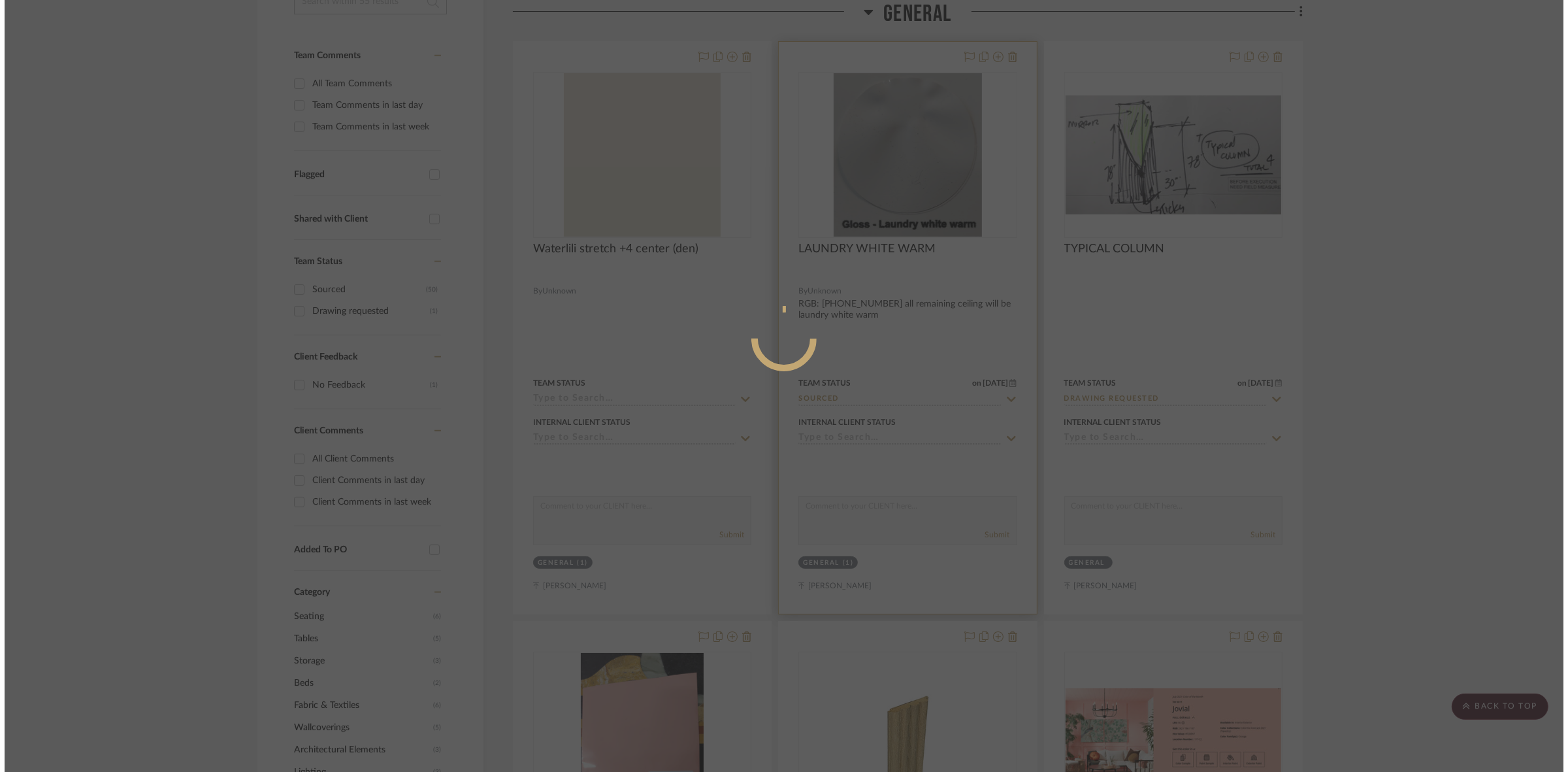
scroll to position [0, 0]
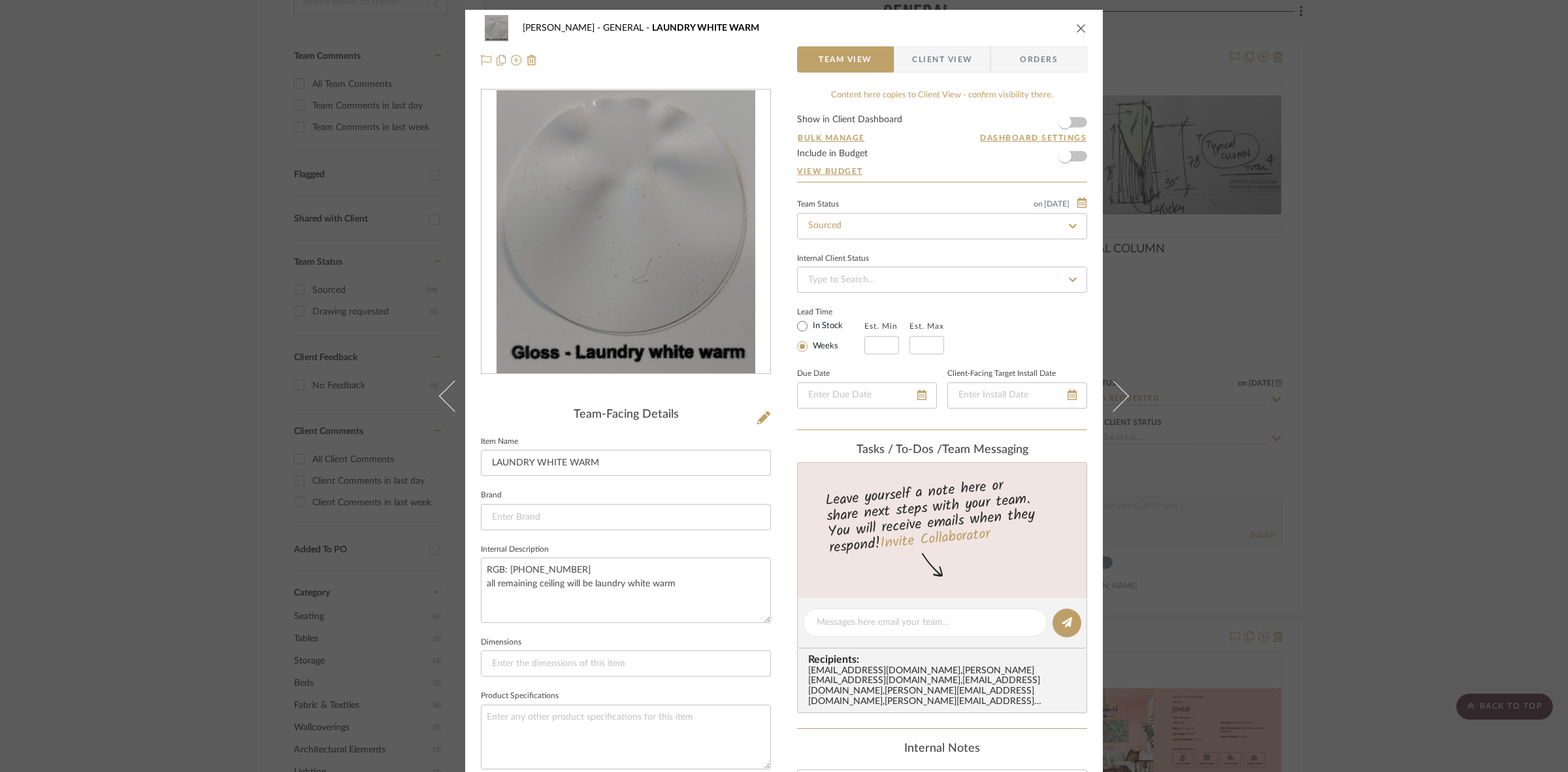
click at [1354, 307] on div "[PERSON_NAME] GENERAL LAUNDRY WHITE WARM Team View Client View Orders Team-Faci…" at bounding box center [784, 386] width 1568 height 772
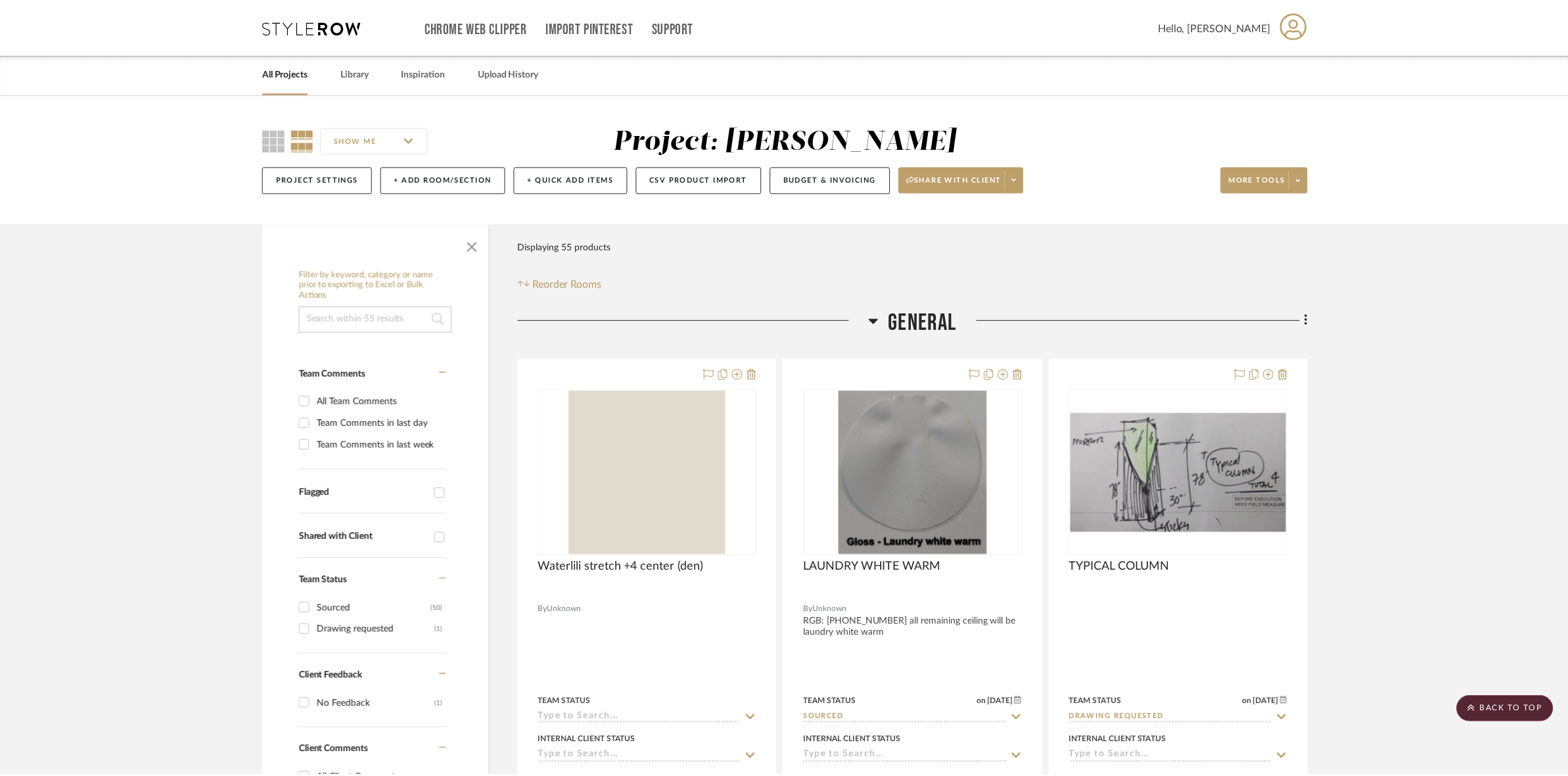
scroll to position [317, 0]
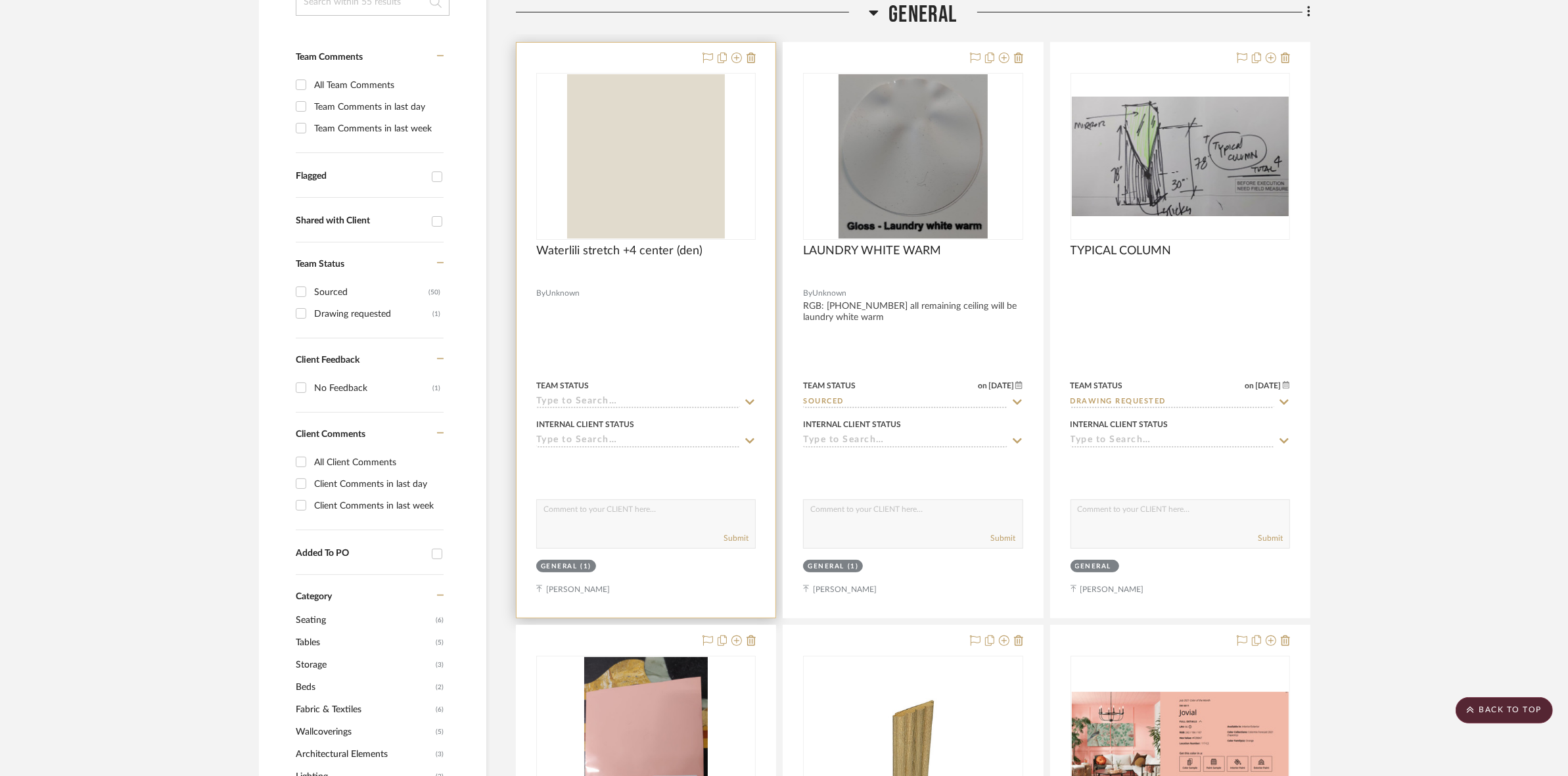
click at [618, 211] on img "0" at bounding box center [645, 156] width 158 height 164
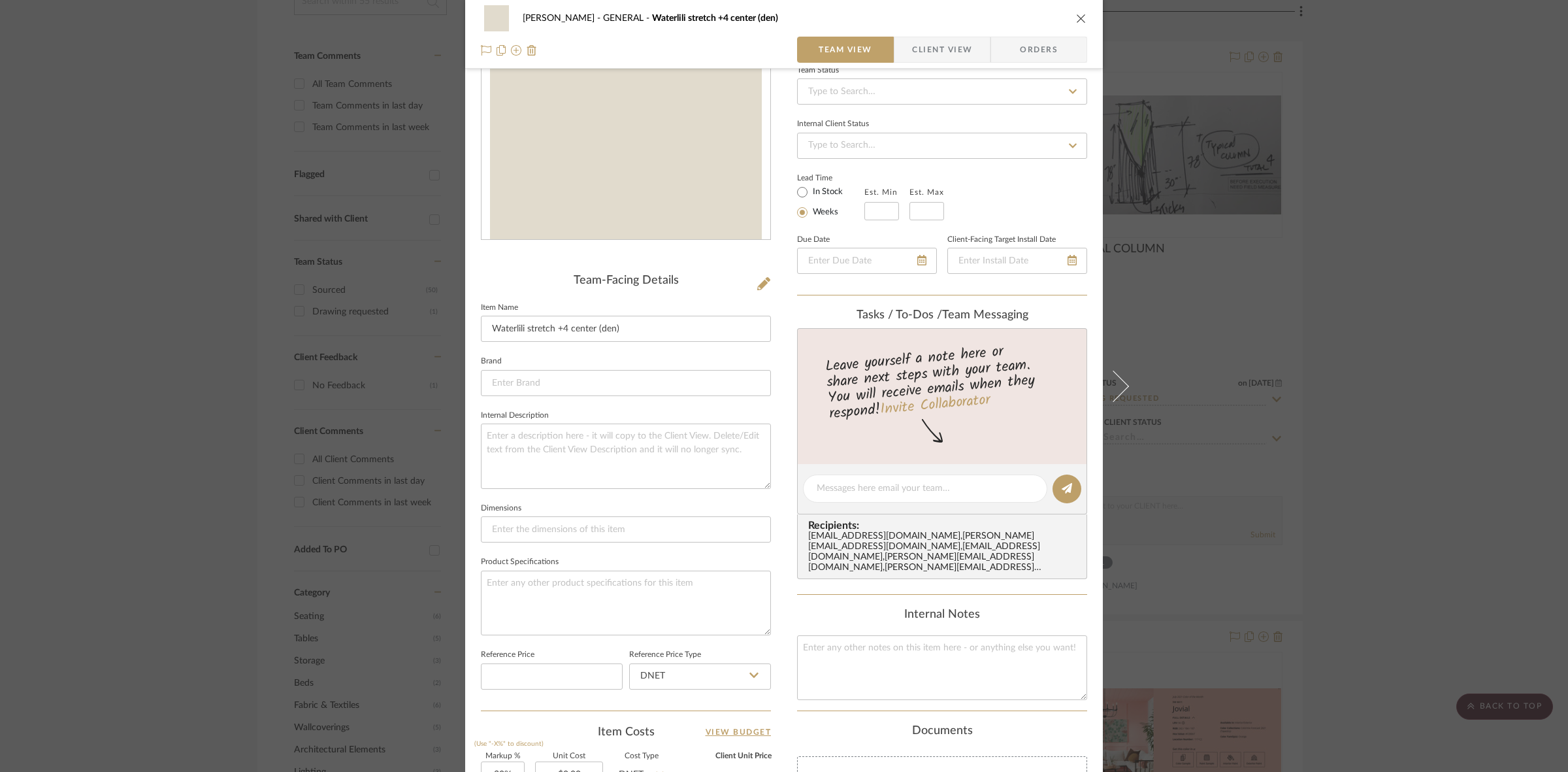
scroll to position [245, 0]
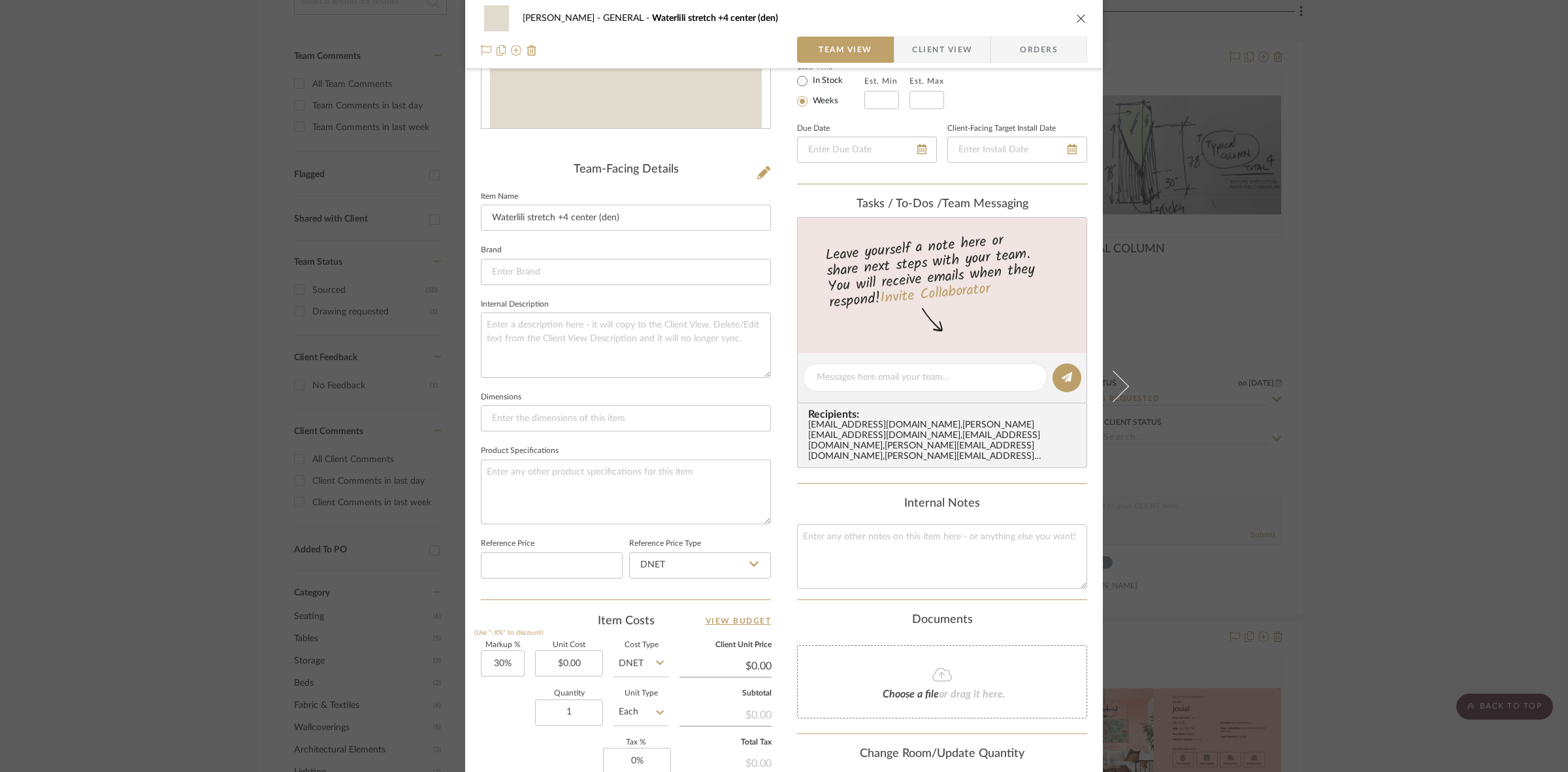
click at [1470, 346] on div "[PERSON_NAME] GENERAL Waterlili stretch +4 center (den) Team View Client View O…" at bounding box center [784, 386] width 1568 height 772
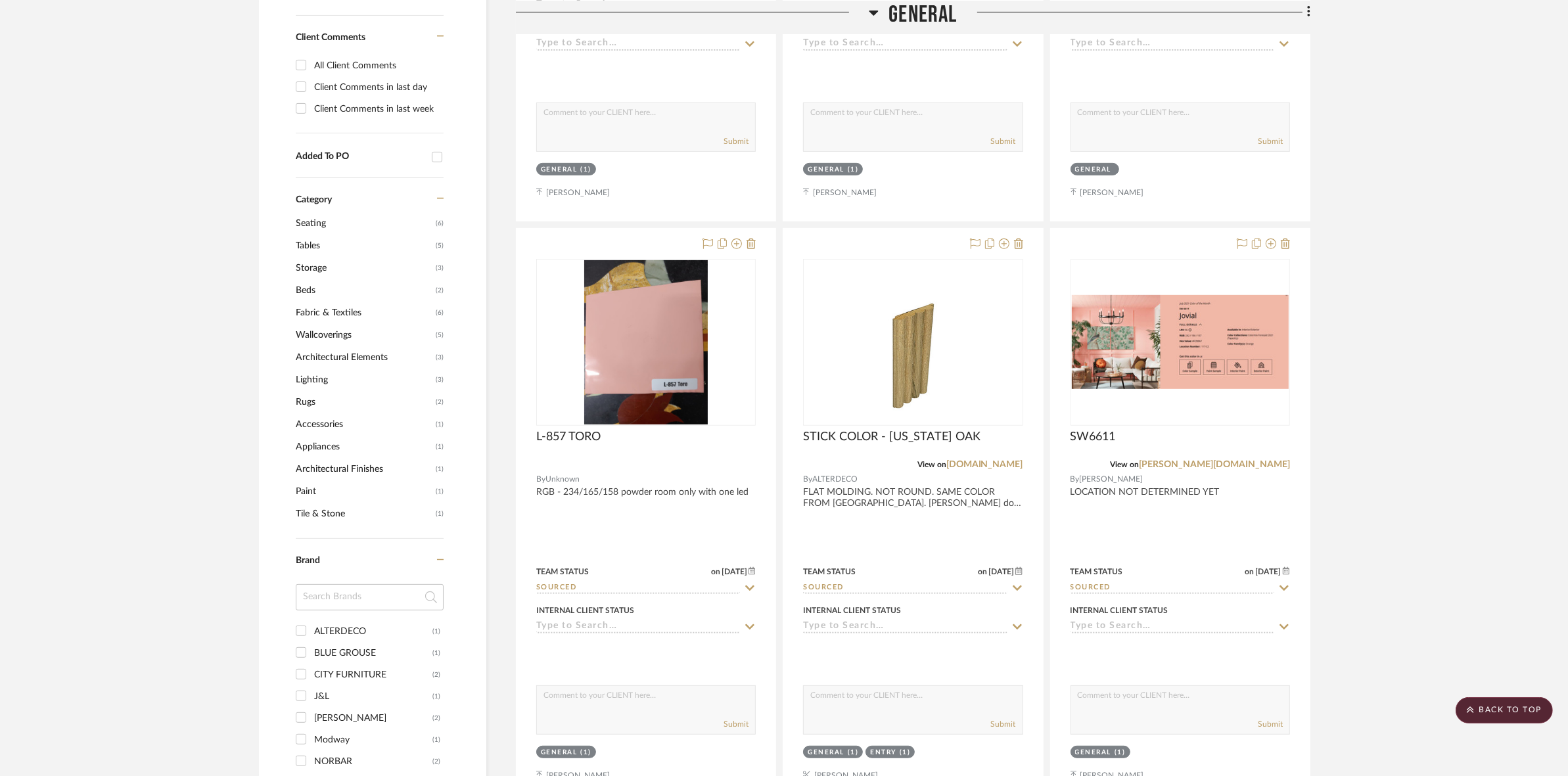
scroll to position [727, 0]
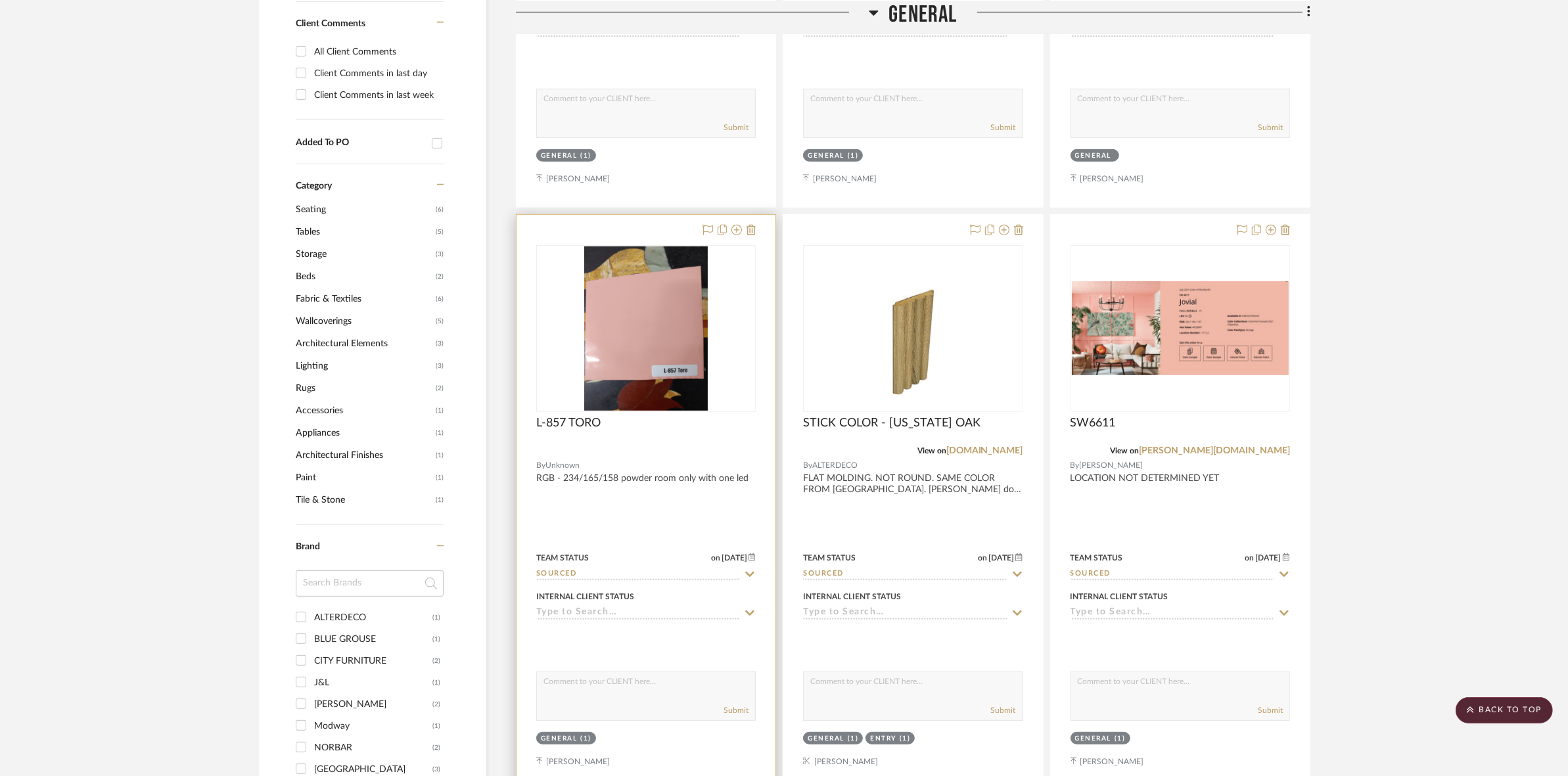
click at [615, 349] on img "0" at bounding box center [646, 328] width 123 height 164
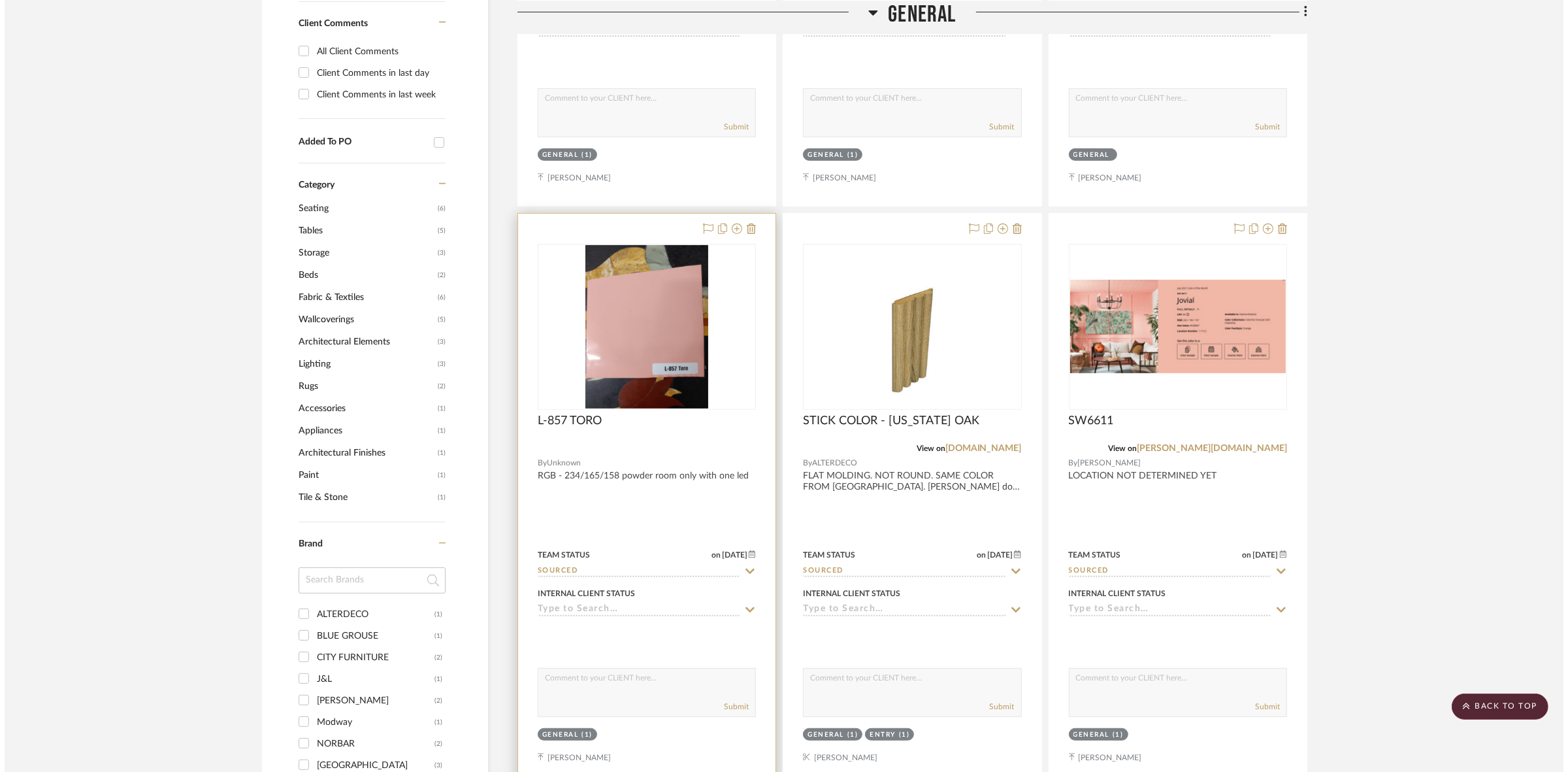
scroll to position [0, 0]
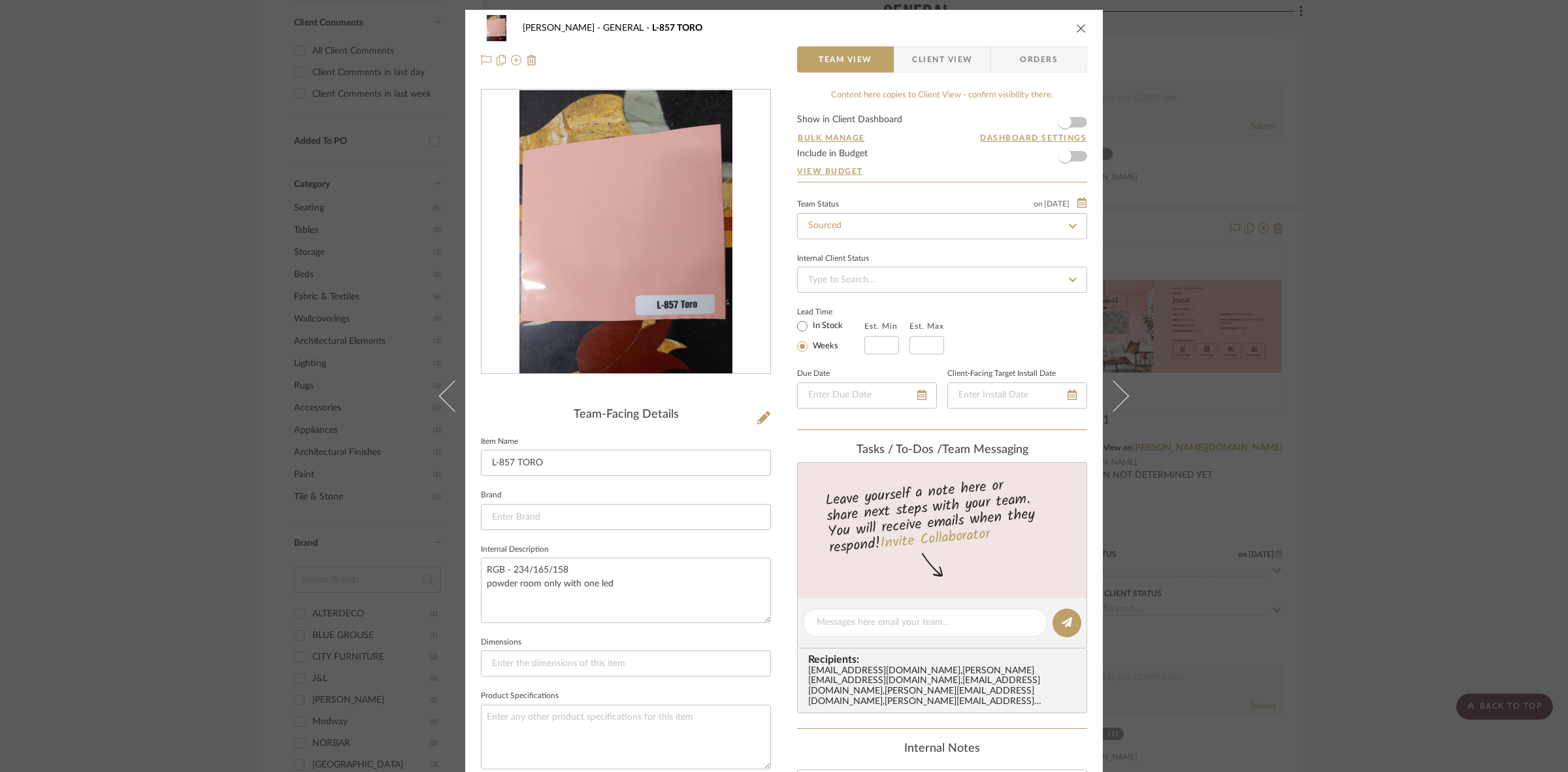
click at [1311, 305] on div "[PERSON_NAME] GENERAL L-857 TORO Team View Client View Orders Team-Facing Detai…" at bounding box center [784, 386] width 1568 height 772
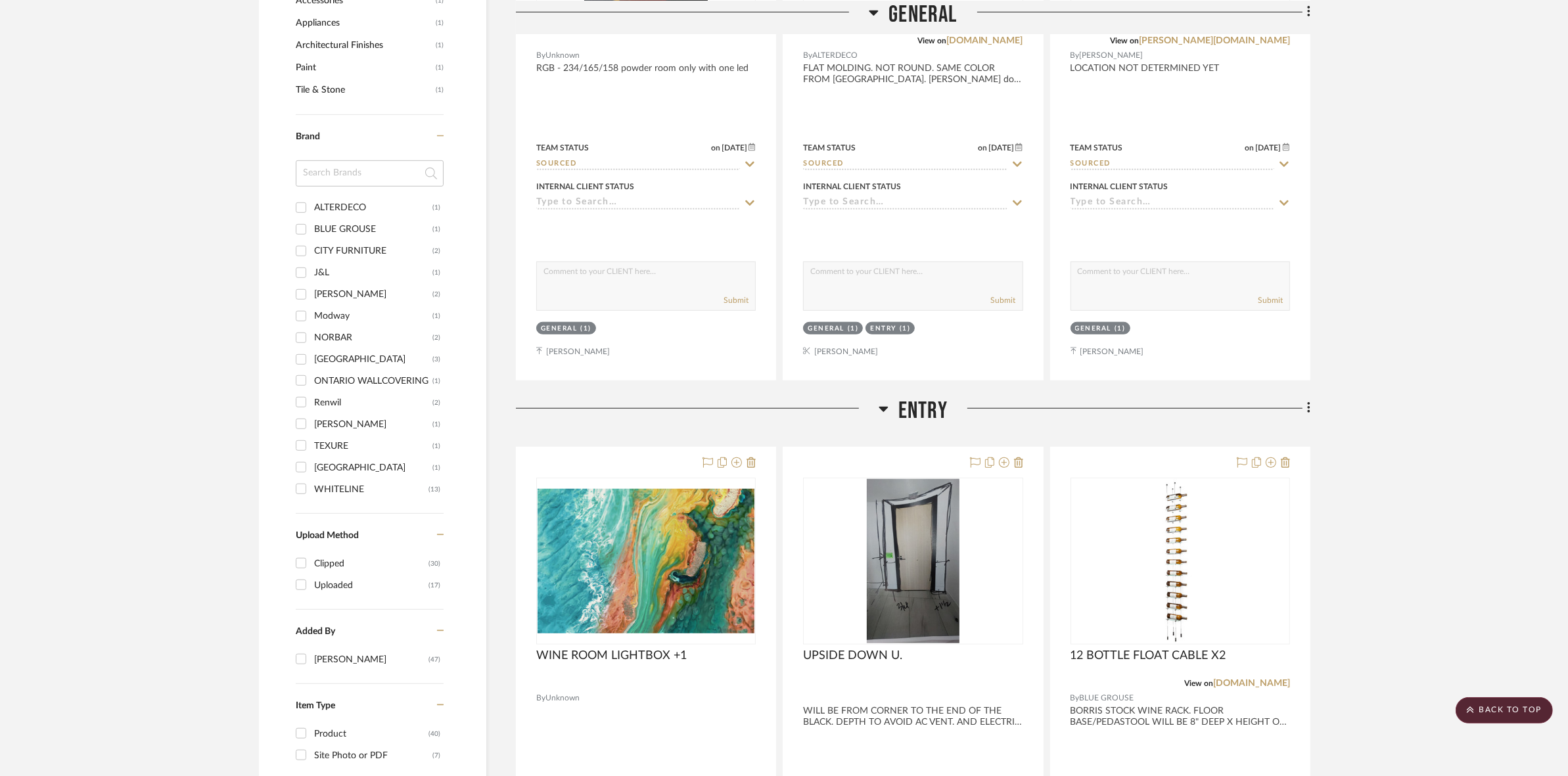
scroll to position [1137, 0]
click at [658, 554] on img "0" at bounding box center [645, 560] width 217 height 144
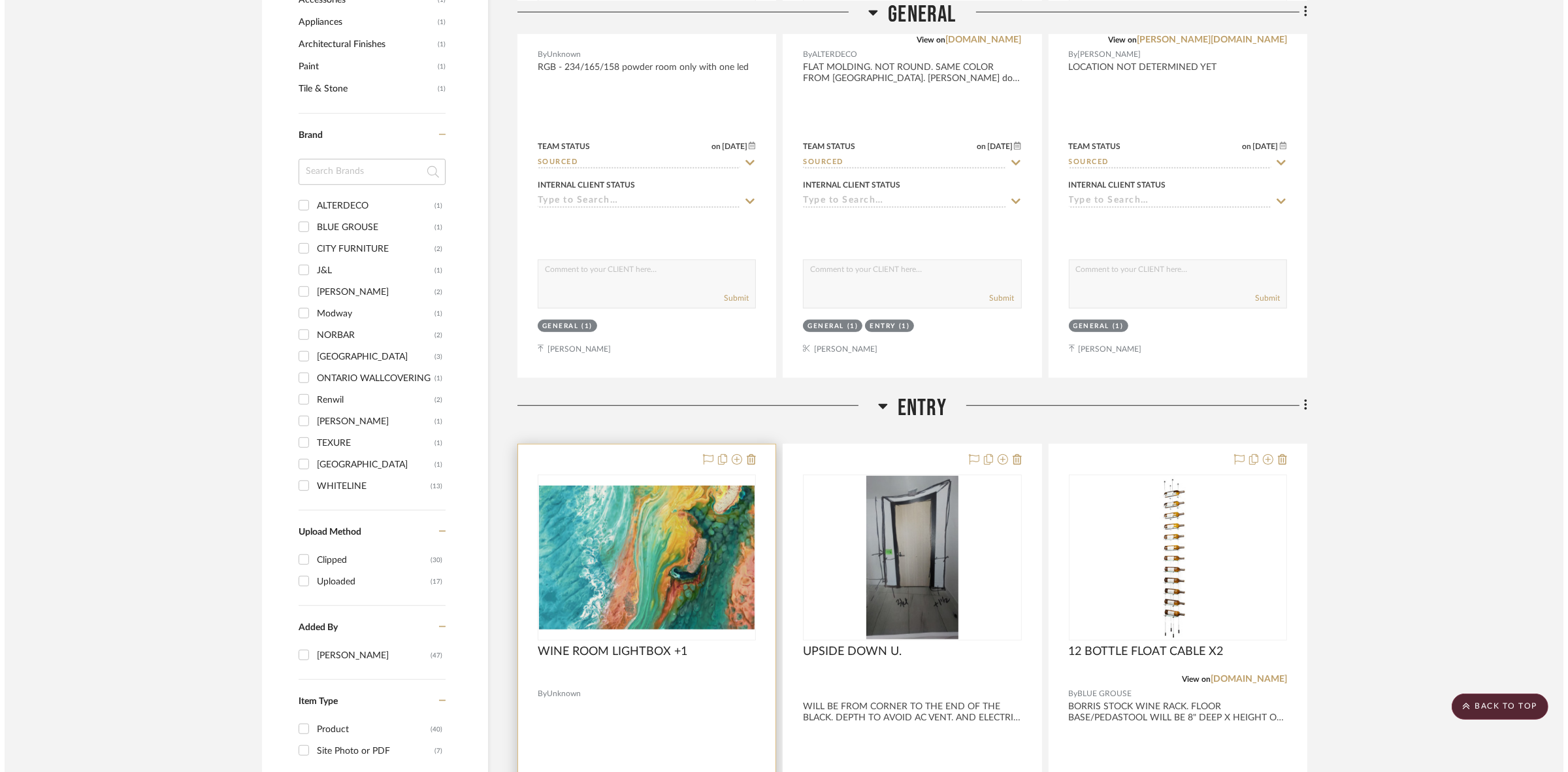
scroll to position [0, 0]
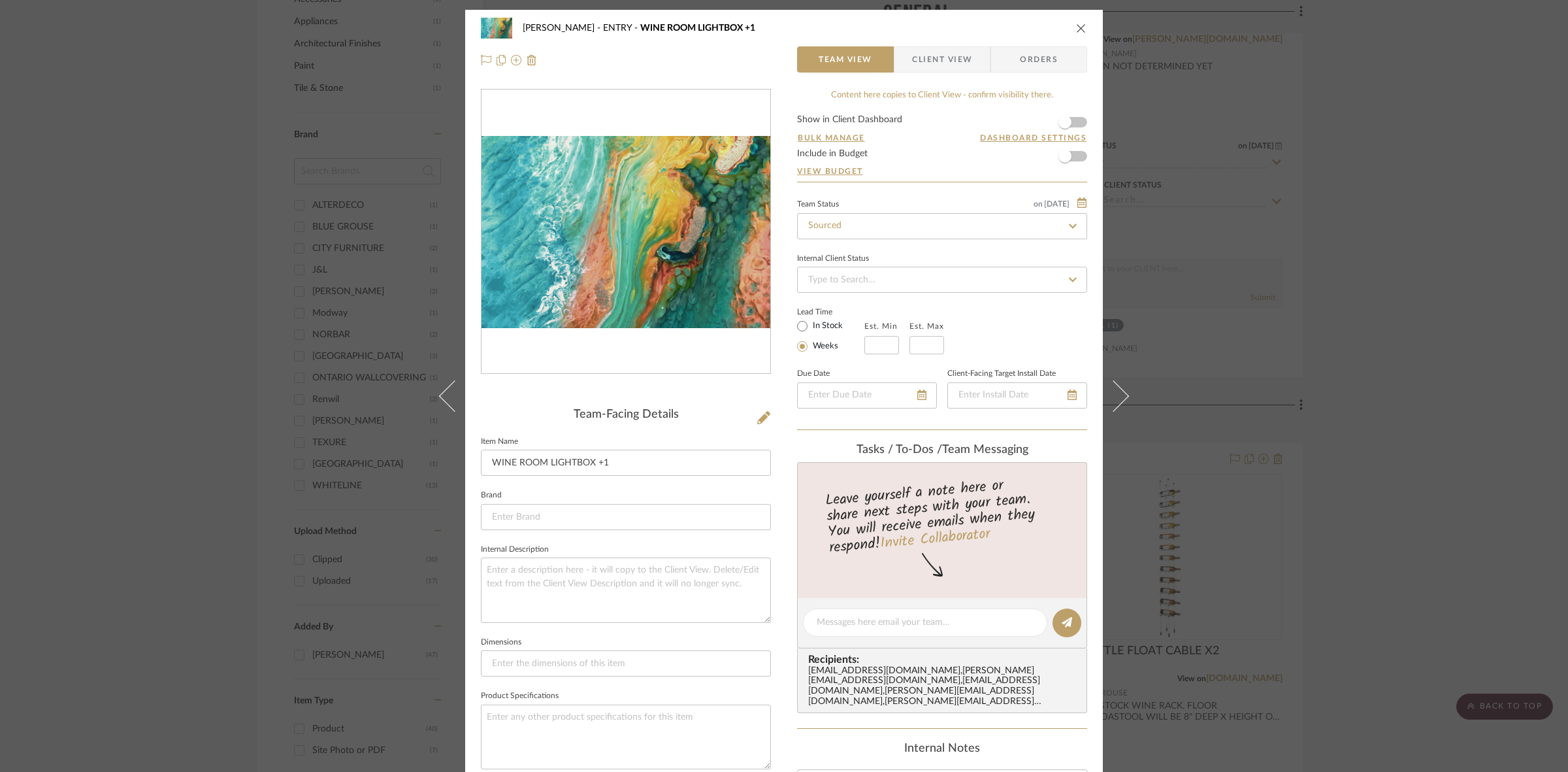
click at [625, 265] on img "0" at bounding box center [626, 232] width 288 height 193
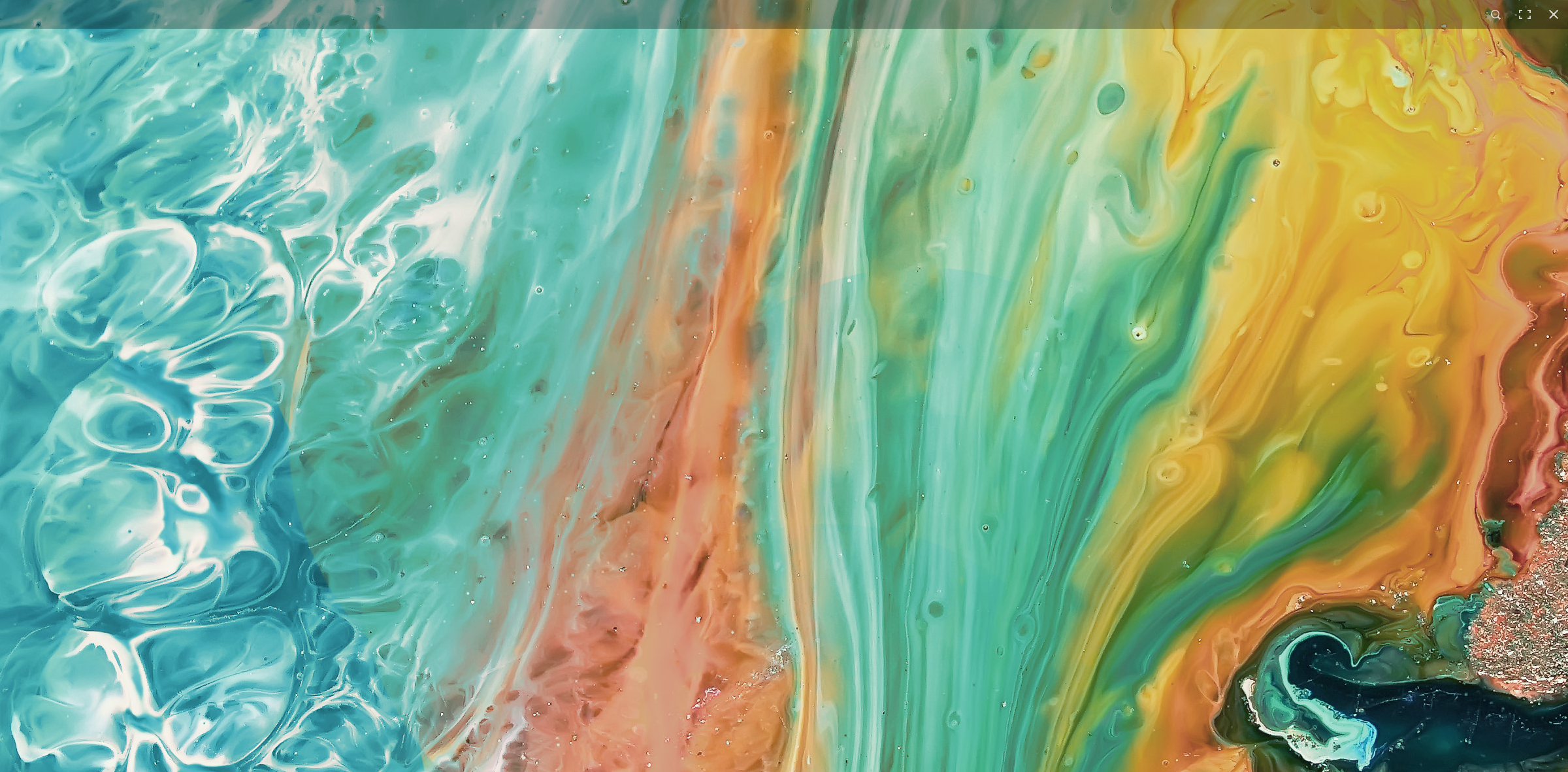
click at [1448, 384] on img at bounding box center [928, 490] width 2926 height 1950
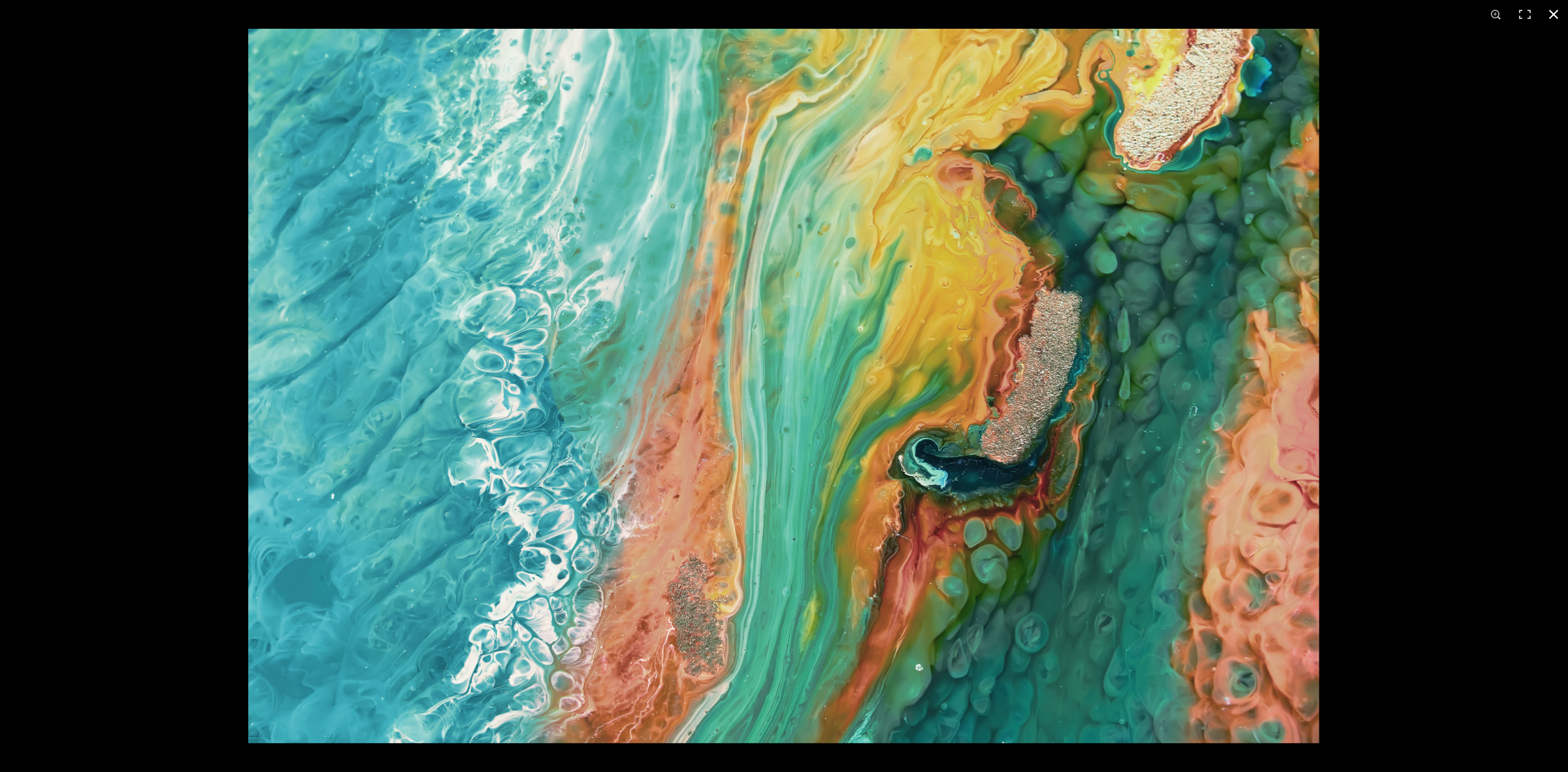
click at [1465, 364] on div at bounding box center [1032, 414] width 1568 height 772
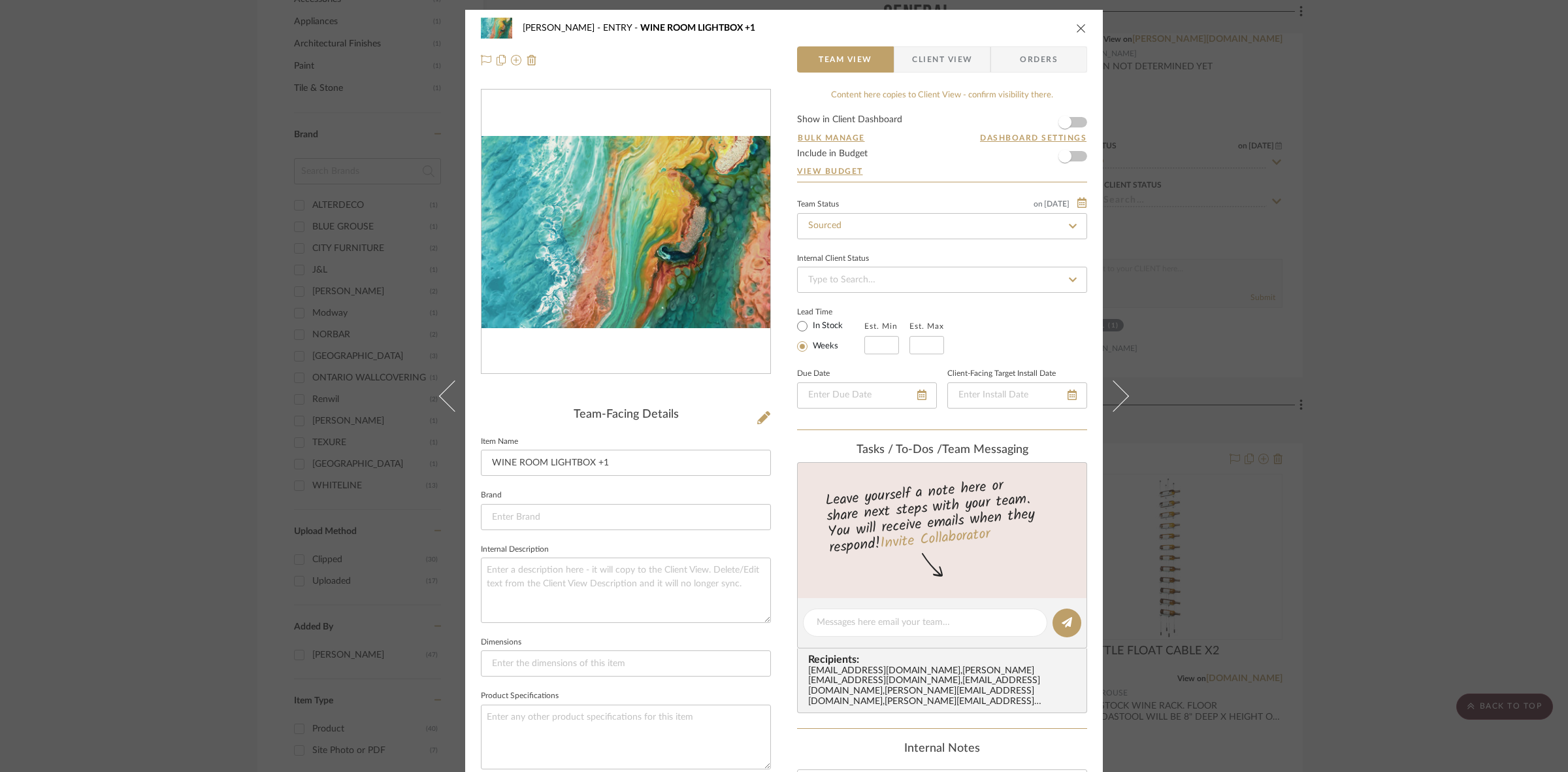
click at [1389, 400] on div "[PERSON_NAME] ENTRY WINE ROOM LIGHTBOX +1 Team View Client View Orders Team-Fac…" at bounding box center [784, 386] width 1568 height 772
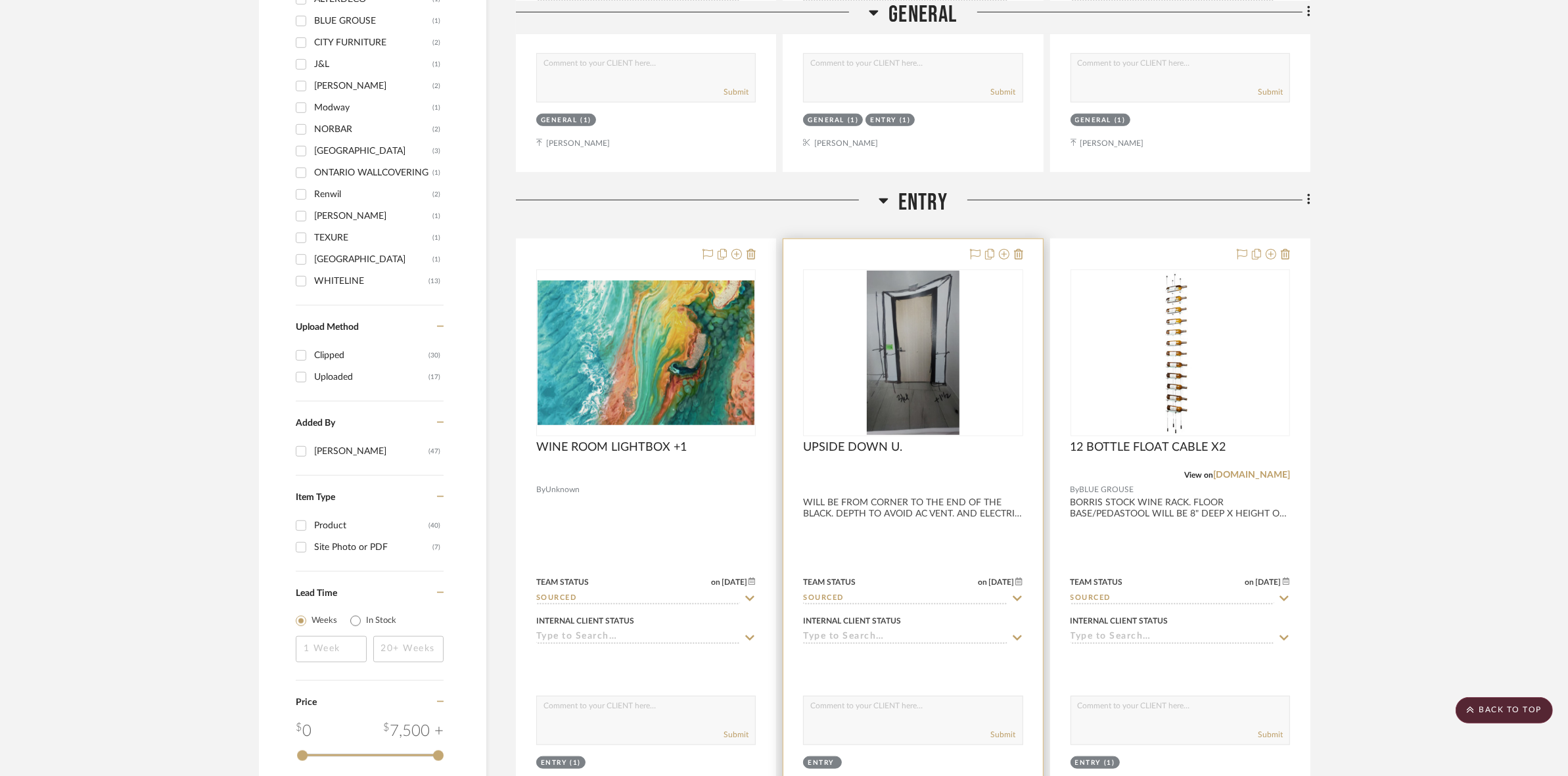
scroll to position [1383, 0]
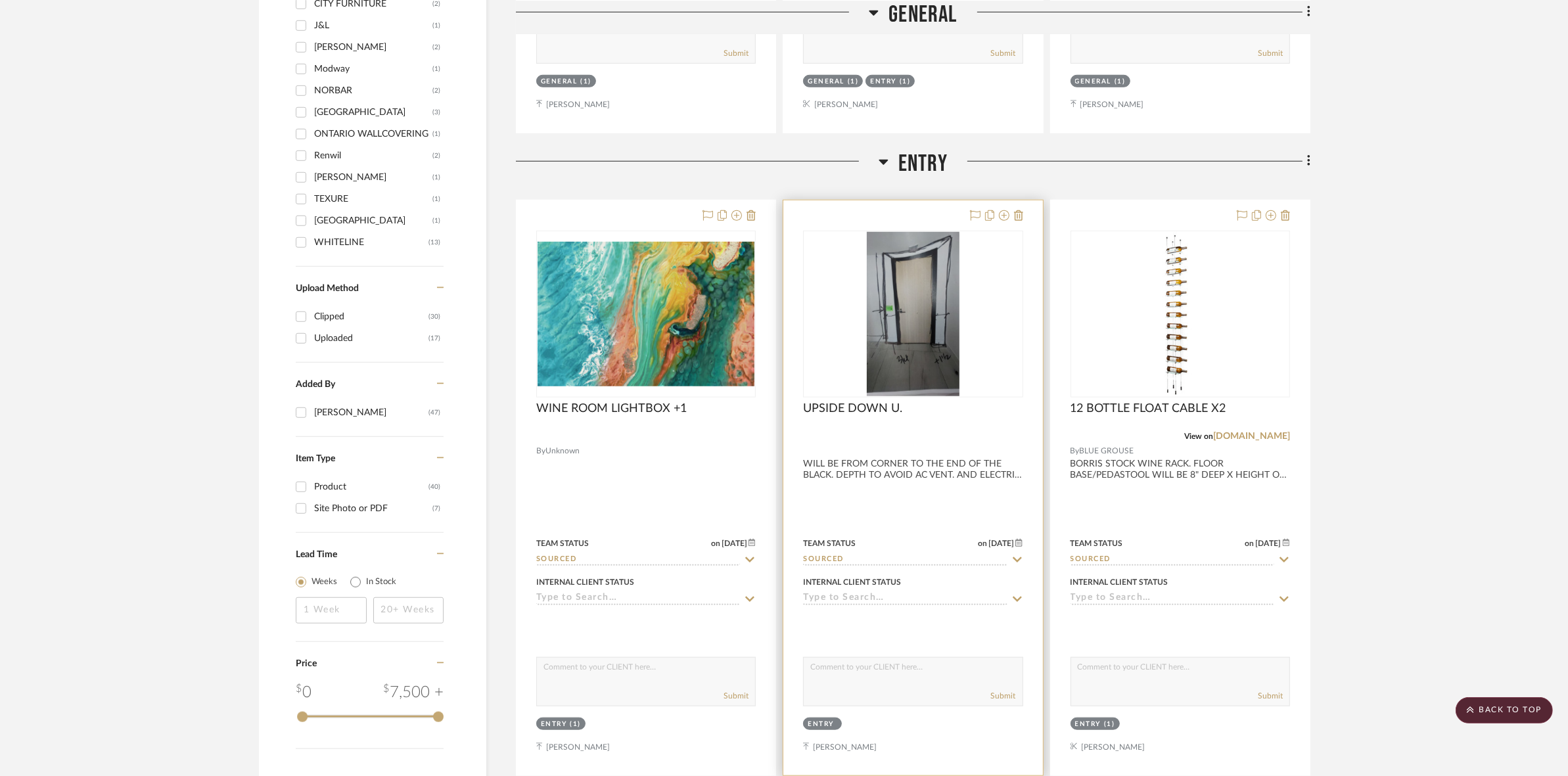
click at [865, 316] on div "0" at bounding box center [913, 314] width 218 height 166
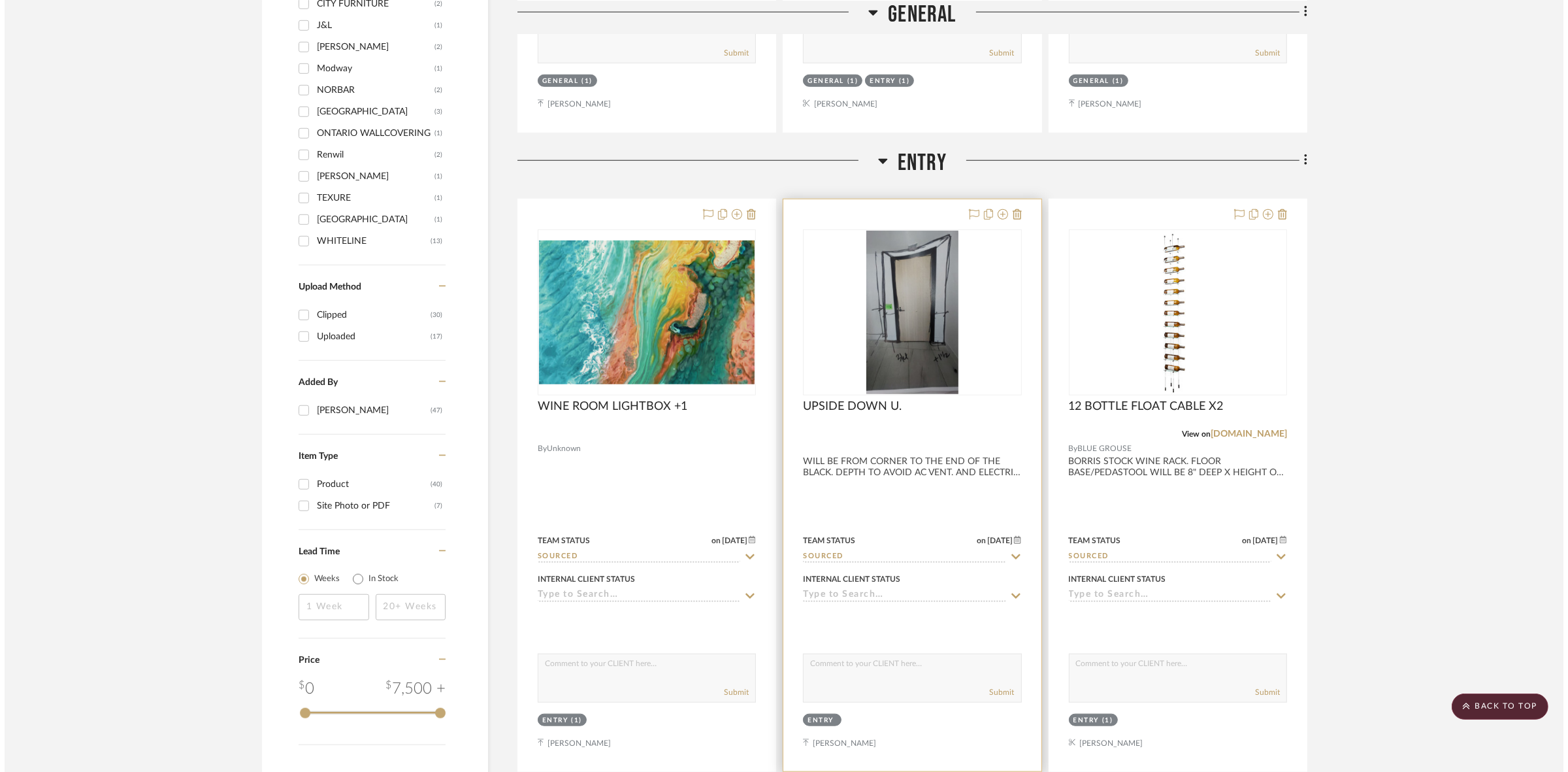
scroll to position [0, 0]
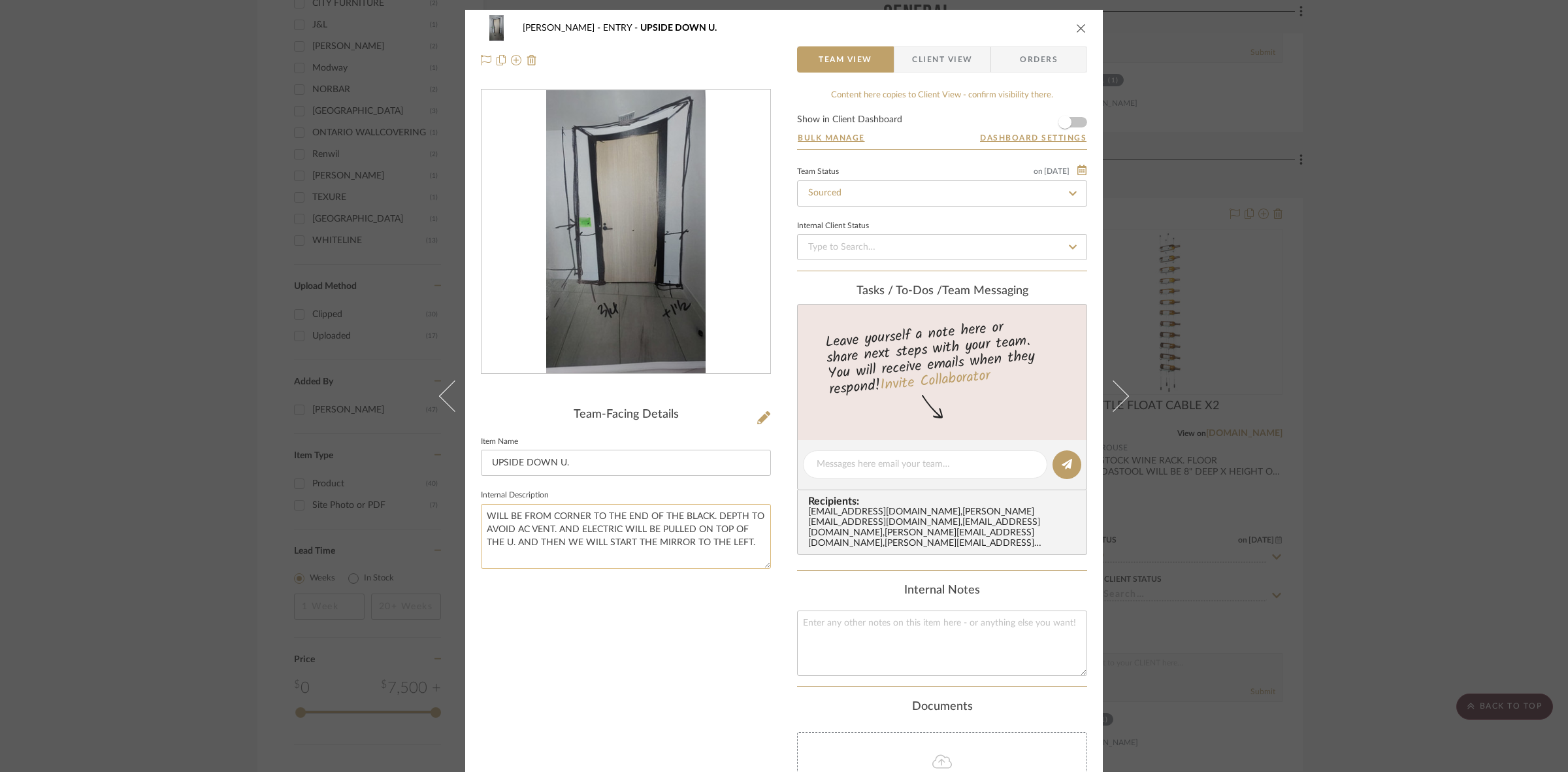
drag, startPoint x: 633, startPoint y: 530, endPoint x: 729, endPoint y: 526, distance: 96.1
click at [729, 526] on textarea "WILL BE FROM CORNER TO THE END OF THE BLACK. DEPTH TO AVOID AC VENT. AND ELECTR…" at bounding box center [626, 536] width 290 height 65
drag, startPoint x: 707, startPoint y: 543, endPoint x: 588, endPoint y: 544, distance: 119.0
click at [696, 544] on textarea "WILL BE FROM CORNER TO THE END OF THE BLACK. DEPTH TO AVOID AC VENT. AND ELECTR…" at bounding box center [626, 536] width 290 height 65
drag, startPoint x: 532, startPoint y: 544, endPoint x: 643, endPoint y: 544, distance: 111.0
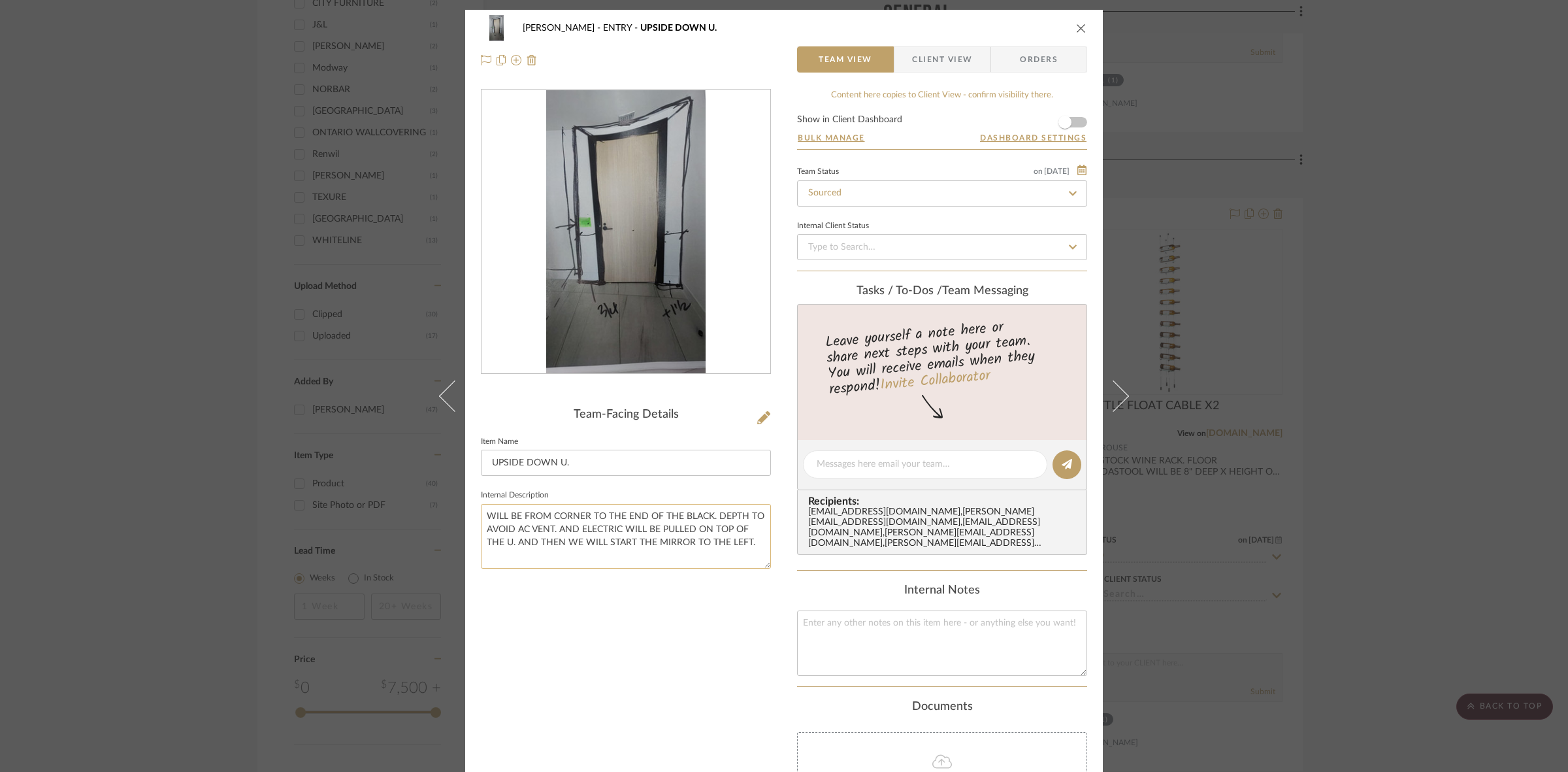
click at [643, 544] on textarea "WILL BE FROM CORNER TO THE END OF THE BLACK. DEPTH TO AVOID AC VENT. AND ELECTR…" at bounding box center [626, 536] width 290 height 65
click at [649, 549] on textarea "WILL BE FROM CORNER TO THE END OF THE BLACK. DEPTH TO AVOID AC VENT. AND ELECTR…" at bounding box center [626, 536] width 290 height 65
click at [1376, 308] on div "[PERSON_NAME] ENTRY UPSIDE DOWN U. Team View Client View Orders Team-Facing Det…" at bounding box center [784, 386] width 1568 height 772
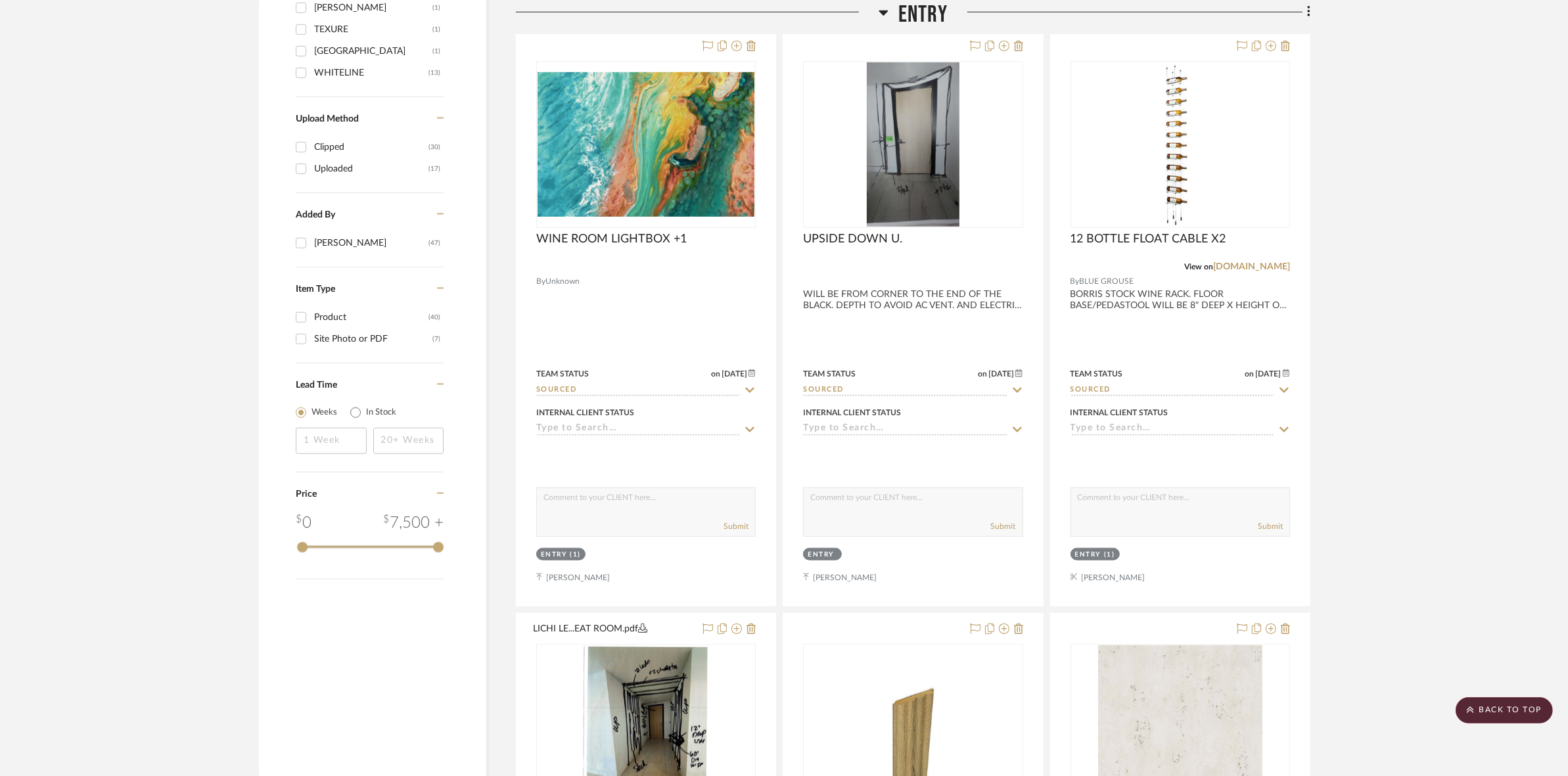
scroll to position [1713, 0]
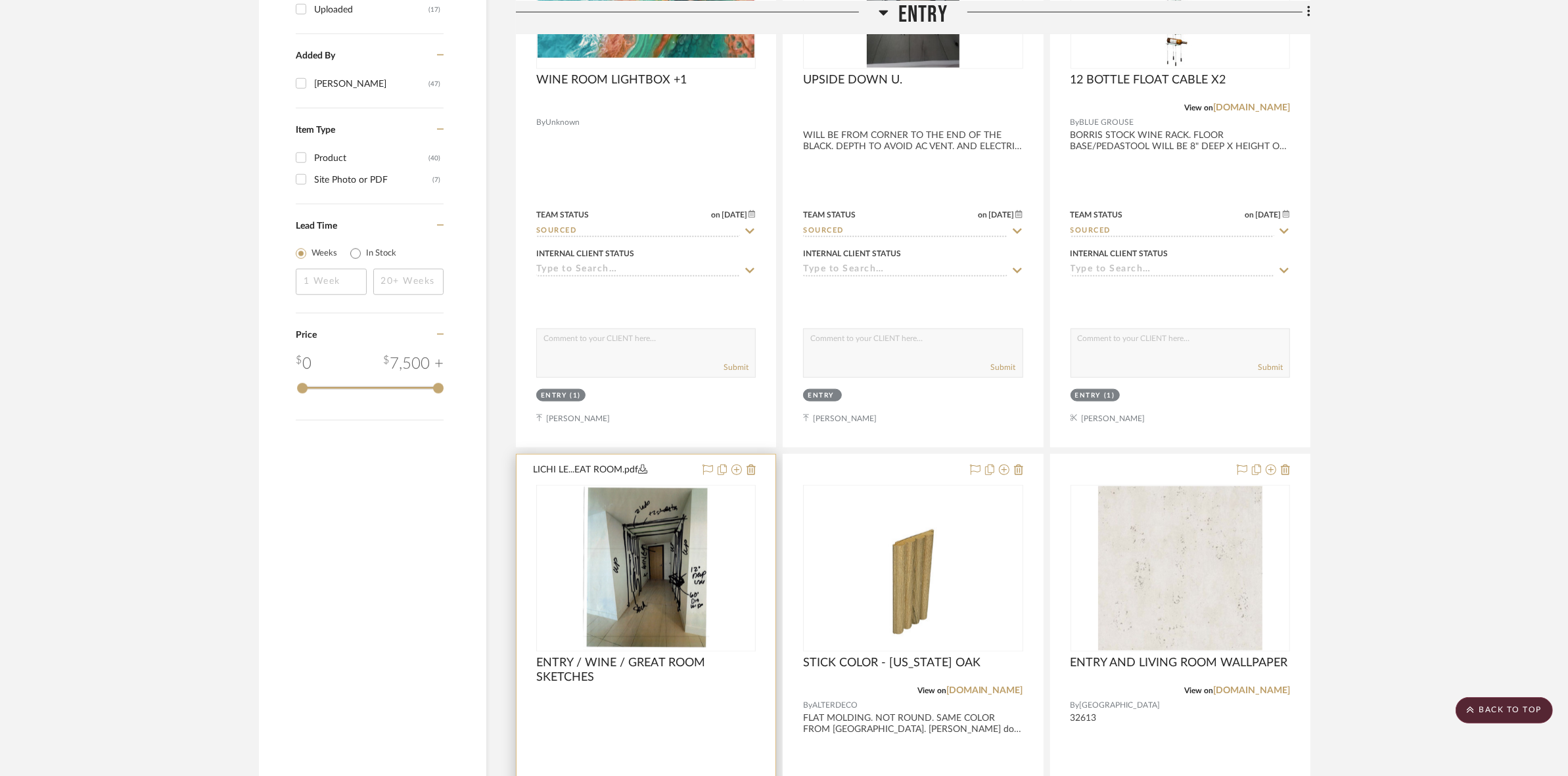
click at [616, 545] on img "0" at bounding box center [646, 568] width 127 height 164
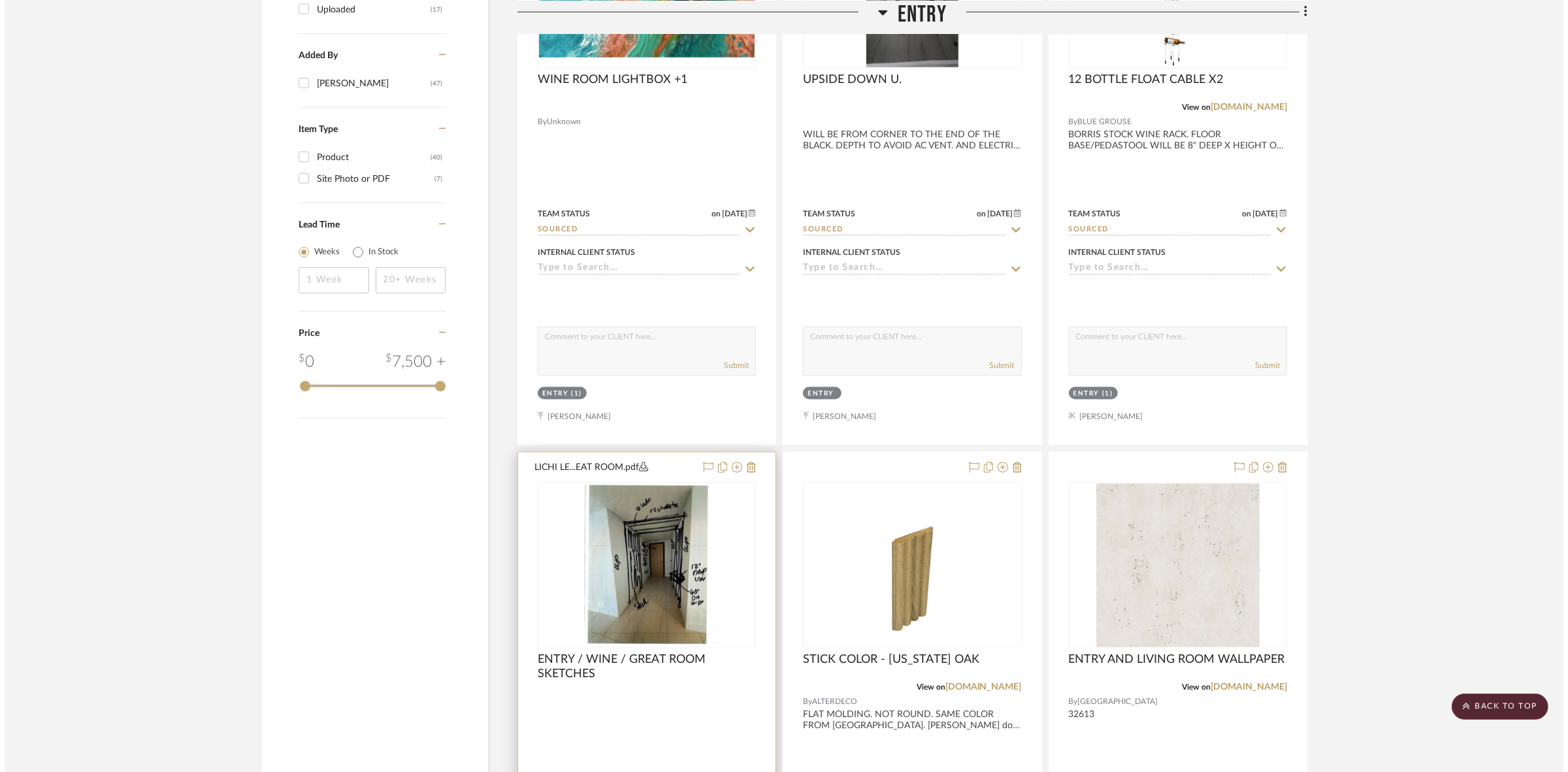
scroll to position [0, 0]
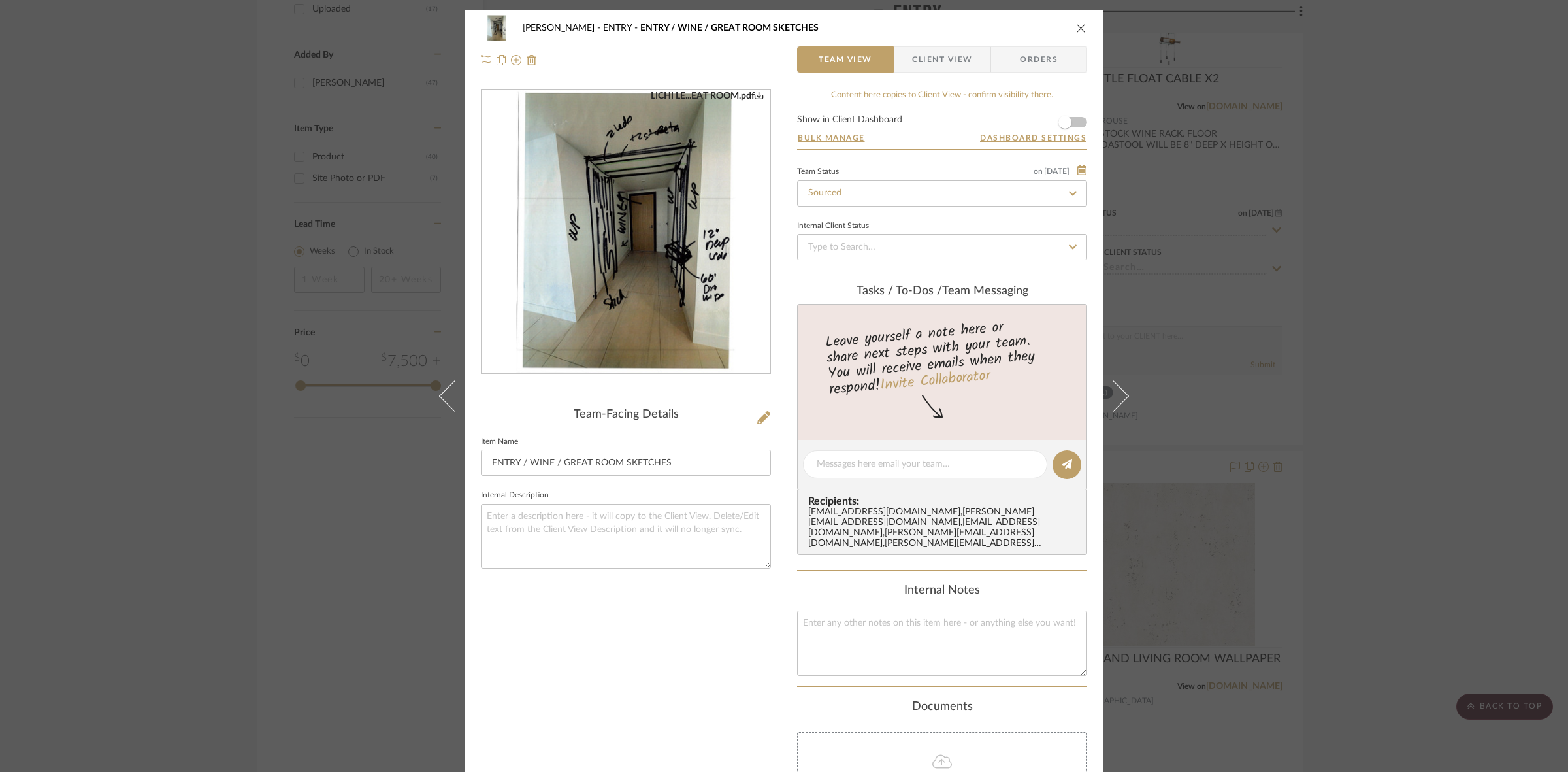
click at [603, 305] on img "0" at bounding box center [626, 232] width 219 height 284
click at [1082, 342] on div "Leave yourself a note here or share next steps with your team. You will receive…" at bounding box center [942, 357] width 294 height 88
click at [1411, 309] on div "[PERSON_NAME] ENTRY ENTRY / WINE / GREAT ROOM SKETCHES Team View Client View Or…" at bounding box center [784, 386] width 1568 height 772
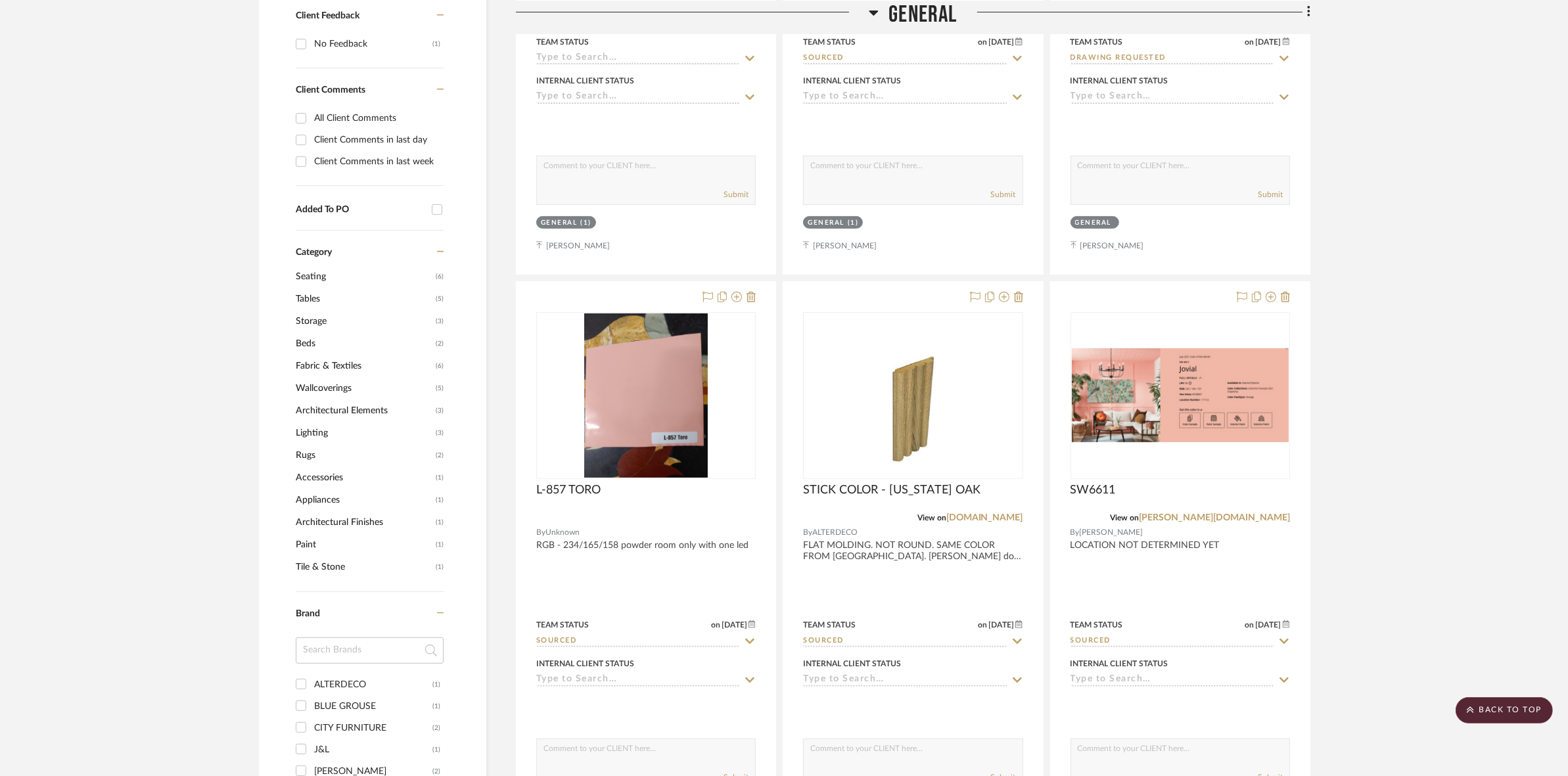
scroll to position [645, 0]
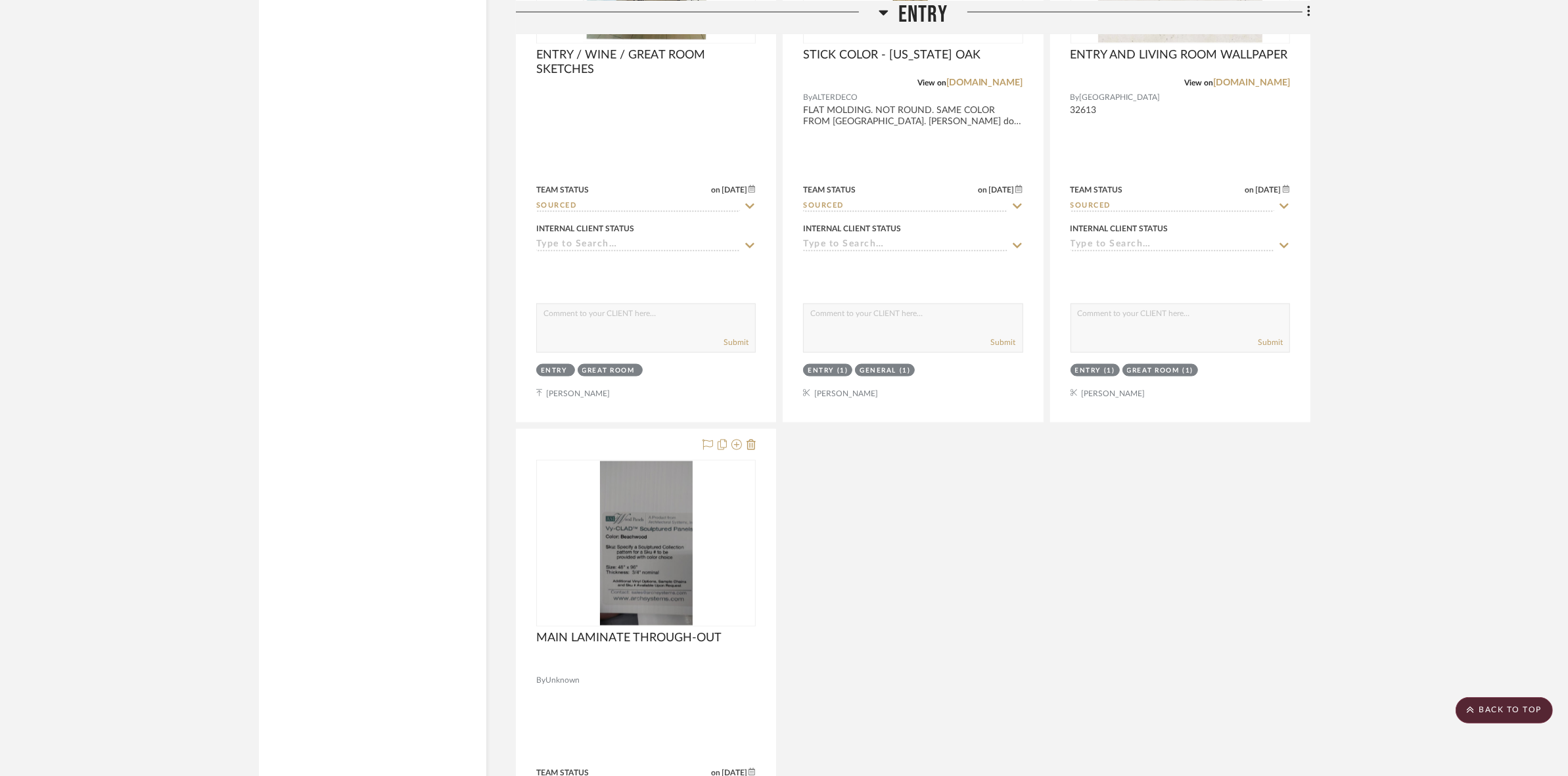
scroll to position [2451, 0]
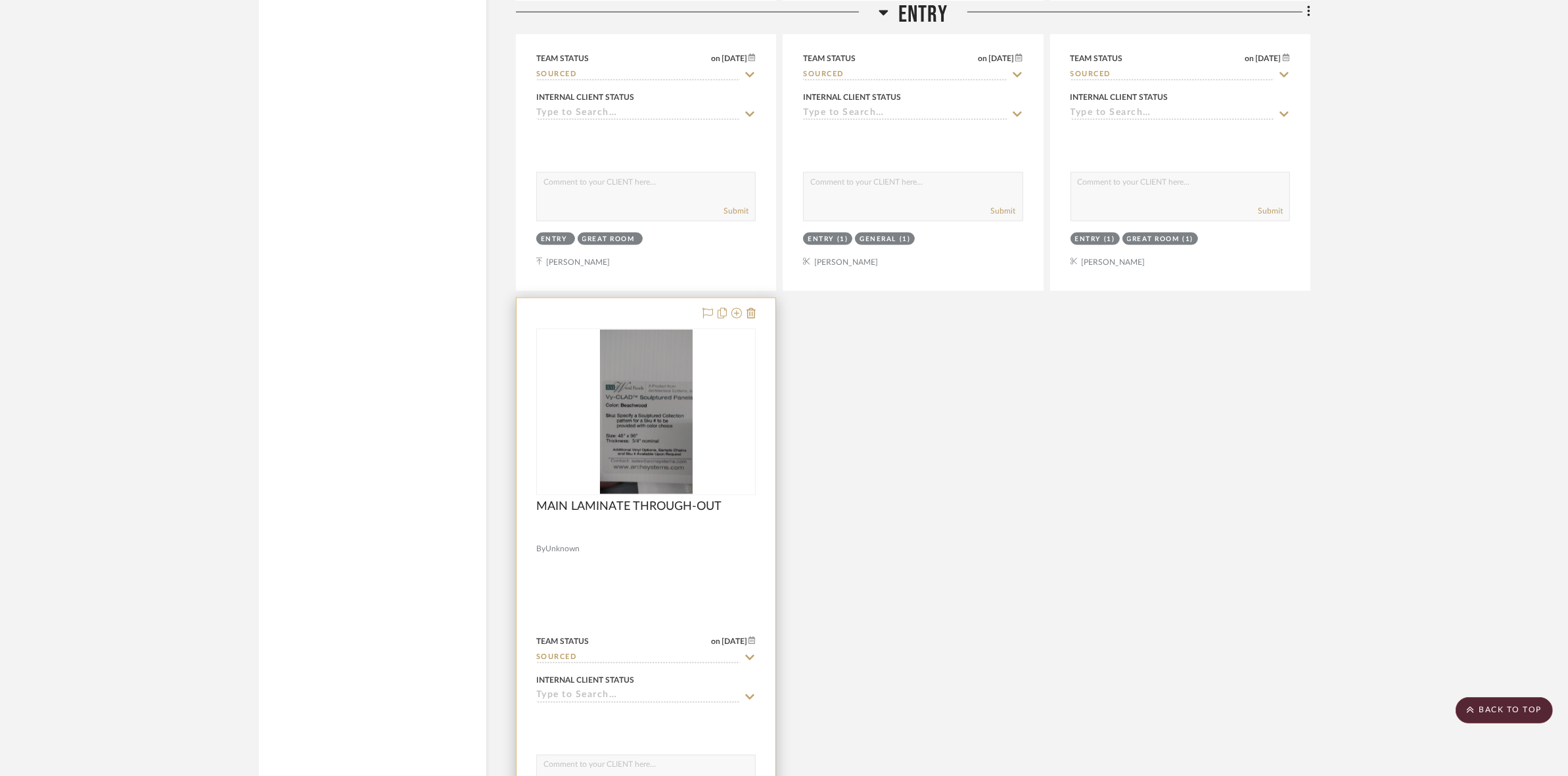
click at [680, 445] on img "0" at bounding box center [646, 412] width 93 height 164
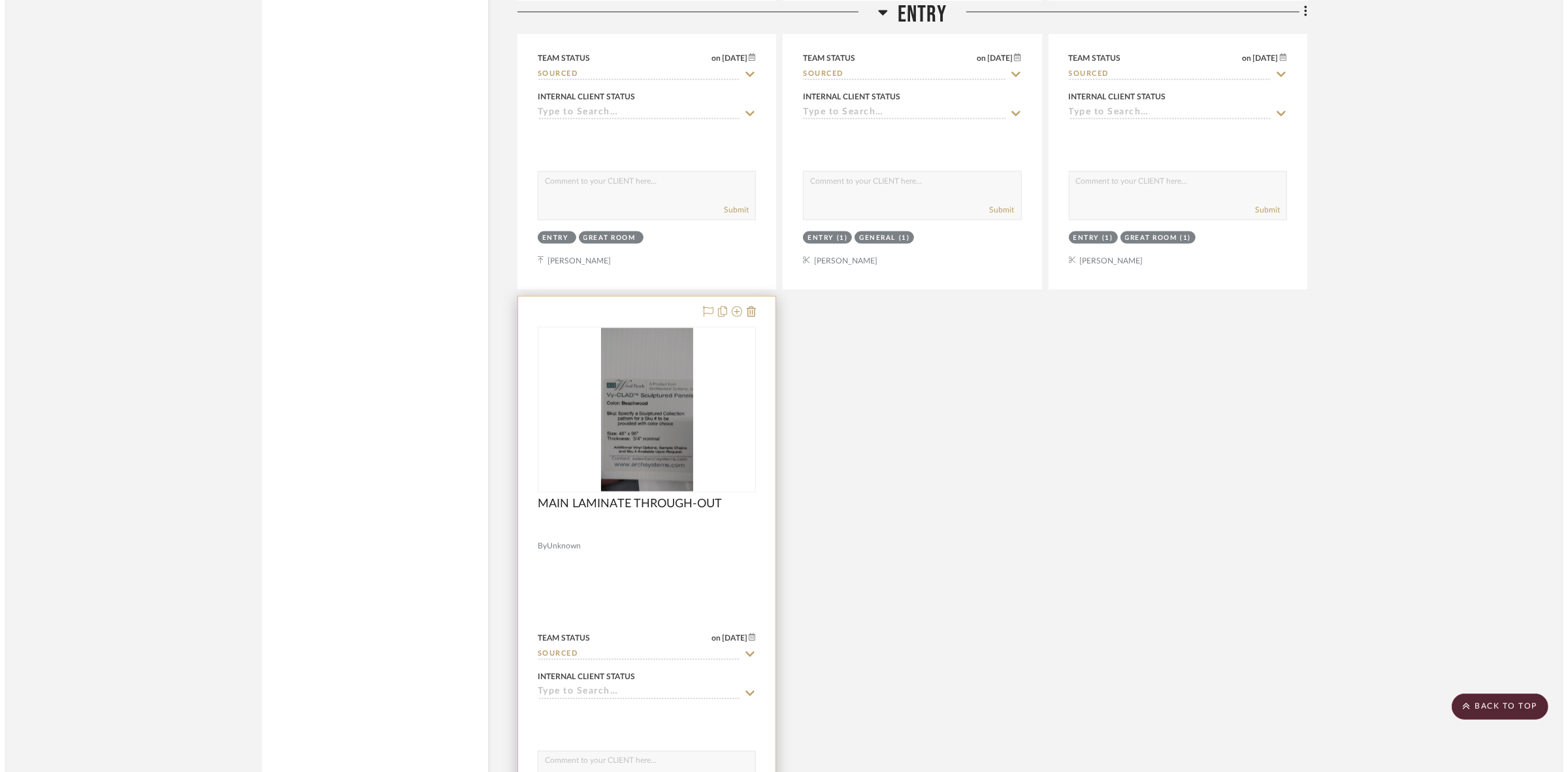
scroll to position [0, 0]
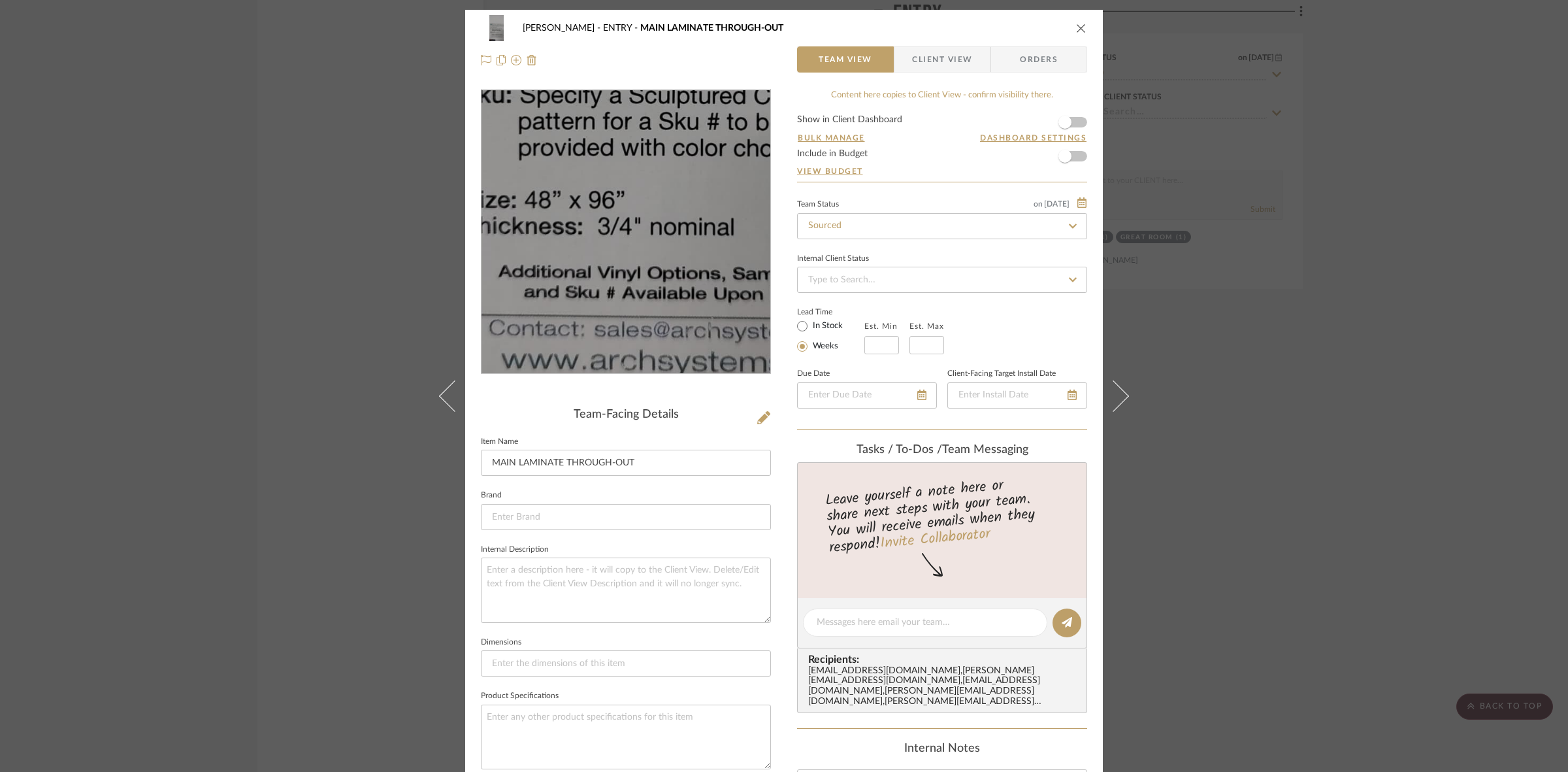
click at [606, 284] on img "0" at bounding box center [626, 232] width 160 height 284
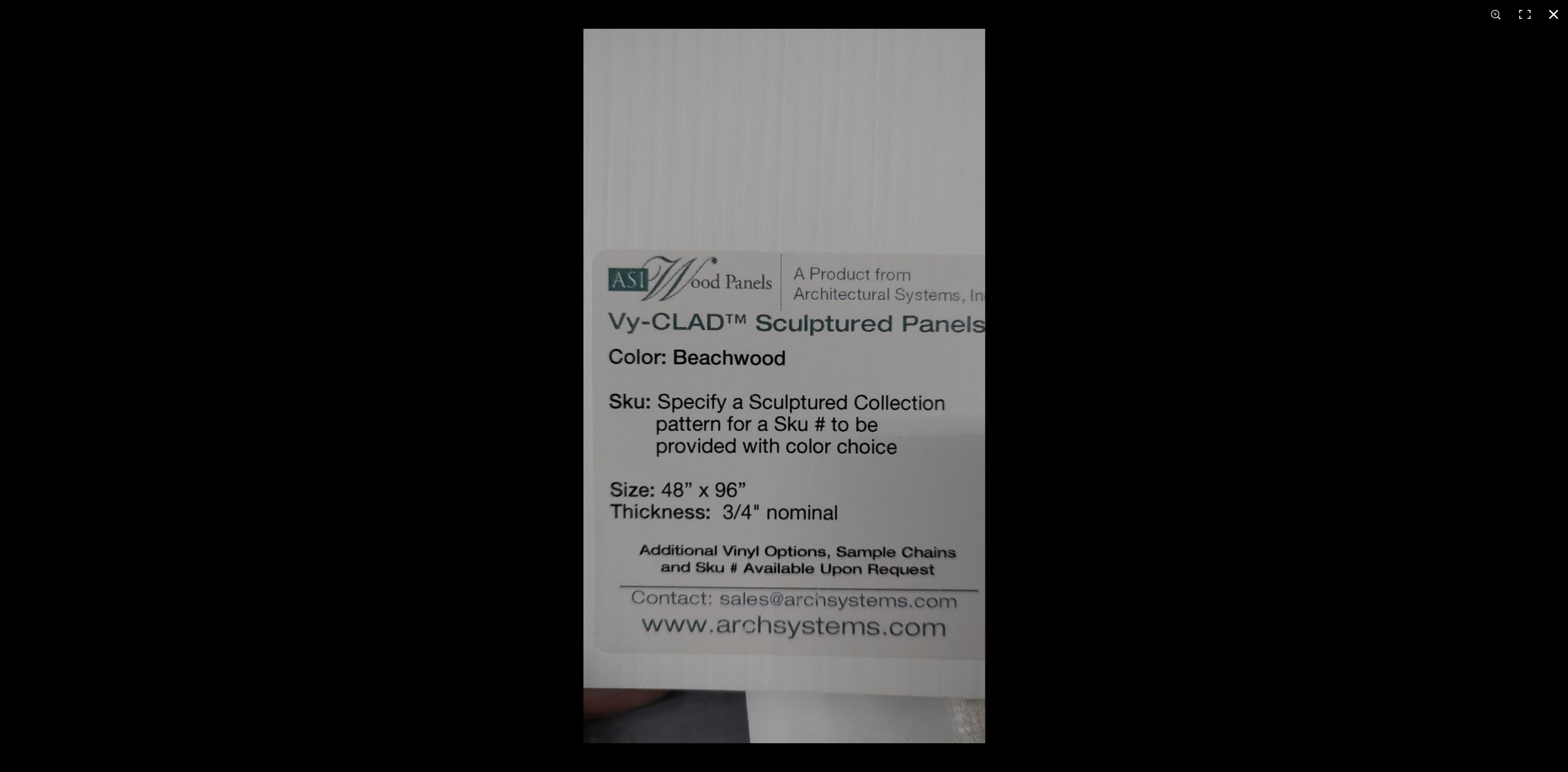
click at [1188, 440] on div at bounding box center [1367, 414] width 1568 height 772
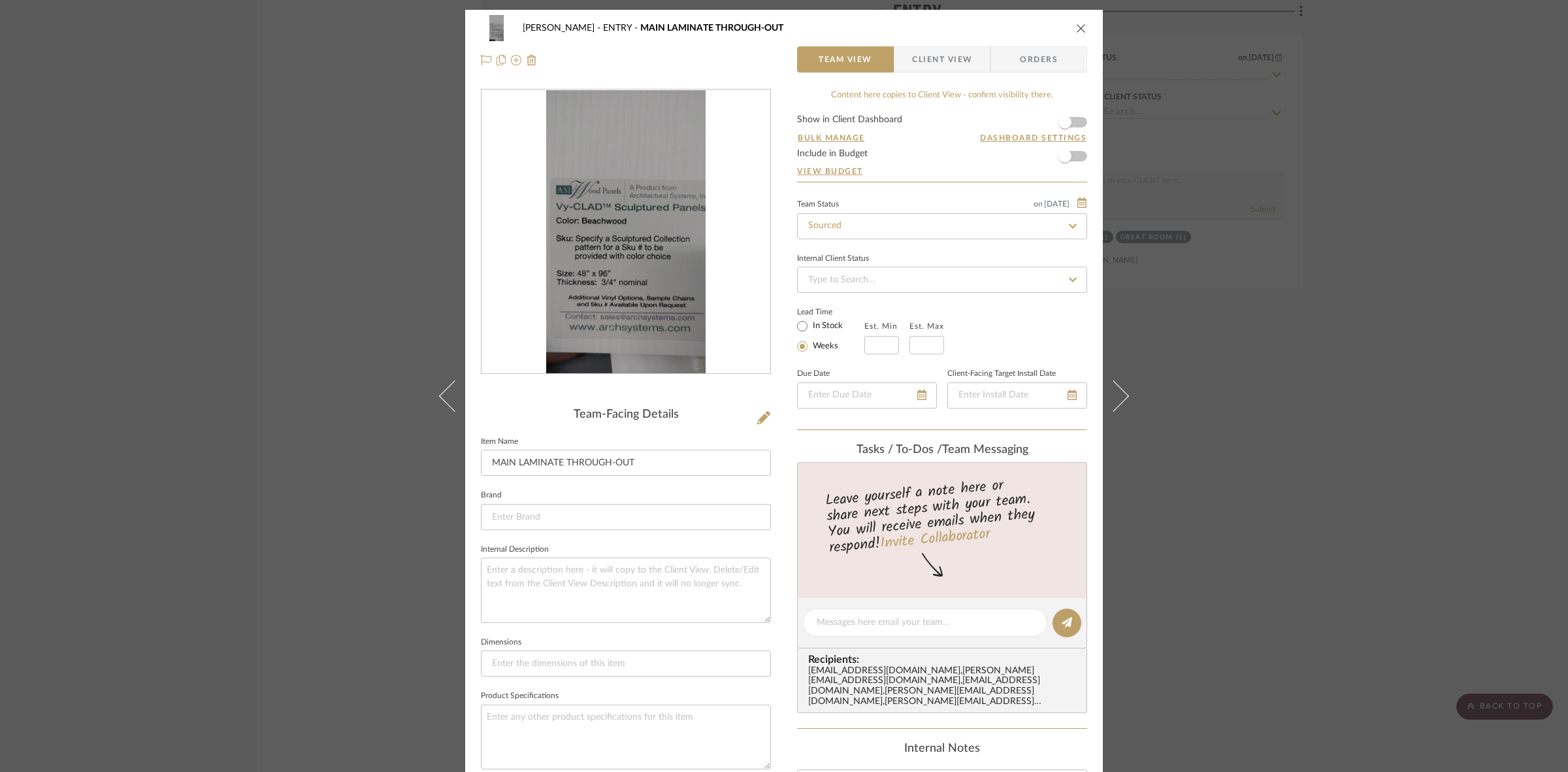
drag, startPoint x: 328, startPoint y: 172, endPoint x: 313, endPoint y: 73, distance: 100.1
click at [328, 167] on div "[PERSON_NAME] ENTRY MAIN LAMINATE THROUGH-OUT Team View Client View Orders Team…" at bounding box center [784, 386] width 1568 height 772
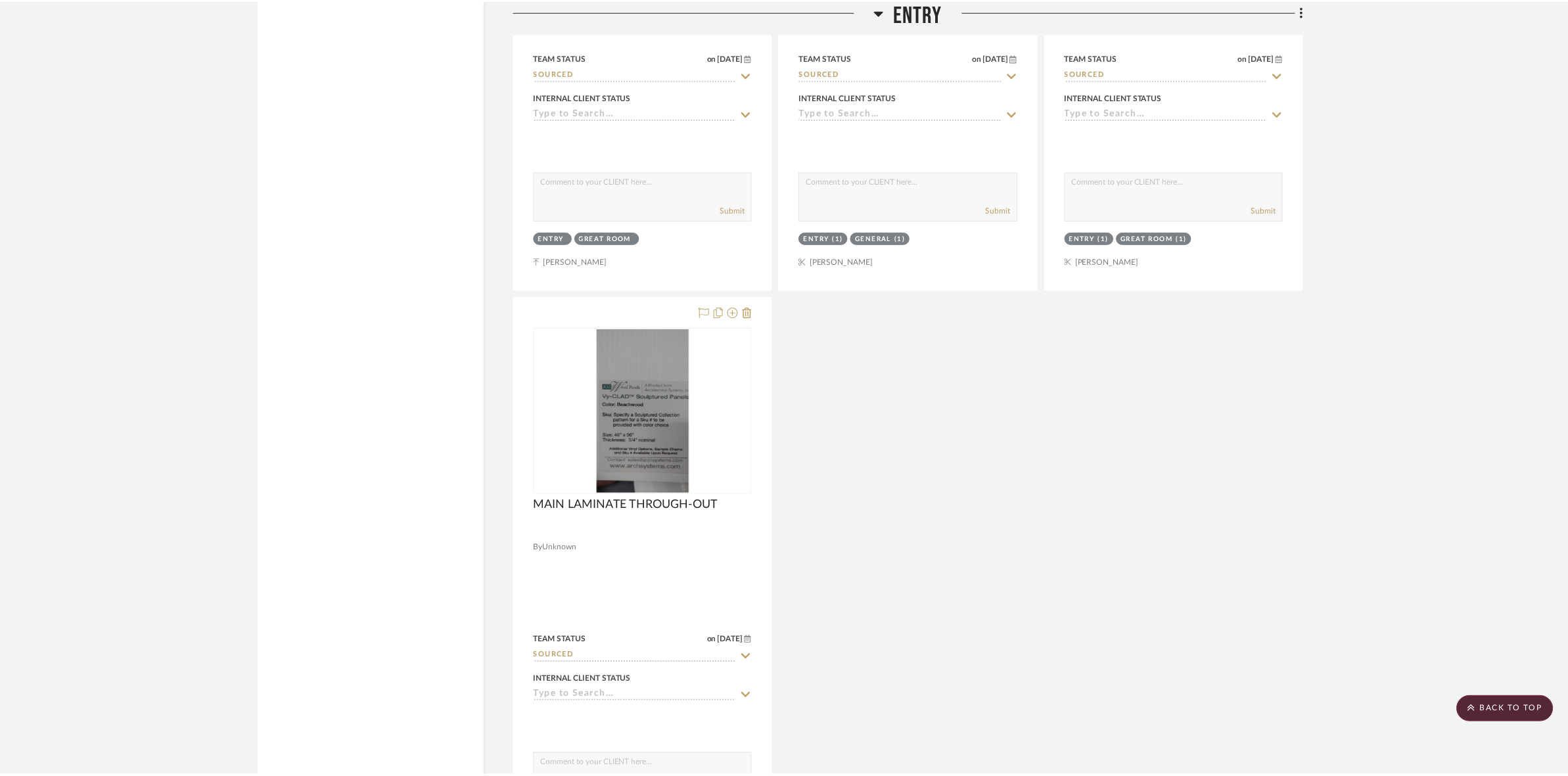
scroll to position [2451, 0]
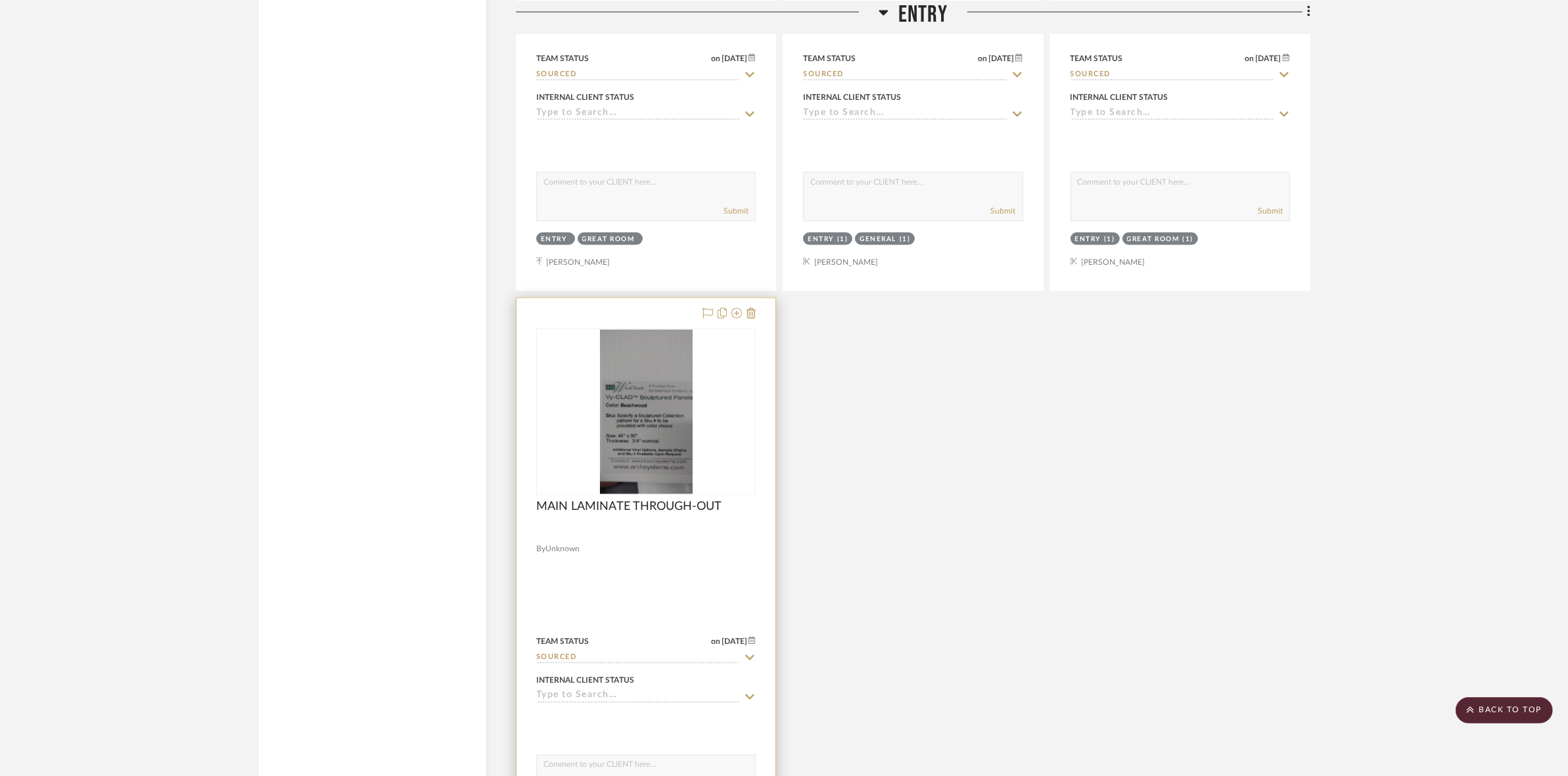
click at [642, 406] on img "0" at bounding box center [646, 412] width 93 height 164
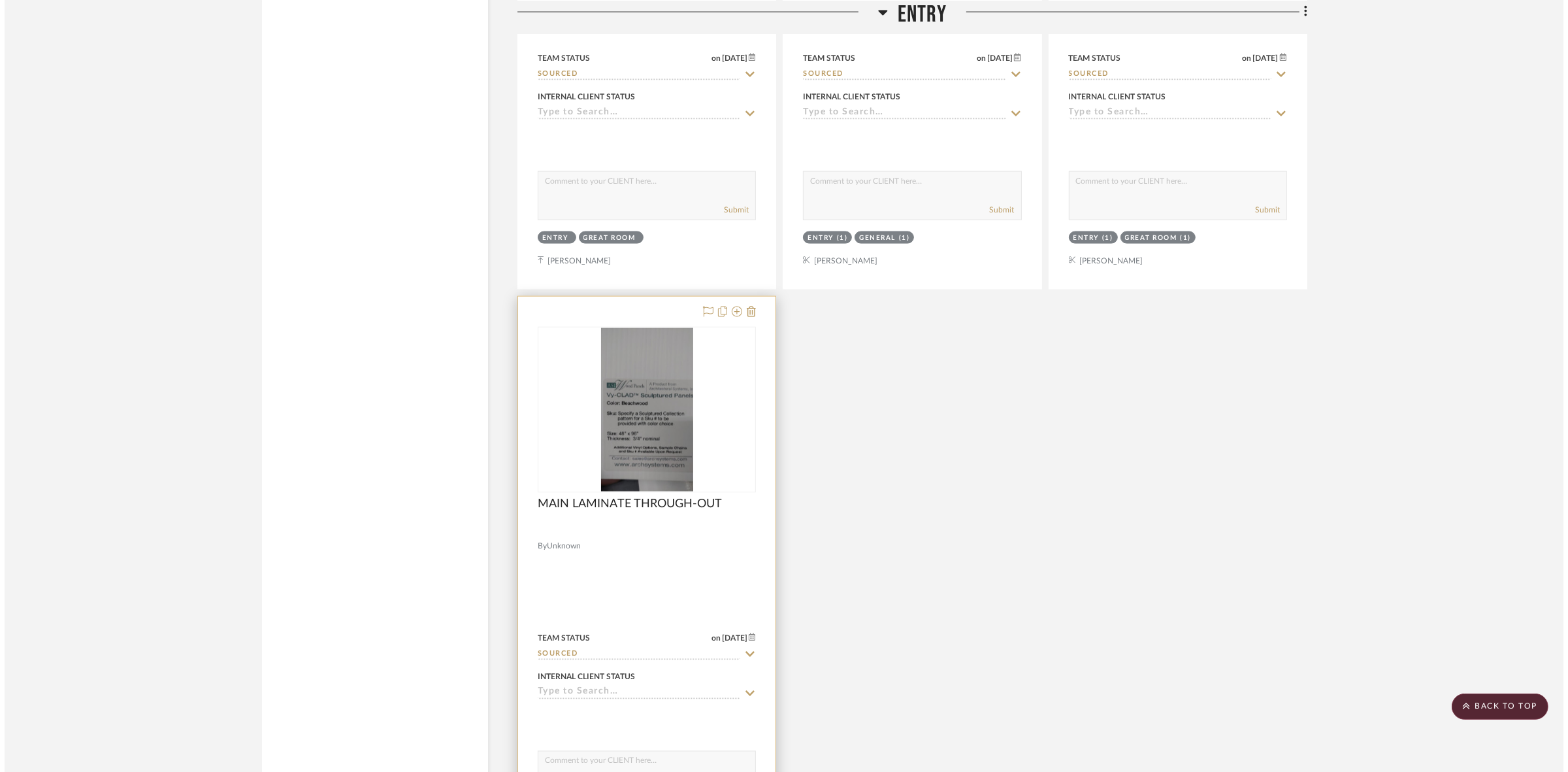
scroll to position [0, 0]
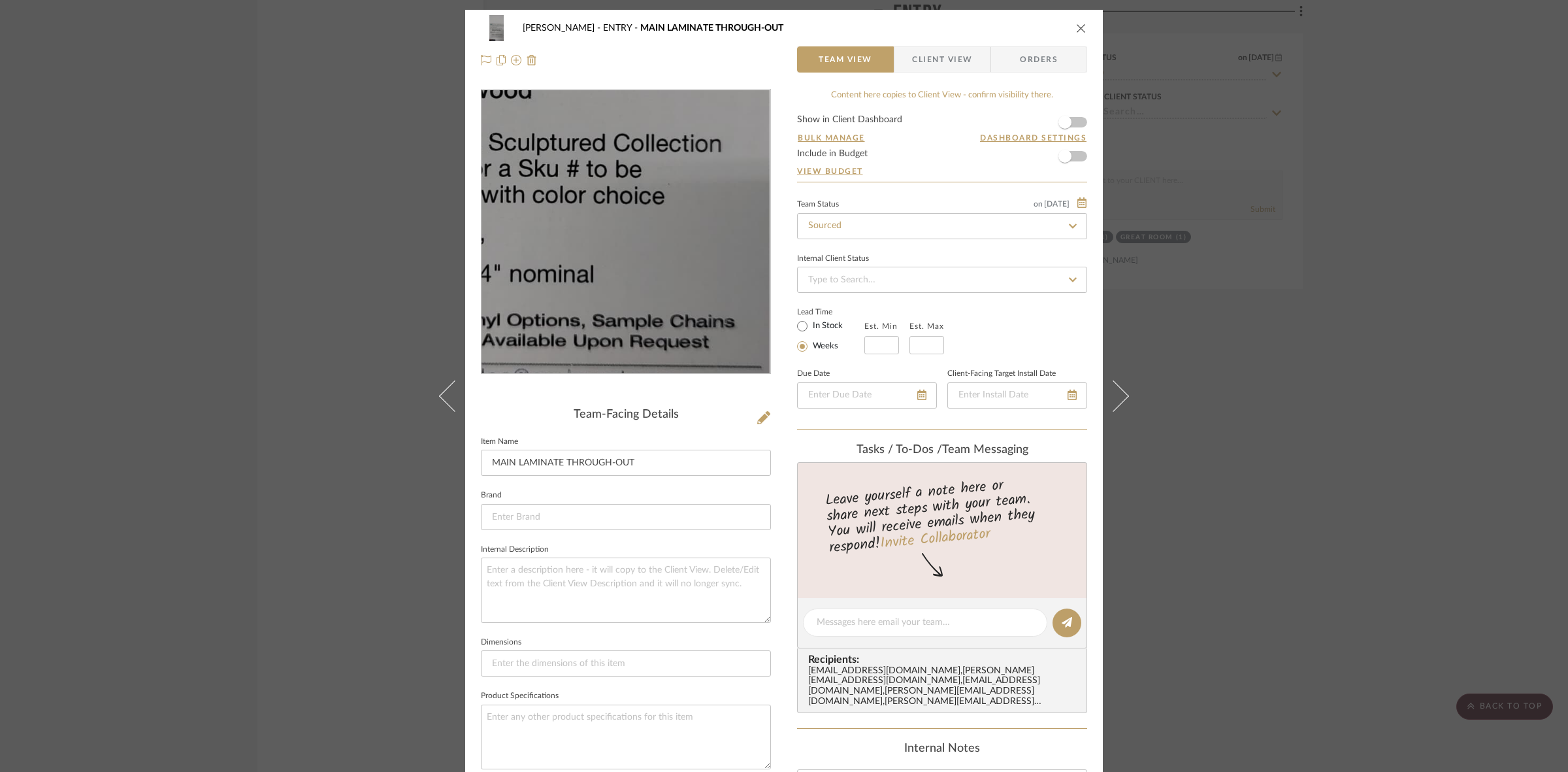
click at [660, 269] on img "0" at bounding box center [626, 232] width 160 height 284
